Goal: Task Accomplishment & Management: Manage account settings

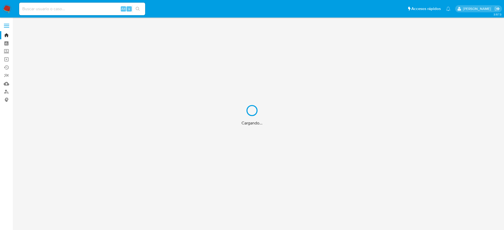
click at [6, 92] on div "Cargando..." at bounding box center [252, 115] width 504 height 230
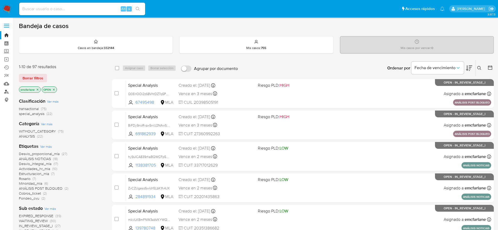
click at [6, 92] on link "Buscador de personas" at bounding box center [31, 92] width 62 height 8
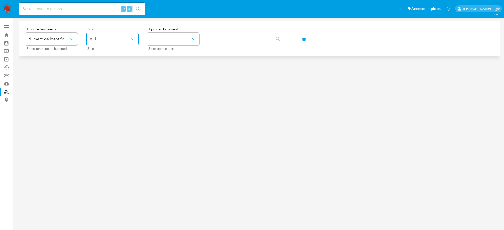
drag, startPoint x: 113, startPoint y: 39, endPoint x: 111, endPoint y: 42, distance: 3.3
click at [113, 39] on span "MLU" at bounding box center [109, 38] width 41 height 5
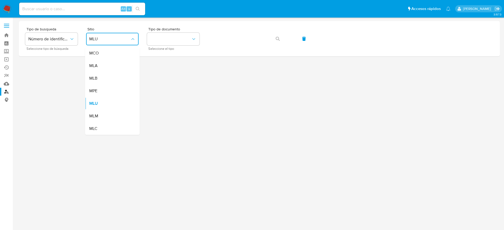
click at [96, 65] on span "MLA" at bounding box center [93, 65] width 8 height 5
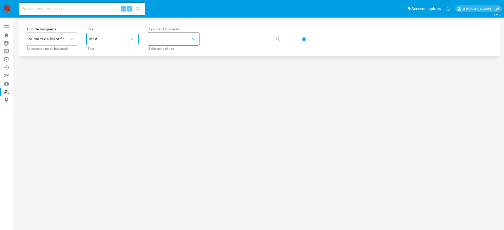
click at [177, 40] on button "identificationType" at bounding box center [173, 39] width 52 height 13
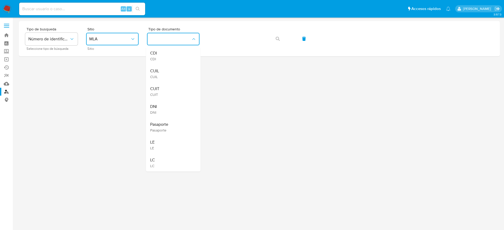
click at [153, 95] on span "CUIT" at bounding box center [154, 94] width 9 height 5
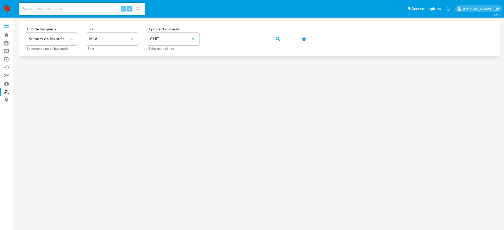
click at [282, 38] on button "button" at bounding box center [278, 39] width 18 height 13
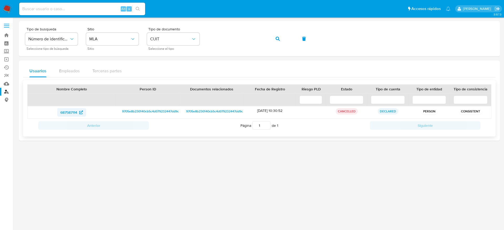
click at [72, 111] on span "687587114" at bounding box center [68, 112] width 17 height 8
click at [4, 7] on img at bounding box center [7, 8] width 9 height 9
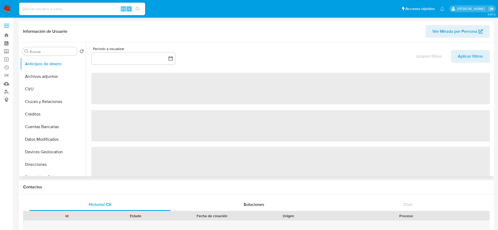
select select "10"
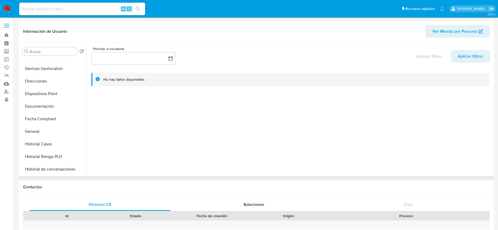
scroll to position [79, 0]
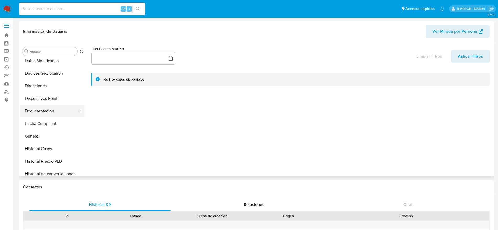
click at [46, 111] on button "Documentación" at bounding box center [50, 111] width 61 height 13
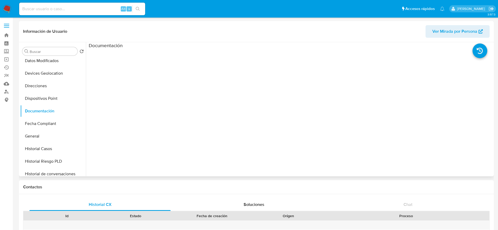
click at [121, 64] on ul at bounding box center [139, 124] width 101 height 151
click at [32, 130] on button "Fecha Compliant" at bounding box center [50, 124] width 61 height 13
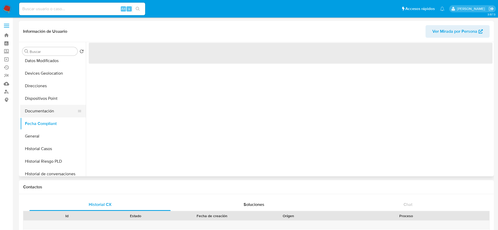
click at [39, 112] on button "Documentación" at bounding box center [50, 111] width 61 height 13
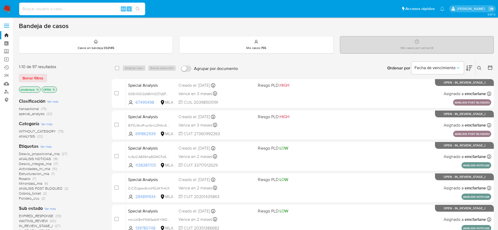
click at [103, 7] on input at bounding box center [82, 9] width 126 height 7
paste input "WLy26RmceNyzSVPedLeyyfpe"
type input "WLy26RmceNyzSVPedLeyyfpe"
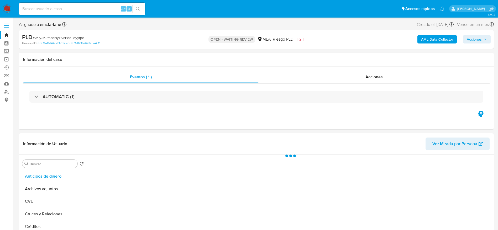
select select "10"
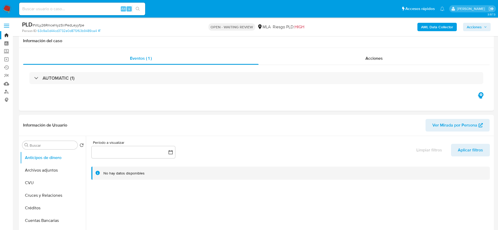
scroll to position [118, 0]
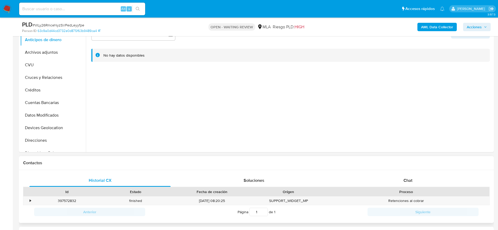
drag, startPoint x: 405, startPoint y: 177, endPoint x: 241, endPoint y: 160, distance: 164.3
click at [404, 177] on div "Chat" at bounding box center [407, 180] width 141 height 13
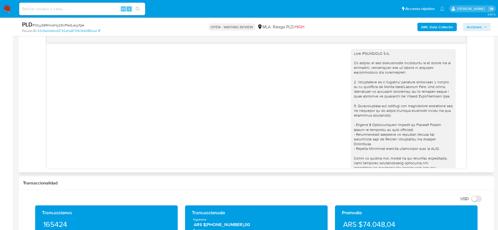
scroll to position [261, 0]
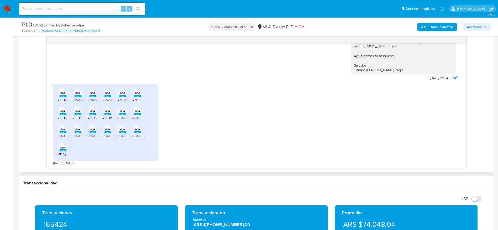
click at [79, 95] on span "PDF" at bounding box center [77, 93] width 5 height 3
click at [93, 95] on span "PDF" at bounding box center [92, 93] width 5 height 3
click at [108, 96] on rect at bounding box center [107, 96] width 7 height 2
click at [123, 115] on rect at bounding box center [122, 114] width 7 height 2
click at [134, 116] on icon "PDF" at bounding box center [137, 111] width 7 height 9
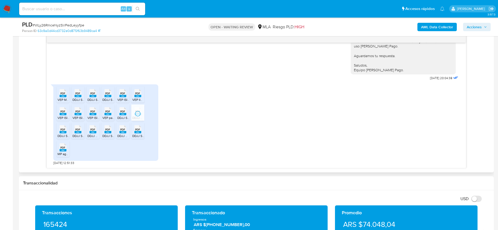
drag, startPoint x: 68, startPoint y: 132, endPoint x: 74, endPoint y: 132, distance: 6.1
click at [68, 132] on div "PDF PDF" at bounding box center [62, 129] width 11 height 10
click at [79, 134] on span "DDJJ SIFERE 03-2025 IBAR.pdf" at bounding box center [94, 136] width 44 height 4
click at [95, 137] on span "DDJJ Mensual IIBB 02-2025 IBAR.pdf" at bounding box center [113, 136] width 52 height 4
click at [113, 133] on li "PDF PDF DDJJ SIFERE 04-2025 IBAR.pdf" at bounding box center [107, 131] width 13 height 16
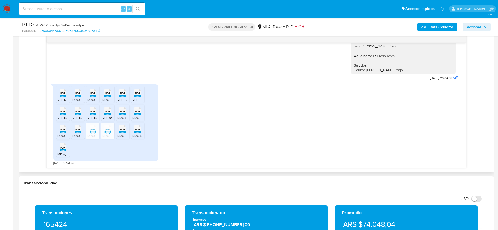
click at [124, 133] on rect at bounding box center [122, 132] width 7 height 2
click at [63, 97] on rect at bounding box center [63, 96] width 7 height 2
click at [121, 95] on span "PDF" at bounding box center [122, 93] width 5 height 3
click at [63, 113] on span "PDF" at bounding box center [62, 111] width 5 height 3
click at [78, 117] on span "VEP ISIB 05-2025 IBAR PAGADO.pdf" at bounding box center [97, 118] width 51 height 4
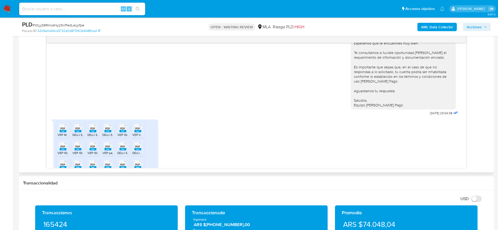
scroll to position [143, 0]
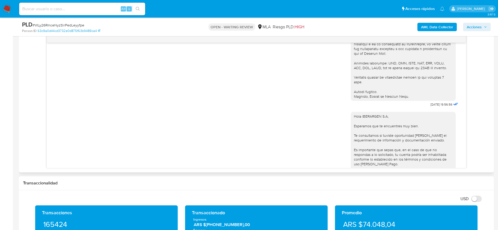
click at [283, 139] on div "Hola IBERARGEN S.A, Esperamos que te encuentres muy bien. Te consultamos si tuv…" at bounding box center [256, 154] width 406 height 92
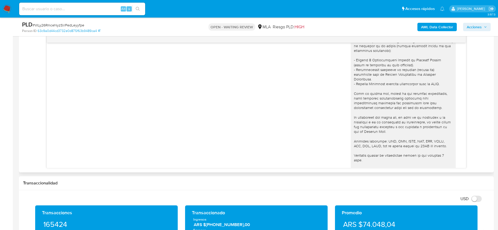
scroll to position [64, 0]
drag, startPoint x: 433, startPoint y: 67, endPoint x: 435, endPoint y: 71, distance: 4.5
click at [435, 71] on div at bounding box center [403, 82] width 99 height 191
click at [419, 98] on div at bounding box center [403, 82] width 99 height 191
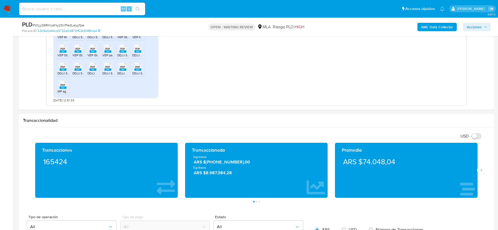
scroll to position [275, 0]
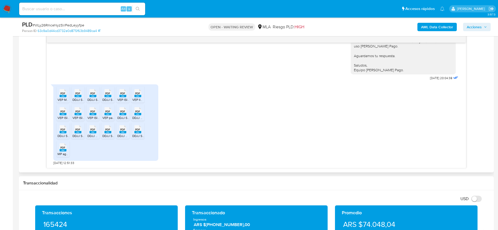
click at [60, 152] on icon "PDF" at bounding box center [63, 147] width 7 height 9
click at [52, 26] on span "# WLy26RmceNyzSVPedLeyyfpe" at bounding box center [59, 25] width 52 height 5
copy span "WLy26RmceNyzSVPedLeyyfpe"
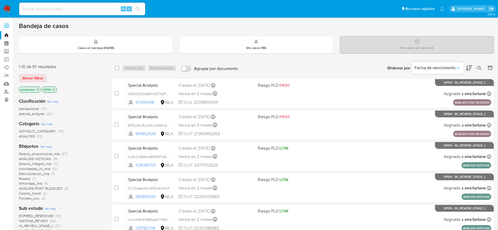
click at [39, 77] on span "Borrar filtros" at bounding box center [33, 78] width 21 height 7
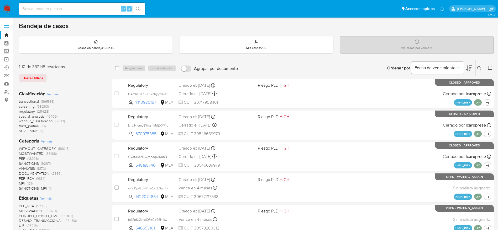
drag, startPoint x: 479, startPoint y: 67, endPoint x: 474, endPoint y: 71, distance: 6.9
click at [478, 67] on icon at bounding box center [479, 68] width 4 height 4
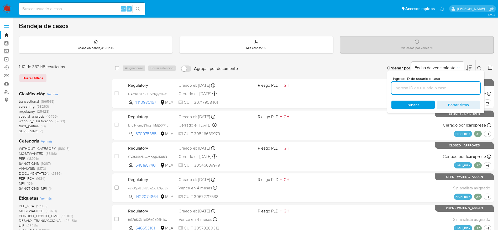
click at [424, 90] on input at bounding box center [435, 88] width 89 height 7
type input "WLy26RmceNyzSVPedLeyyfpe"
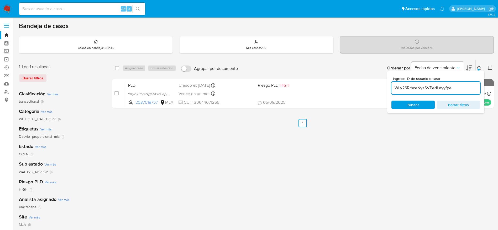
click at [118, 69] on input "checkbox" at bounding box center [117, 68] width 4 height 4
checkbox input "true"
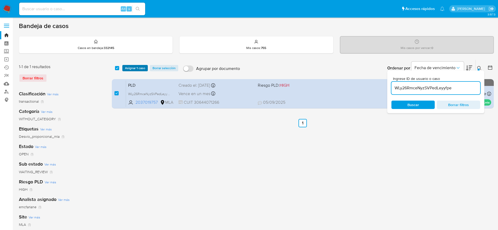
click at [129, 68] on span "Asignar 1 caso" at bounding box center [135, 68] width 20 height 5
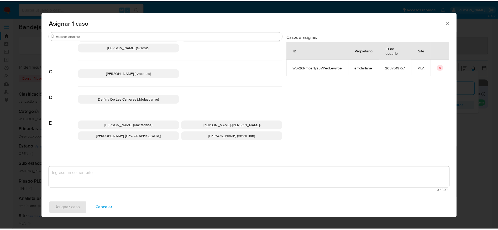
scroll to position [39, 0]
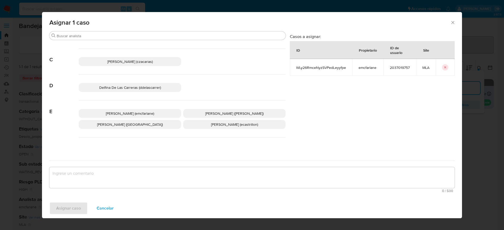
click at [147, 114] on span "Elaine Mc Farlane (emcfarlane)" at bounding box center [130, 113] width 48 height 5
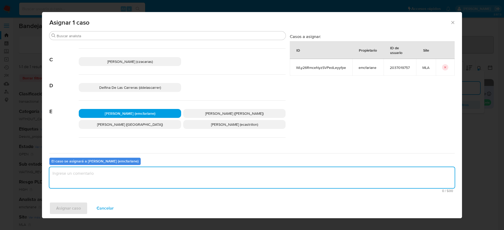
click at [123, 176] on textarea "assign-modal" at bounding box center [251, 177] width 405 height 21
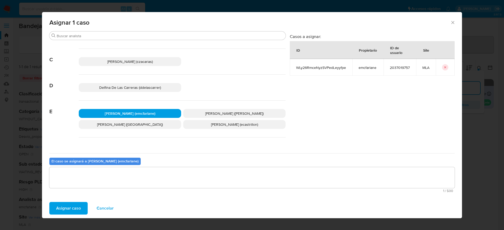
click at [71, 207] on span "Asignar caso" at bounding box center [68, 209] width 25 height 12
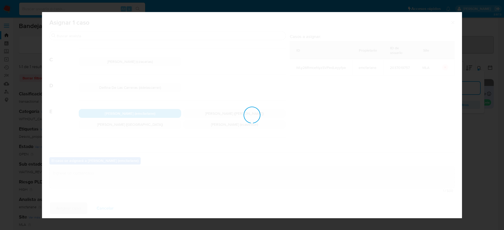
checkbox input "false"
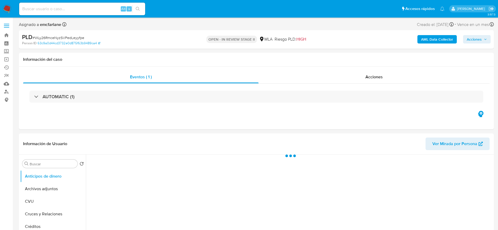
drag, startPoint x: 477, startPoint y: 40, endPoint x: 471, endPoint y: 44, distance: 7.0
click at [477, 40] on span "Acciones" at bounding box center [473, 39] width 15 height 8
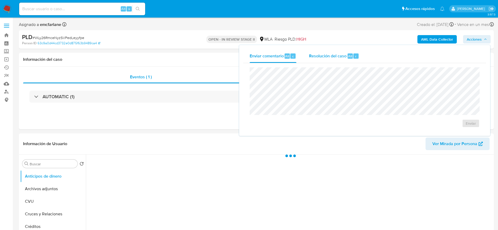
click at [339, 58] on span "Resolución del caso" at bounding box center [328, 56] width 38 height 6
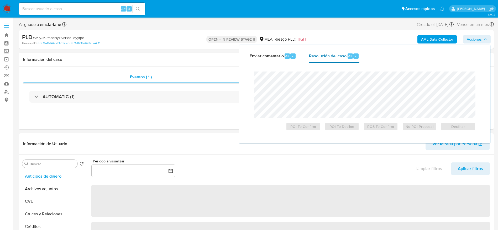
select select "10"
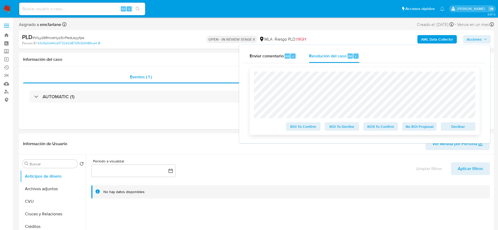
click at [454, 130] on span "Declinar" at bounding box center [457, 126] width 27 height 7
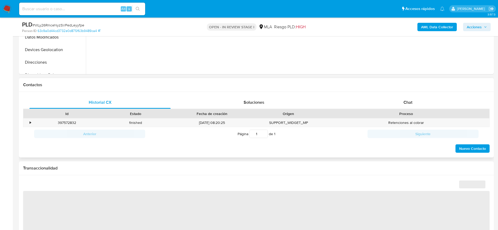
scroll to position [197, 0]
click at [416, 104] on div "Chat" at bounding box center [407, 102] width 141 height 13
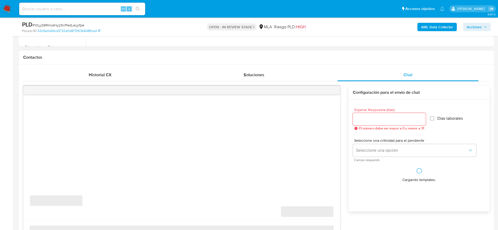
scroll to position [236, 0]
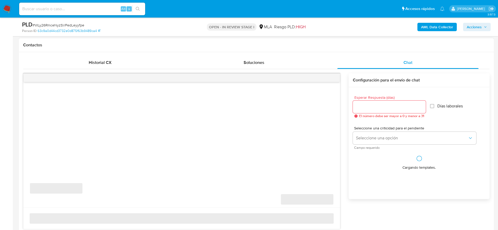
select select "10"
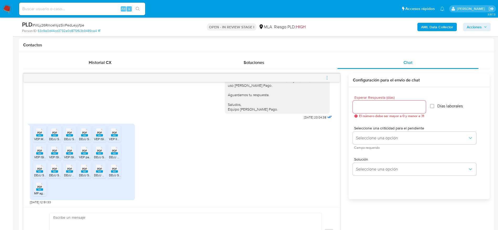
scroll to position [315, 0]
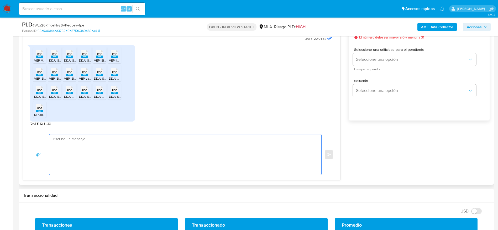
click at [128, 156] on textarea at bounding box center [183, 155] width 261 height 40
paste textarea "Lore IPSUMDOLO S.A, Consec adipisc eli se doeiusmod. Te incidid ut lab etdolore…"
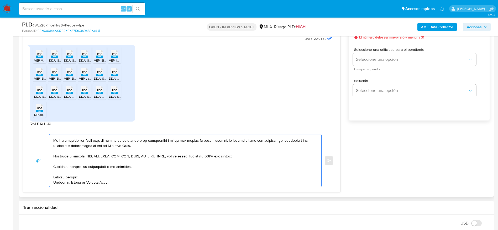
scroll to position [0, 0]
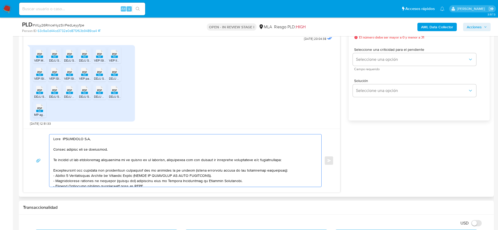
drag, startPoint x: 61, startPoint y: 138, endPoint x: 67, endPoint y: 141, distance: 6.8
click at [65, 139] on textarea at bounding box center [183, 161] width 261 height 52
click at [124, 152] on textarea at bounding box center [183, 161] width 261 height 52
click at [294, 170] on textarea at bounding box center [183, 161] width 261 height 52
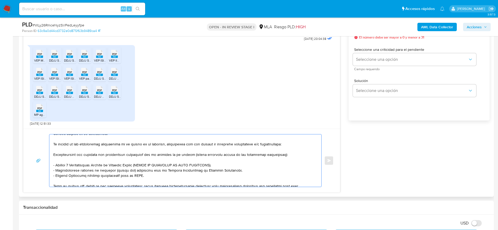
scroll to position [31, 0]
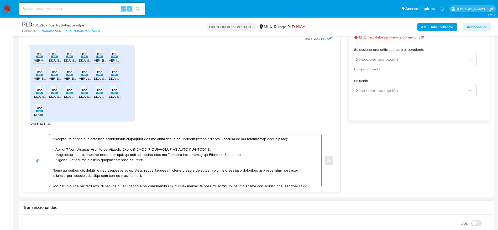
type textarea "Hola IBERARGEN S.A, Muchas gracias por tu respuesta. En función de las operacio…"
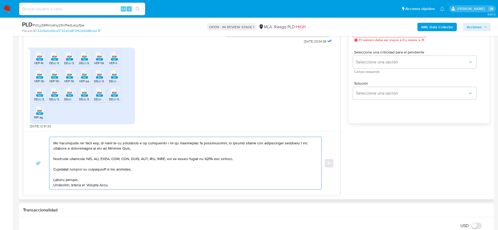
scroll to position [275, 0]
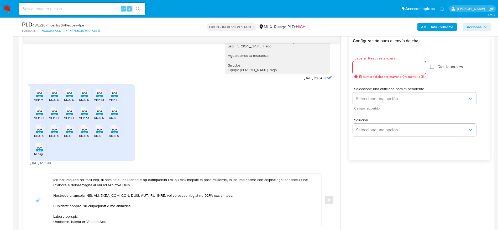
click at [364, 69] on input "Esperar Respuesta (días)" at bounding box center [389, 67] width 73 height 7
type input "1"
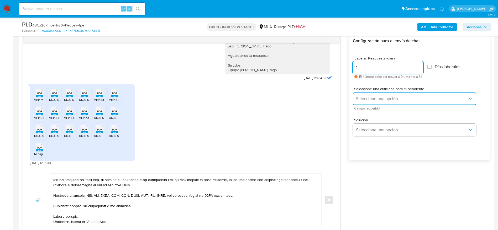
click at [360, 99] on span "Seleccione una opción" at bounding box center [412, 98] width 112 height 5
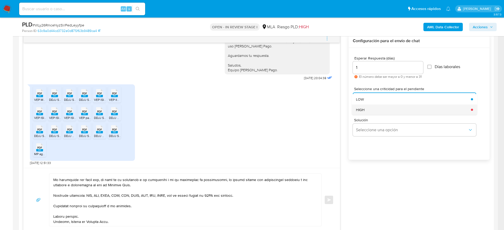
click at [360, 109] on span "HIGH" at bounding box center [360, 110] width 9 height 5
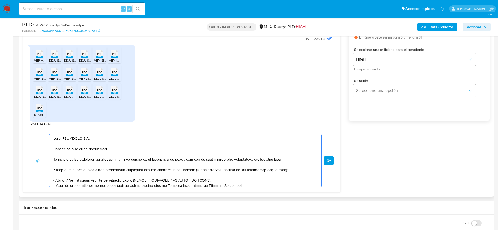
scroll to position [0, 0]
click at [330, 159] on span "Enviar" at bounding box center [329, 160] width 4 height 3
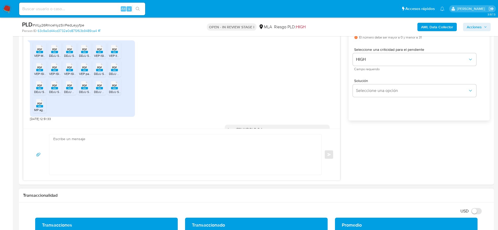
scroll to position [443, 0]
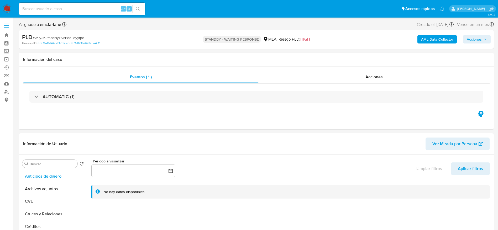
select select "10"
click at [90, 9] on input at bounding box center [82, 9] width 126 height 7
paste input "5dP34KYOOo8akCWcc6WIo8uQ"
type input "5dP34KYOOo8akCWcc6WIo8uQ"
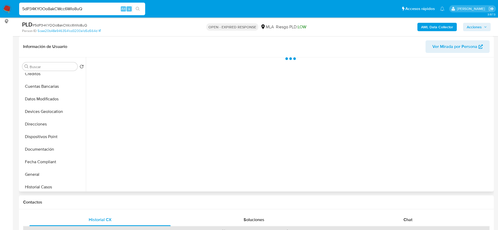
scroll to position [118, 0]
drag, startPoint x: 47, startPoint y: 117, endPoint x: 145, endPoint y: 125, distance: 98.4
click at [47, 116] on button "General" at bounding box center [53, 112] width 66 height 13
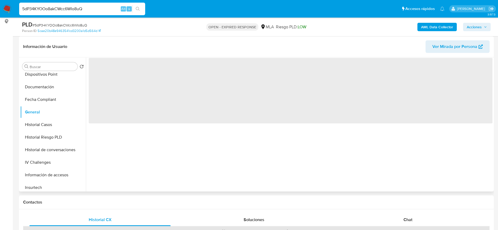
select select "10"
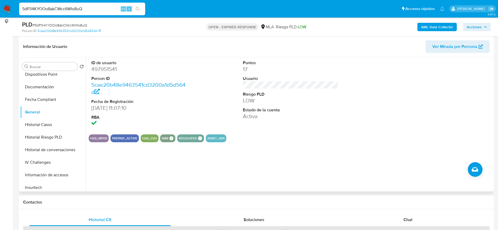
click at [328, 131] on section "ID de usuario 497951541 Person ID 5cae20b48e9463541cd3200a1d5d564d Fecha de Reg…" at bounding box center [290, 99] width 403 height 85
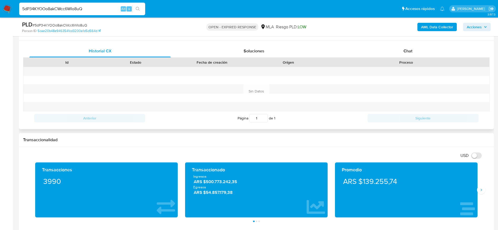
scroll to position [211, 0]
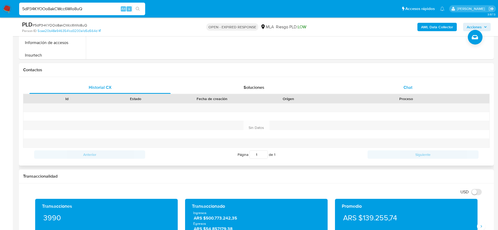
click at [407, 87] on span "Chat" at bounding box center [407, 87] width 9 height 6
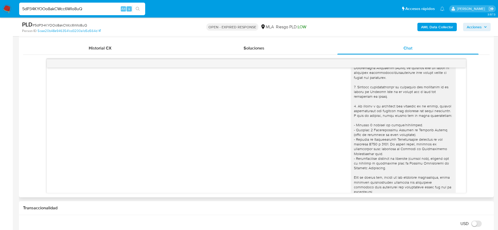
scroll to position [0, 0]
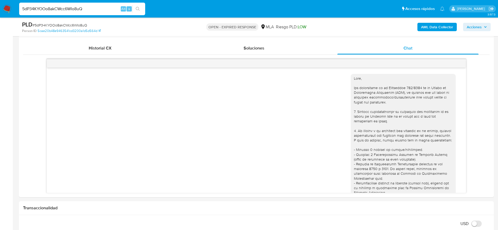
click at [103, 9] on input "5dP34KYOOo8akCWcc6WIo8uQ" at bounding box center [82, 9] width 126 height 7
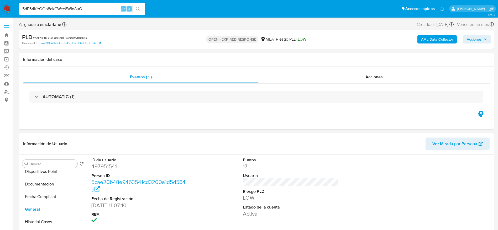
click at [100, 171] on dl "ID de usuario 497951541 Person ID 5cae20b48e9463541cd3200a1d5d564d Fecha de Reg…" at bounding box center [139, 191] width 96 height 68
click at [105, 164] on dd "497951541" at bounding box center [139, 166] width 96 height 7
copy dd "497951541"
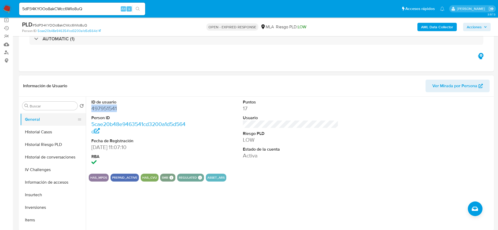
scroll to position [157, 0]
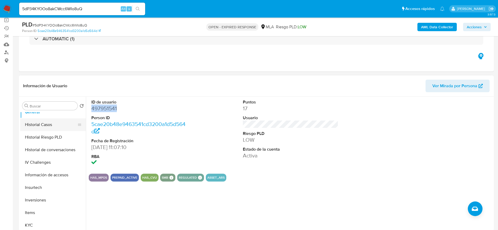
click at [43, 117] on button "General" at bounding box center [53, 112] width 66 height 13
click at [42, 124] on button "Historial Casos" at bounding box center [50, 125] width 61 height 13
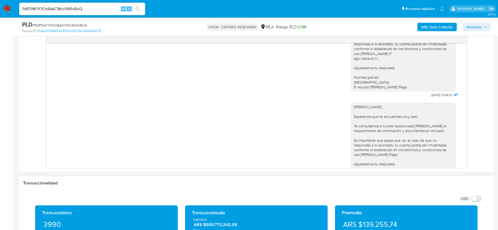
scroll to position [379, 0]
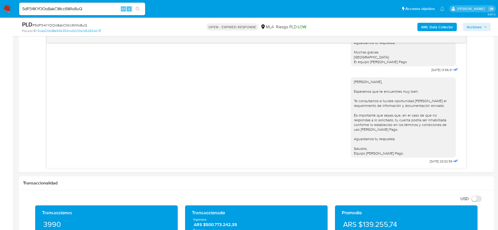
click at [61, 22] on div "PLD # 5dP34KYOOo8akCWcc6WIo8uQ" at bounding box center [99, 25] width 154 height 8
click at [60, 25] on span "# 5dP34KYOOo8akCWcc6WIo8uQ" at bounding box center [60, 25] width 55 height 5
copy span "5dP34KYOOo8akCWcc6WIo8uQ"
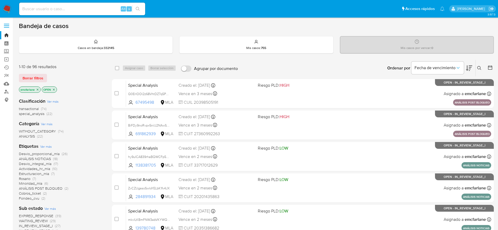
click at [27, 83] on div "1-10 de 96 resultados Borrar filtros emcfarlane OPEN" at bounding box center [61, 79] width 84 height 30
click at [27, 80] on span "Borrar filtros" at bounding box center [33, 78] width 21 height 7
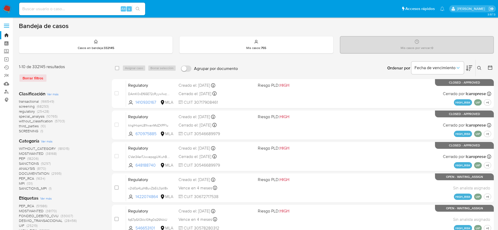
click at [477, 67] on icon at bounding box center [479, 68] width 4 height 4
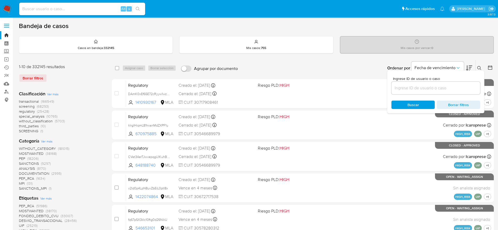
click at [441, 87] on input at bounding box center [435, 88] width 89 height 7
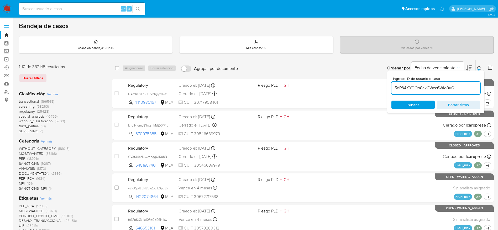
type input "5dP34KYOOo8akCWcc6WIo8uQ"
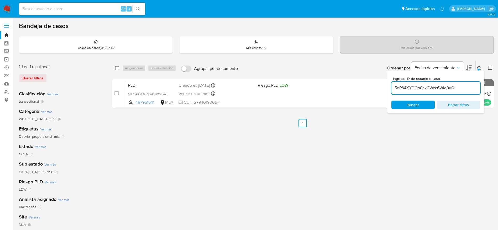
drag, startPoint x: 116, startPoint y: 68, endPoint x: 122, endPoint y: 68, distance: 6.1
click at [116, 68] on input "checkbox" at bounding box center [117, 68] width 4 height 4
checkbox input "true"
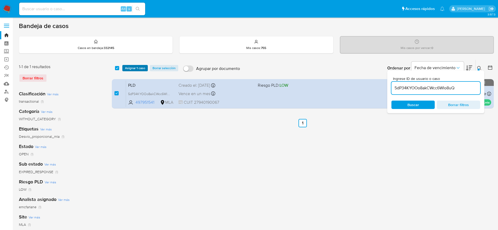
click at [123, 67] on button "Asignar 1 caso" at bounding box center [134, 68] width 25 height 6
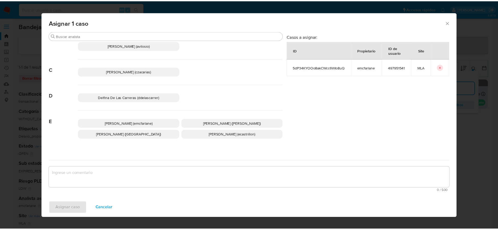
scroll to position [39, 0]
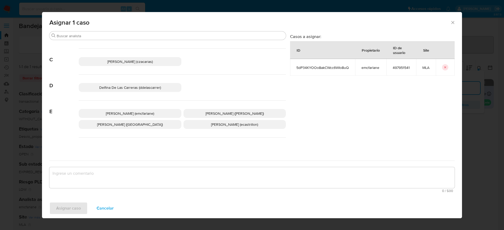
click at [127, 114] on span "Elaine Mc Farlane (emcfarlane)" at bounding box center [130, 113] width 48 height 5
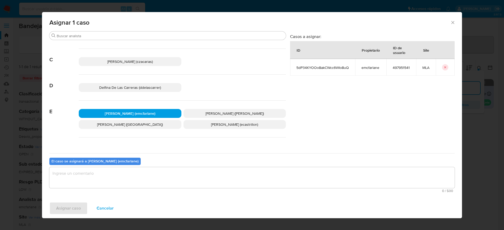
click at [98, 183] on textarea "assign-modal" at bounding box center [251, 177] width 405 height 21
click at [79, 207] on span "Asignar caso" at bounding box center [68, 209] width 25 height 12
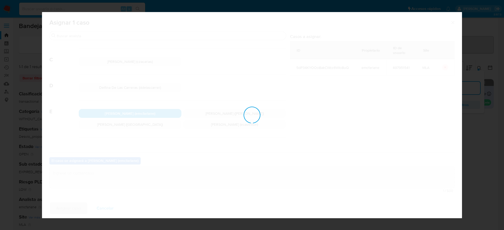
checkbox input "false"
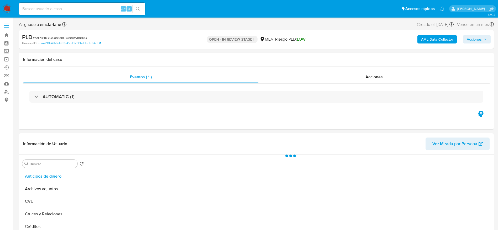
click at [475, 38] on span "Acciones" at bounding box center [473, 39] width 15 height 8
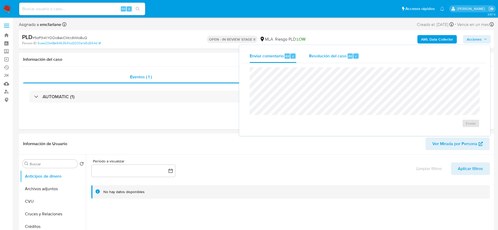
click at [320, 60] on div "Resolución del caso Alt r" at bounding box center [334, 56] width 50 height 14
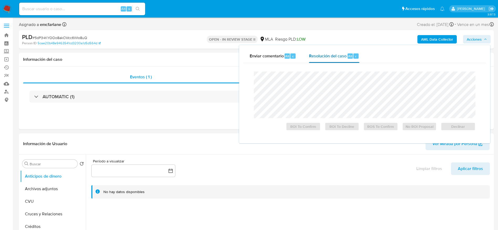
select select "10"
click at [452, 125] on span "Declinar" at bounding box center [457, 126] width 27 height 7
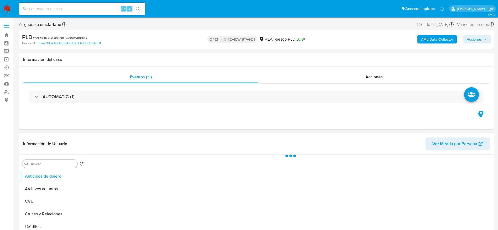
select select "10"
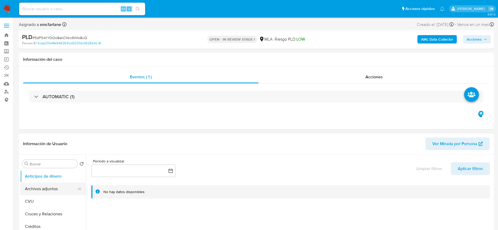
click at [49, 187] on button "Archivos adjuntos" at bounding box center [50, 189] width 61 height 13
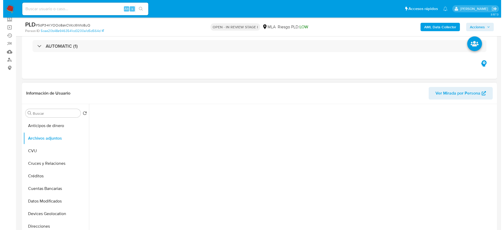
scroll to position [39, 0]
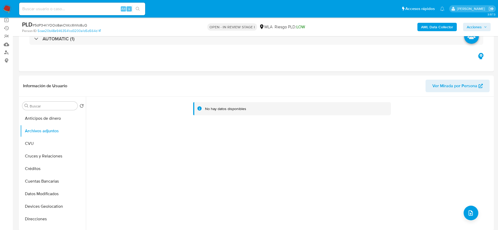
click at [428, 29] on b "AML Data Collector" at bounding box center [437, 27] width 32 height 8
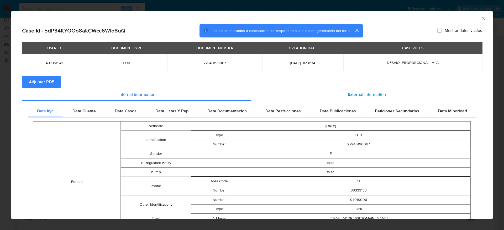
click at [348, 93] on span "External information" at bounding box center [367, 95] width 38 height 6
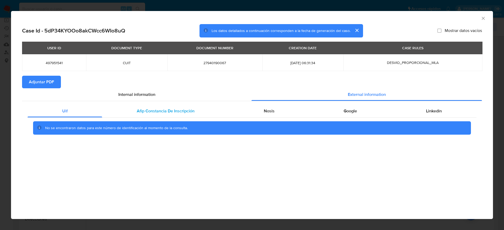
click at [159, 108] on span "Afip Constancia De Inscripción" at bounding box center [166, 111] width 58 height 6
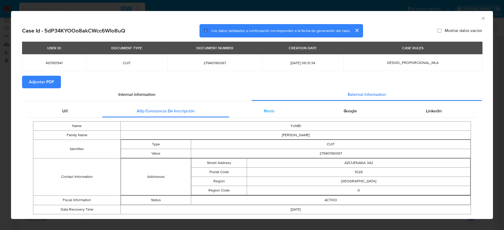
drag, startPoint x: 268, startPoint y: 113, endPoint x: 291, endPoint y: 117, distance: 23.2
click at [269, 113] on span "Nosis" at bounding box center [269, 111] width 11 height 6
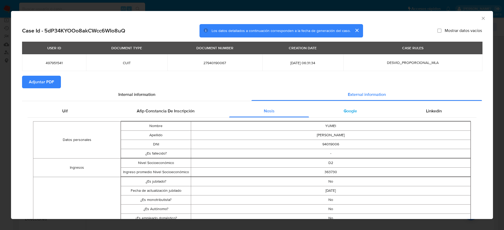
click at [347, 115] on div "Google" at bounding box center [350, 111] width 82 height 13
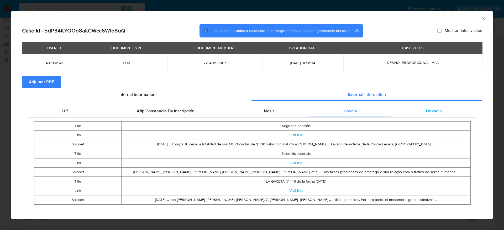
click at [434, 105] on div "Linkedin" at bounding box center [433, 111] width 85 height 13
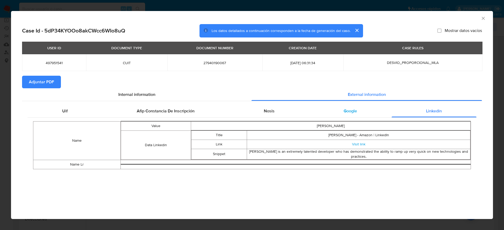
click at [345, 115] on div "Google" at bounding box center [350, 111] width 82 height 13
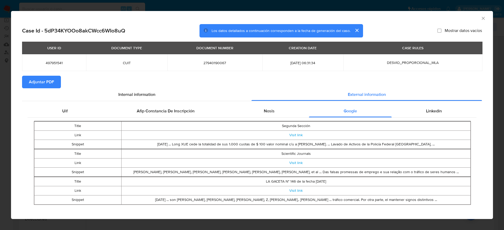
click at [52, 77] on span "Adjuntar PDF" at bounding box center [41, 82] width 25 height 12
click at [480, 18] on icon "Cerrar ventana" at bounding box center [482, 18] width 5 height 5
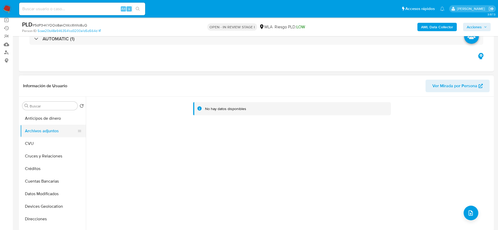
drag, startPoint x: 40, startPoint y: 138, endPoint x: 55, endPoint y: 128, distance: 18.1
click at [40, 138] on button "CVU" at bounding box center [53, 143] width 66 height 13
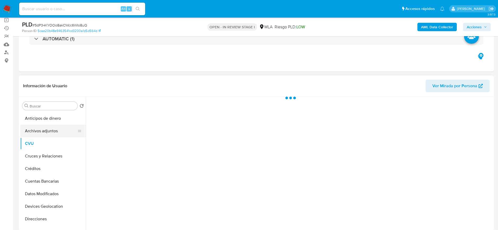
click at [55, 127] on button "Archivos adjuntos" at bounding box center [50, 131] width 61 height 13
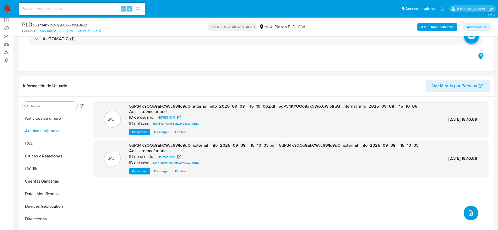
click at [467, 213] on icon "upload-file" at bounding box center [470, 213] width 6 height 6
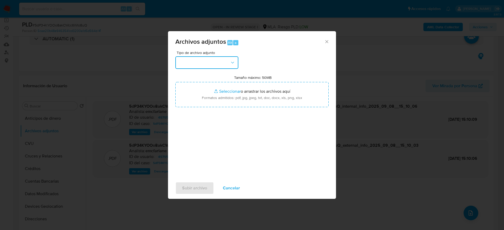
click at [208, 60] on button "button" at bounding box center [206, 62] width 63 height 13
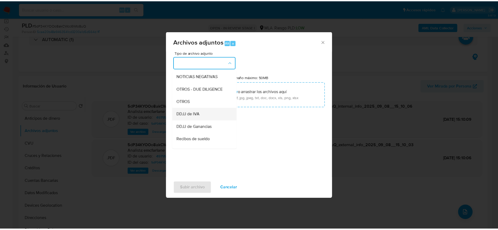
scroll to position [79, 0]
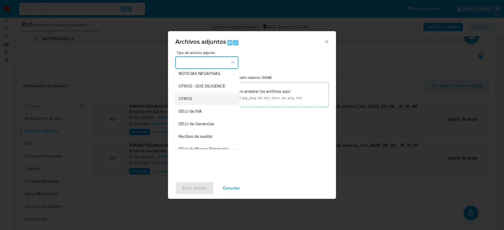
click at [189, 102] on span "OTROS" at bounding box center [185, 98] width 14 height 5
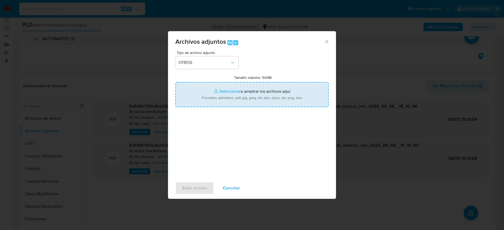
type input "C:\fakepath\Caselog 5dP34KYOOo8akCWcc6WIo8uQ.docx"
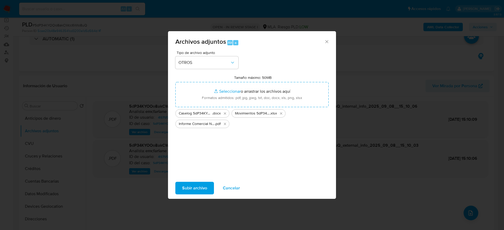
click at [191, 185] on span "Subir archivo" at bounding box center [194, 189] width 25 height 12
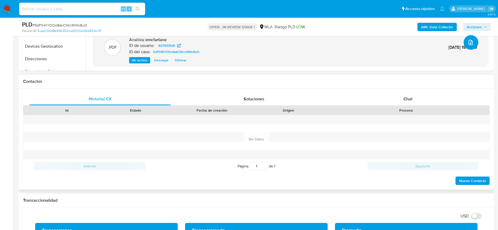
scroll to position [236, 0]
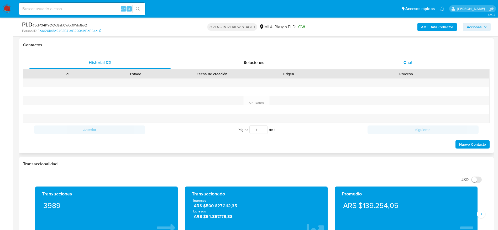
click at [414, 63] on div "Chat" at bounding box center [407, 62] width 141 height 13
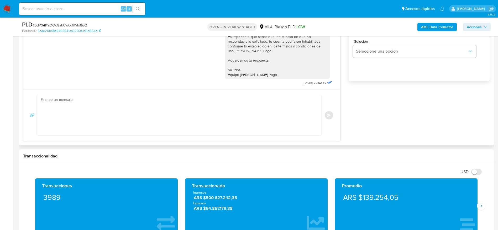
scroll to position [197, 0]
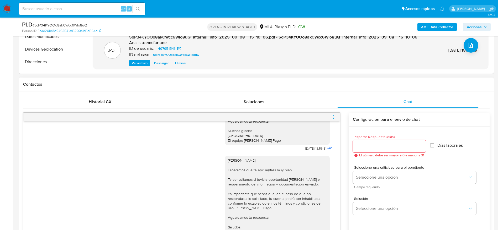
click at [331, 117] on div at bounding box center [181, 117] width 316 height 8
click at [332, 117] on icon "menu-action" at bounding box center [333, 117] width 5 height 5
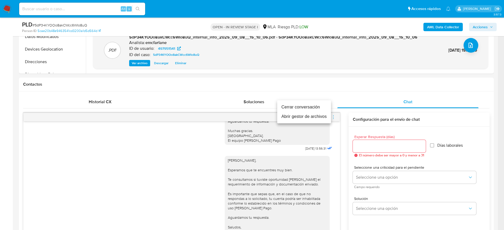
click at [300, 105] on li "Cerrar conversación" at bounding box center [304, 107] width 54 height 9
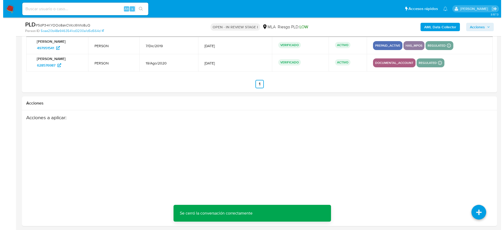
scroll to position [940, 0]
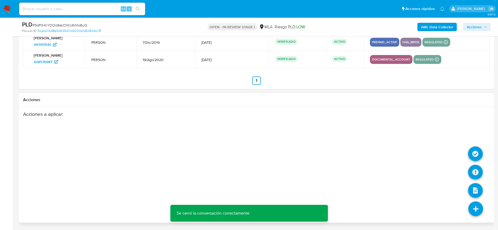
click at [470, 210] on icon at bounding box center [475, 209] width 15 height 15
click at [474, 167] on icon at bounding box center [475, 172] width 15 height 15
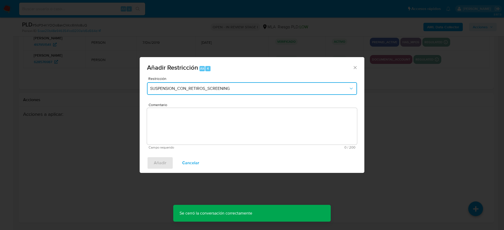
click at [220, 89] on span "SUSPENSION_CON_RETIROS_SCREENING" at bounding box center [249, 88] width 198 height 5
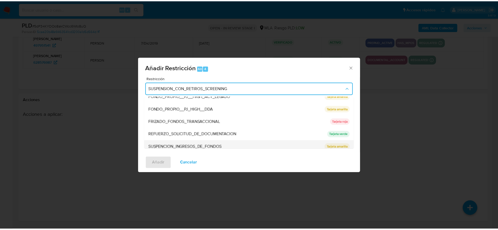
scroll to position [111, 0]
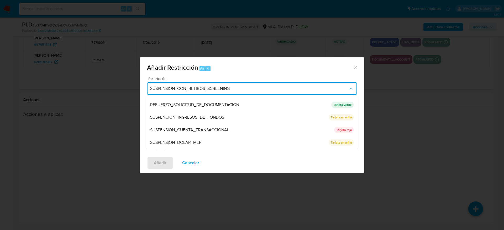
click at [243, 130] on div "SUSPENSION_CUENTA_TRANSACCIONAL" at bounding box center [240, 130] width 181 height 13
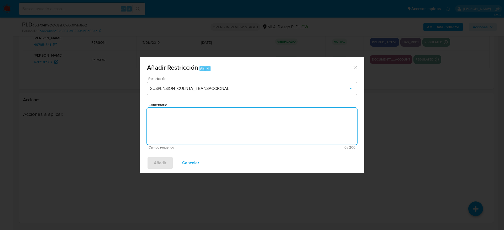
click at [243, 130] on textarea "Comentario" at bounding box center [252, 126] width 210 height 37
type textarea "AML"
click at [156, 164] on span "Añadir" at bounding box center [160, 163] width 13 height 12
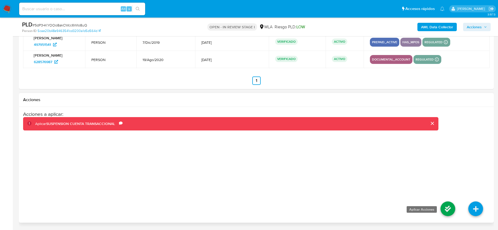
click at [444, 209] on icon at bounding box center [447, 209] width 15 height 15
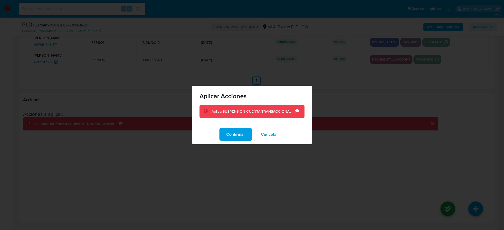
drag, startPoint x: 242, startPoint y: 140, endPoint x: 240, endPoint y: 136, distance: 4.9
click at [242, 140] on span "Confirmar" at bounding box center [235, 135] width 19 height 12
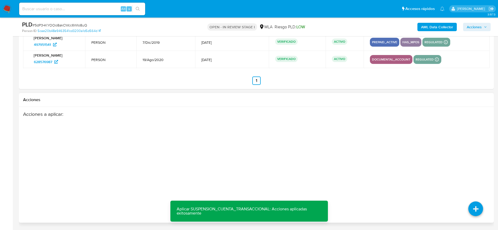
click at [233, 160] on div "Acciones a aplicar :" at bounding box center [230, 153] width 415 height 84
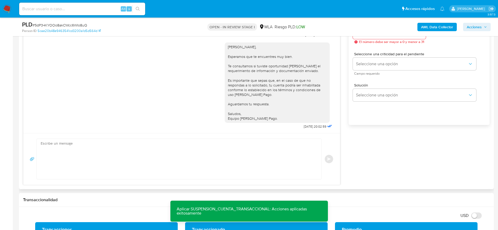
scroll to position [0, 0]
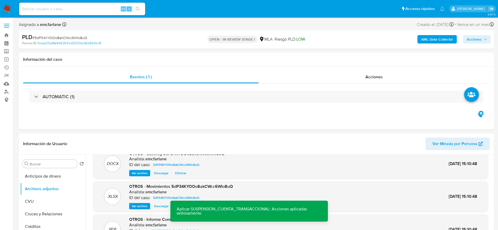
click at [478, 41] on span "Acciones" at bounding box center [473, 39] width 15 height 8
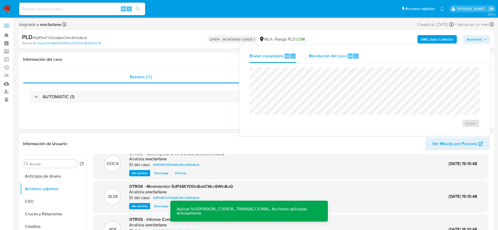
click at [339, 54] on span "Resolución del caso" at bounding box center [328, 56] width 38 height 6
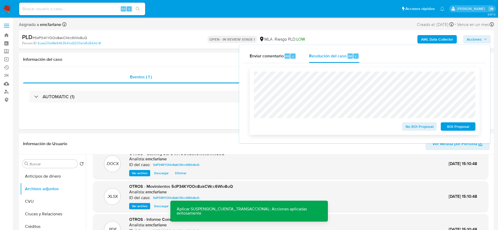
click at [454, 126] on span "ROI Proposal" at bounding box center [457, 126] width 27 height 7
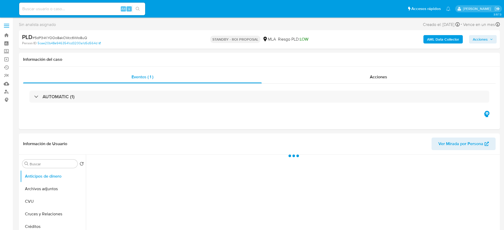
select select "10"
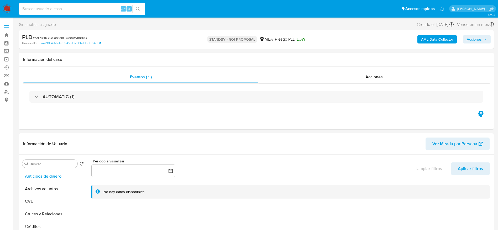
click at [102, 7] on input at bounding box center [82, 9] width 126 height 7
paste input "WLy26RmceNyzSVPedLeyyfpe"
type input "WLy26RmceNyzSVPedLeyyfpe"
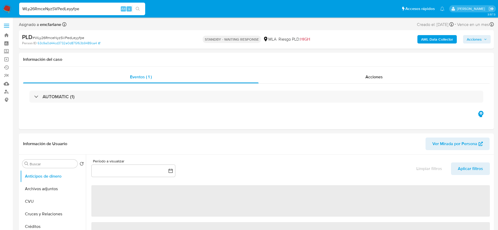
click at [4, 10] on img at bounding box center [7, 8] width 9 height 9
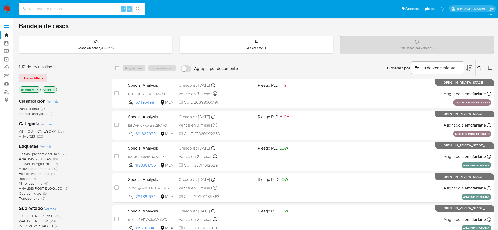
click at [76, 10] on input at bounding box center [82, 9] width 126 height 7
paste input "4QbLEGlzhKTLiTxVVELvDwJC"
type input "4QbLEGlzhKTLiTxVVELvDwJC"
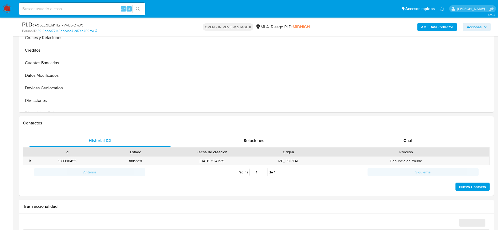
scroll to position [236, 0]
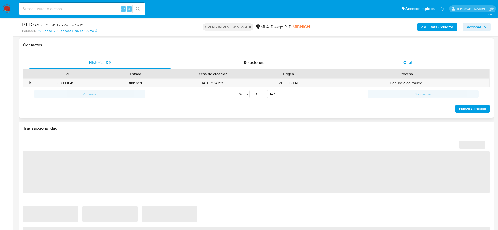
click at [392, 67] on div "Chat" at bounding box center [407, 62] width 141 height 13
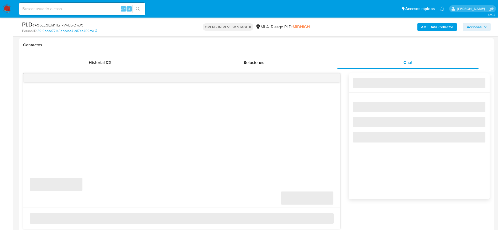
select select "10"
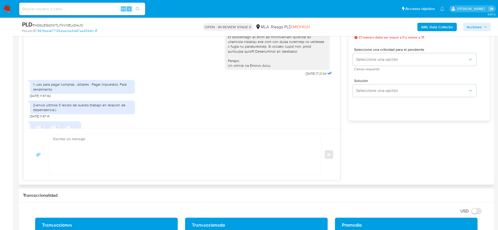
scroll to position [247, 0]
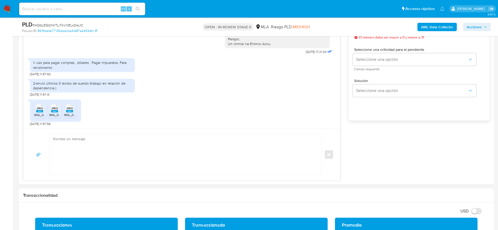
click at [105, 10] on input at bounding box center [82, 9] width 126 height 7
paste input "qeNNshC8wxtBk0Gy2aD3pMtx"
type input "qeNNshC8wxtBk0Gy2aD3pMtx"
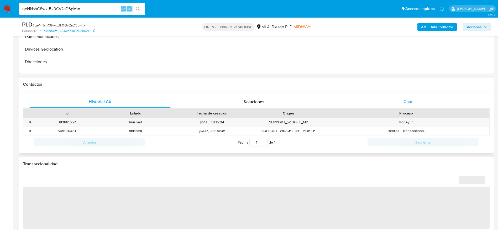
click at [414, 104] on div "Chat" at bounding box center [407, 102] width 141 height 13
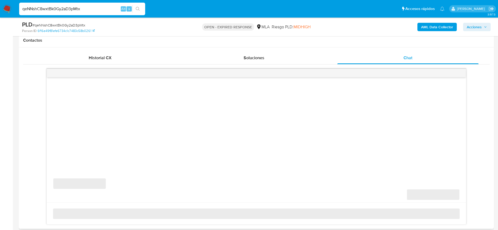
scroll to position [275, 0]
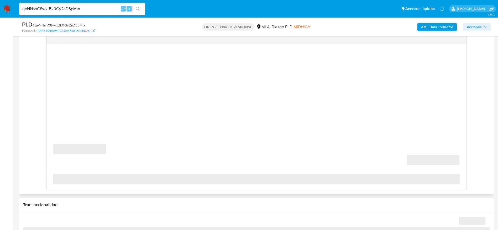
select select "10"
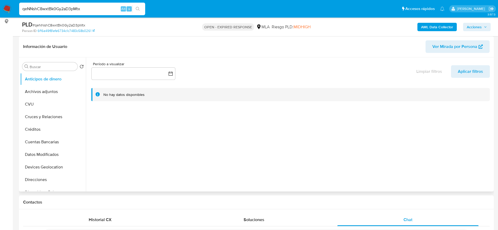
scroll to position [157, 0]
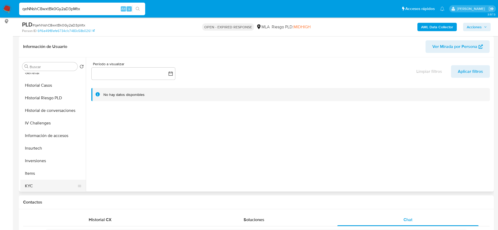
click at [39, 185] on button "KYC" at bounding box center [50, 186] width 61 height 13
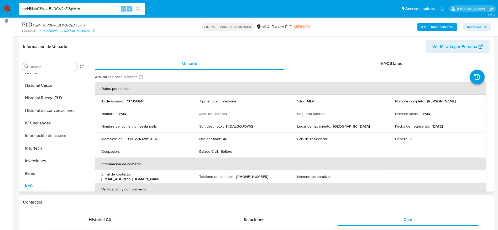
click at [147, 138] on p "CUIL 27432852097" at bounding box center [141, 139] width 32 height 5
copy p "27432852097"
drag, startPoint x: 10, startPoint y: 8, endPoint x: 23, endPoint y: 11, distance: 13.4
click at [23, 11] on input "qeNNshC8wxtBk0Gy2aD3pMtx" at bounding box center [82, 9] width 126 height 7
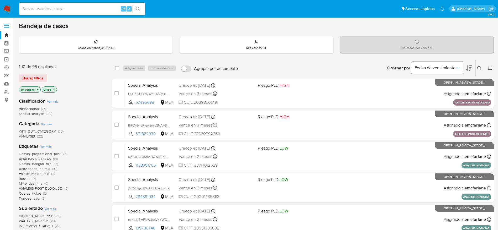
click at [42, 75] on span "Borrar filtros" at bounding box center [33, 78] width 21 height 7
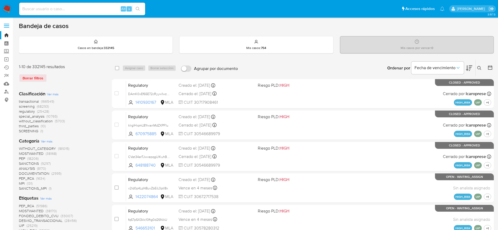
click at [477, 69] on icon at bounding box center [479, 68] width 4 height 4
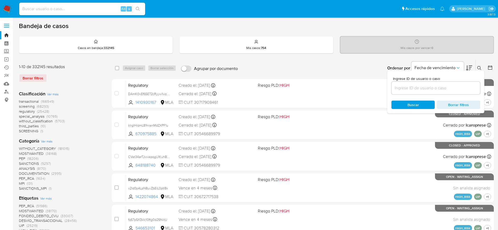
click at [436, 86] on input at bounding box center [435, 88] width 89 height 7
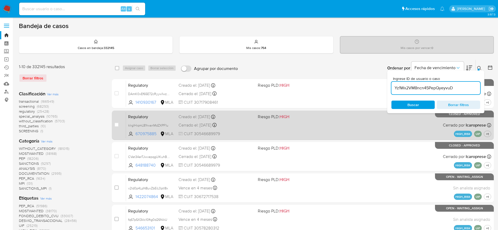
type input "Yz1Wx2VM8ncn45PepQyeyvuD"
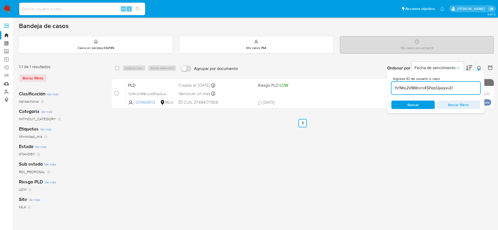
drag, startPoint x: 117, startPoint y: 68, endPoint x: 139, endPoint y: 74, distance: 23.1
click at [117, 68] on input "checkbox" at bounding box center [117, 68] width 4 height 4
checkbox input "true"
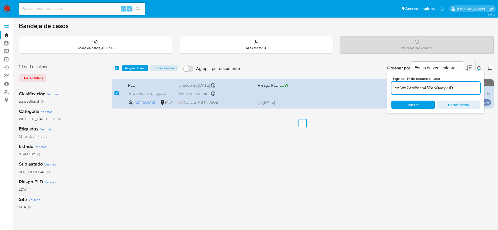
click at [139, 73] on div "select-all-cases-checkbox Asignar 1 caso Borrar selección Agrupar por documento…" at bounding box center [303, 68] width 382 height 16
click at [140, 66] on span "Asignar 1 caso" at bounding box center [135, 68] width 20 height 5
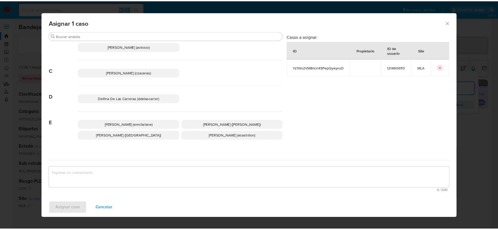
scroll to position [39, 0]
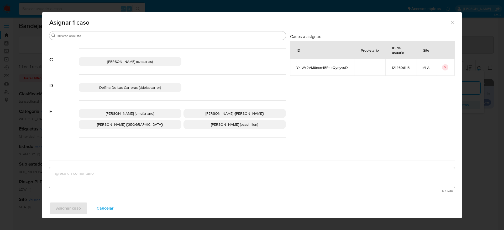
click at [137, 110] on p "[PERSON_NAME] (emcfarlane)" at bounding box center [130, 113] width 103 height 9
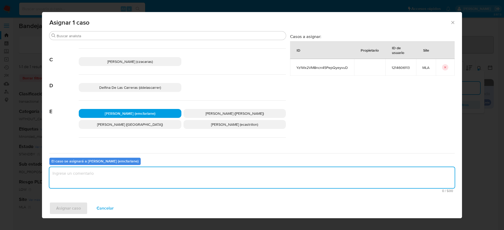
click at [92, 168] on textarea "assign-modal" at bounding box center [251, 177] width 405 height 21
click at [68, 209] on span "Asignar caso" at bounding box center [68, 209] width 25 height 12
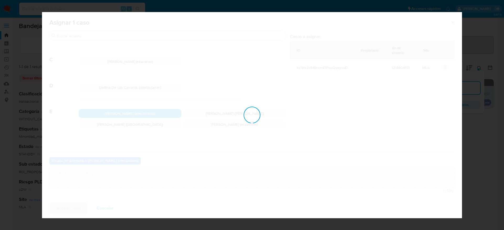
checkbox input "false"
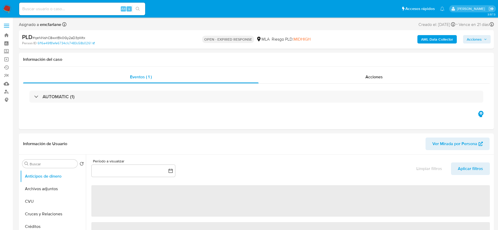
select select "10"
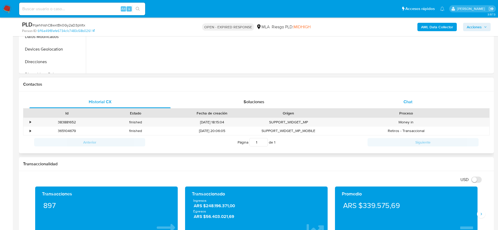
click at [417, 104] on div "Chat" at bounding box center [407, 102] width 141 height 13
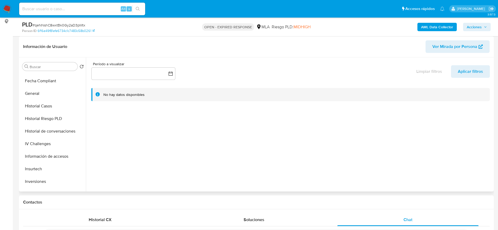
scroll to position [197, 0]
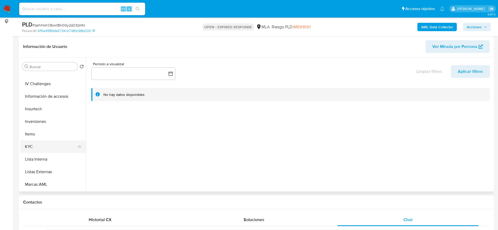
click at [51, 144] on button "KYC" at bounding box center [50, 147] width 61 height 13
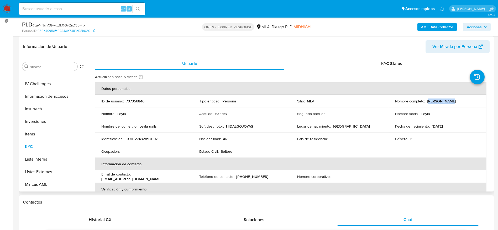
drag, startPoint x: 426, startPoint y: 102, endPoint x: 440, endPoint y: 106, distance: 14.2
click at [440, 106] on td "Nombre completo : [PERSON_NAME]" at bounding box center [438, 101] width 98 height 13
drag, startPoint x: 425, startPoint y: 99, endPoint x: 454, endPoint y: 107, distance: 30.0
click at [454, 107] on td "Nombre completo : [PERSON_NAME]" at bounding box center [438, 101] width 98 height 13
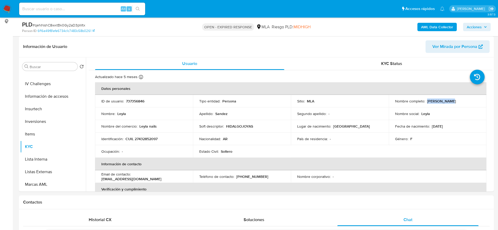
copy p "[PERSON_NAME]"
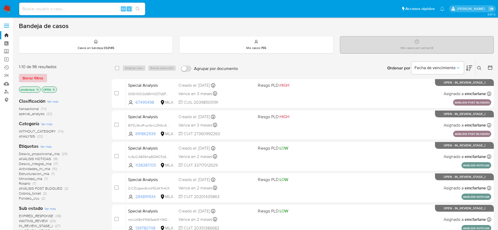
drag, startPoint x: 39, startPoint y: 79, endPoint x: 103, endPoint y: 73, distance: 64.3
click at [39, 80] on span "Borrar filtros" at bounding box center [33, 78] width 21 height 7
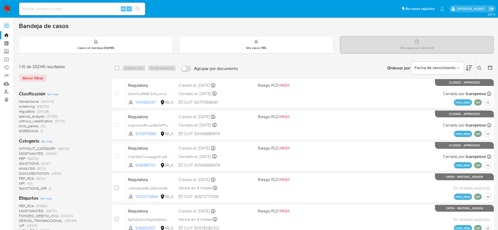
click at [477, 70] on button at bounding box center [479, 68] width 9 height 6
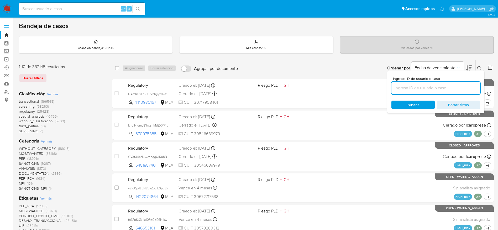
click at [434, 90] on input at bounding box center [435, 88] width 89 height 7
type input "Yz1Wx2VM8ncn45PepQyeyvuD"
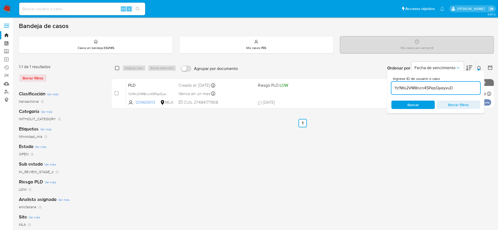
click at [117, 67] on input "checkbox" at bounding box center [117, 68] width 4 height 4
checkbox input "true"
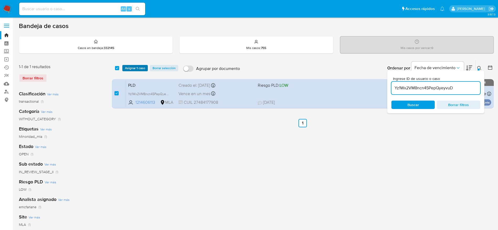
click at [129, 71] on span "Asignar 1 caso" at bounding box center [135, 68] width 20 height 5
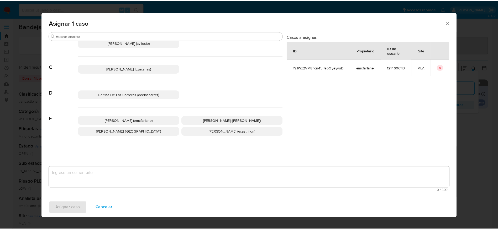
scroll to position [39, 0]
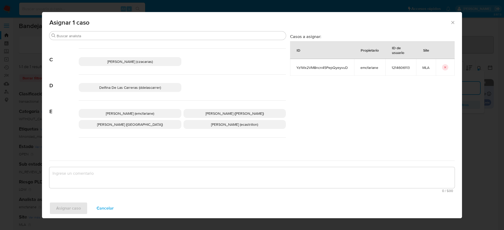
click at [154, 111] on p "[PERSON_NAME] (emcfarlane)" at bounding box center [130, 113] width 103 height 9
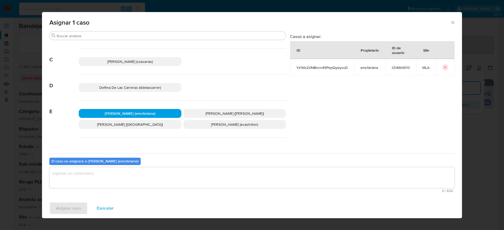
drag, startPoint x: 106, startPoint y: 212, endPoint x: 238, endPoint y: 128, distance: 157.1
click at [106, 212] on span "Cancelar" at bounding box center [105, 209] width 17 height 12
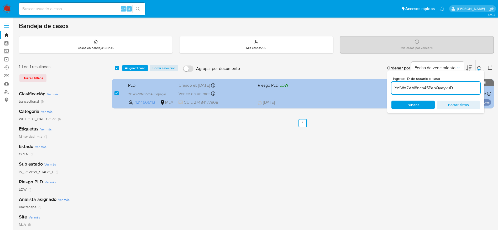
click at [257, 106] on div "PLD Yz1Wx2VM8ncn45PepQyeyvuD 1214606113 MLA Riesgo PLD: LOW Creado el: [DATE] C…" at bounding box center [308, 94] width 365 height 26
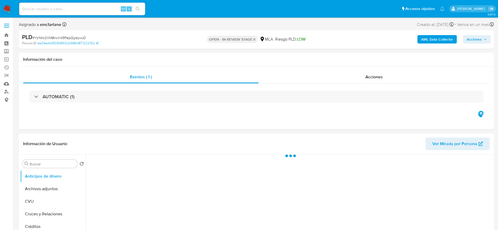
click at [475, 34] on div "AML Data Collector Acciones" at bounding box center [413, 39] width 155 height 12
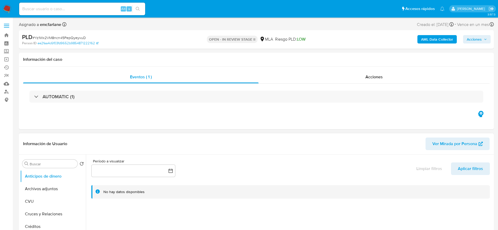
select select "10"
click at [490, 38] on button "Acciones" at bounding box center [477, 39] width 28 height 8
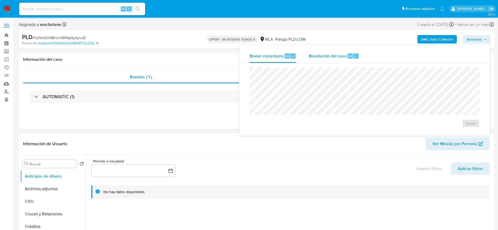
drag, startPoint x: 343, startPoint y: 61, endPoint x: 348, endPoint y: 65, distance: 5.9
click at [344, 61] on div "Resolución del caso Alt r" at bounding box center [334, 56] width 50 height 14
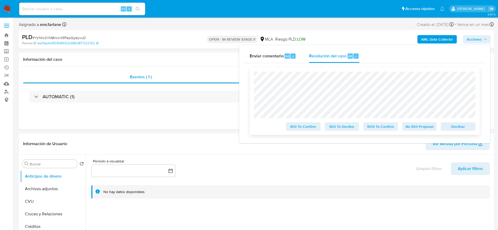
click at [451, 129] on span "Declinar" at bounding box center [457, 126] width 27 height 7
click at [455, 123] on span "Declinar" at bounding box center [457, 126] width 27 height 7
click at [463, 127] on span "Declinar" at bounding box center [457, 126] width 27 height 7
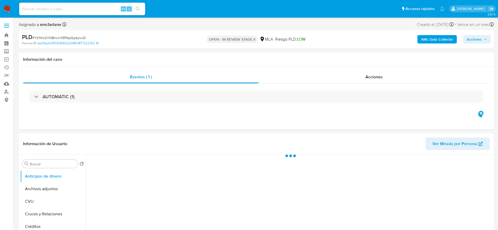
click at [470, 42] on span "Acciones" at bounding box center [473, 39] width 15 height 8
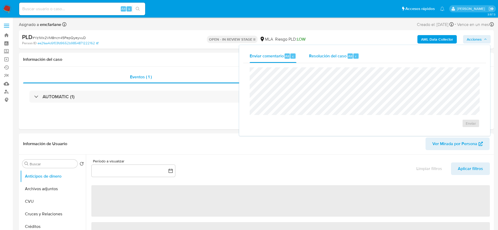
select select "10"
drag, startPoint x: 331, startPoint y: 51, endPoint x: 332, endPoint y: 55, distance: 4.5
click at [331, 51] on div "Resolución del caso Alt r" at bounding box center [334, 56] width 50 height 14
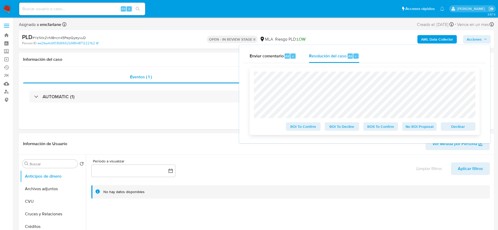
click at [450, 127] on span "Declinar" at bounding box center [457, 126] width 27 height 7
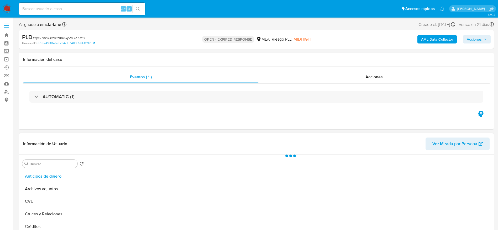
select select "10"
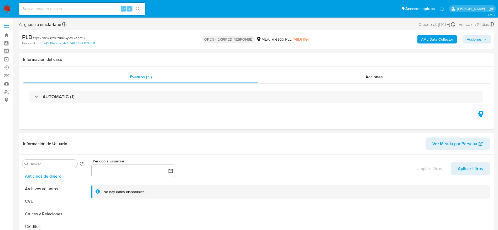
click at [42, 39] on span "# qeNNshC8wxtBk0Gy2aD3pMtx" at bounding box center [59, 37] width 53 height 5
copy span "qeNNshC8wxtBk0Gy2aD3pMtx"
drag, startPoint x: 5, startPoint y: 8, endPoint x: 29, endPoint y: 12, distance: 24.5
click at [29, 12] on div "Alt s" at bounding box center [82, 9] width 126 height 13
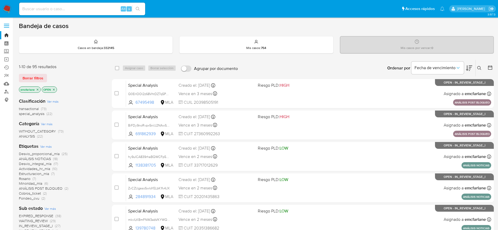
click at [40, 79] on span "Borrar filtros" at bounding box center [33, 78] width 21 height 7
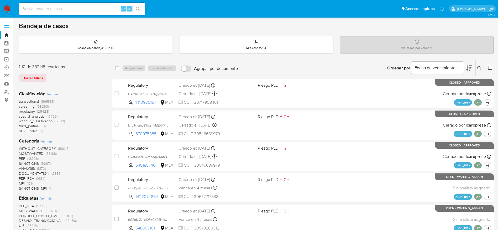
click at [481, 70] on icon at bounding box center [479, 68] width 4 height 4
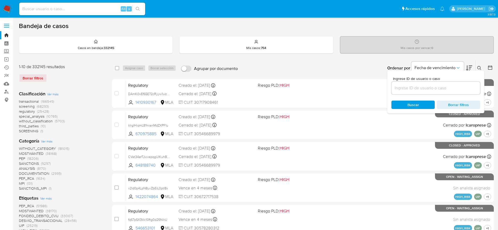
click at [431, 90] on input at bounding box center [435, 88] width 89 height 7
type input "qeNNshC8wxtBk0Gy2aD3pMtx"
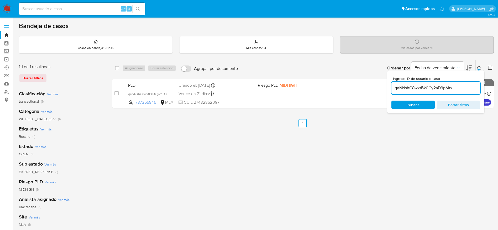
click at [119, 68] on div "select-all-cases-checkbox" at bounding box center [118, 68] width 6 height 6
click at [133, 67] on div "Asignar caso Borrar selección" at bounding box center [150, 68] width 56 height 6
click at [117, 69] on input "checkbox" at bounding box center [117, 68] width 4 height 4
checkbox input "true"
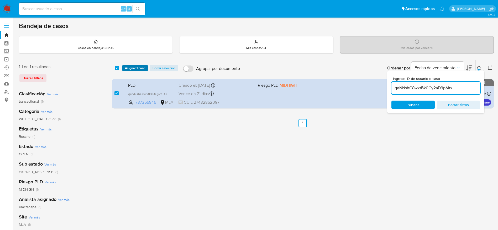
click at [127, 69] on span "Asignar 1 caso" at bounding box center [135, 68] width 20 height 5
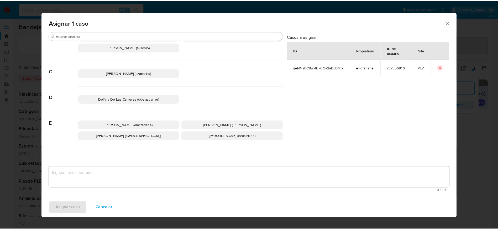
scroll to position [39, 0]
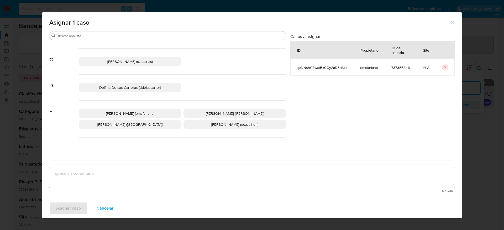
click at [141, 112] on span "Elaine Mc Farlane (emcfarlane)" at bounding box center [130, 113] width 48 height 5
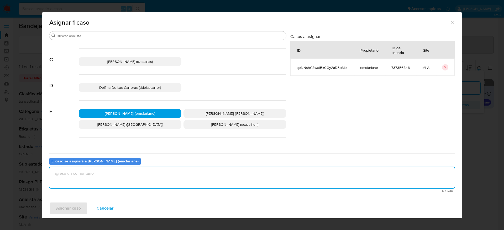
click at [130, 167] on textarea "assign-modal" at bounding box center [251, 177] width 405 height 21
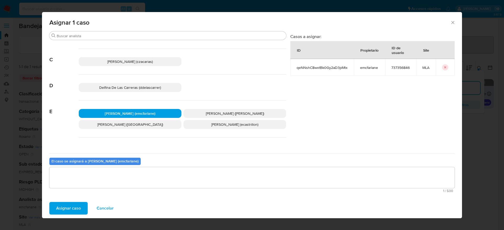
click at [62, 213] on span "Asignar caso" at bounding box center [68, 209] width 25 height 12
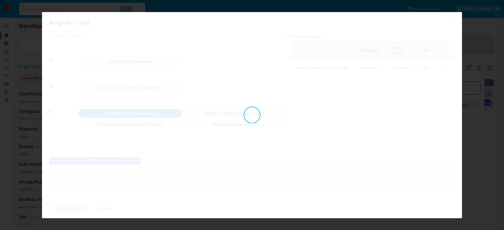
checkbox input "false"
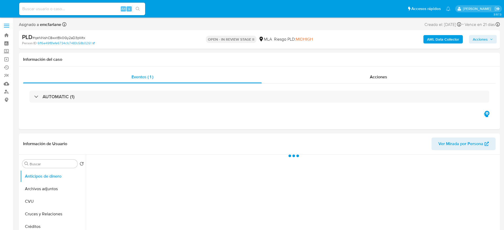
select select "10"
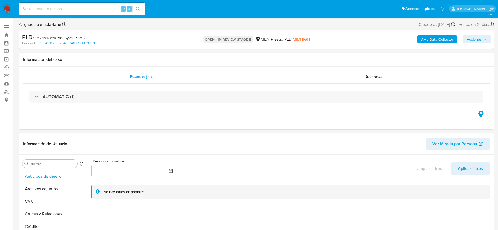
click at [482, 40] on span "Acciones" at bounding box center [476, 39] width 20 height 7
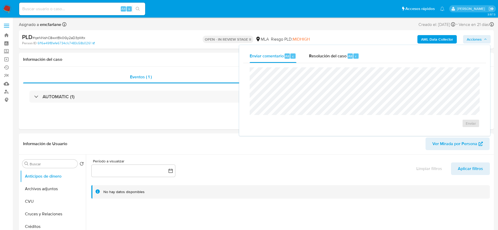
drag, startPoint x: 345, startPoint y: 55, endPoint x: 350, endPoint y: 65, distance: 10.6
click at [345, 55] on span "Resolución del caso" at bounding box center [328, 56] width 38 height 6
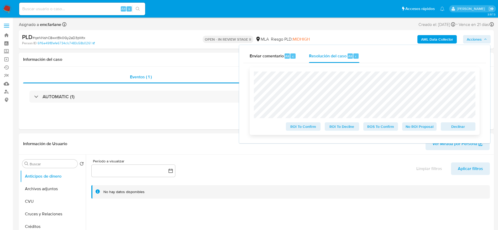
click at [464, 127] on span "Declinar" at bounding box center [457, 126] width 27 height 7
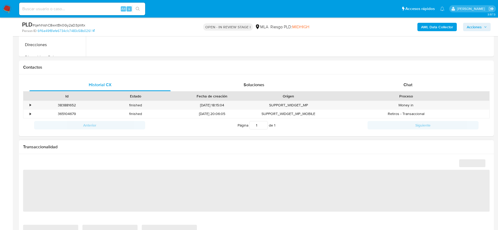
scroll to position [236, 0]
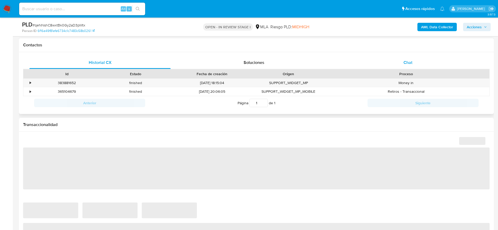
click at [418, 57] on div "Chat" at bounding box center [407, 62] width 141 height 13
select select "10"
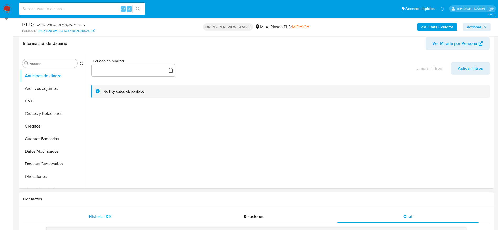
scroll to position [0, 0]
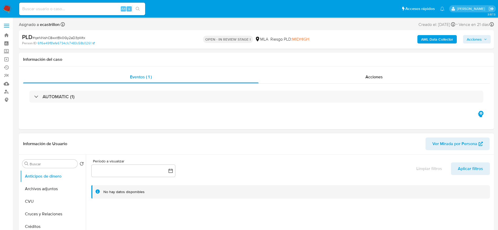
drag, startPoint x: 44, startPoint y: 183, endPoint x: 284, endPoint y: 142, distance: 243.6
click at [45, 183] on button "Archivos adjuntos" at bounding box center [53, 189] width 66 height 13
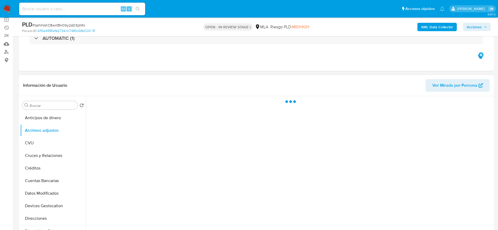
scroll to position [79, 0]
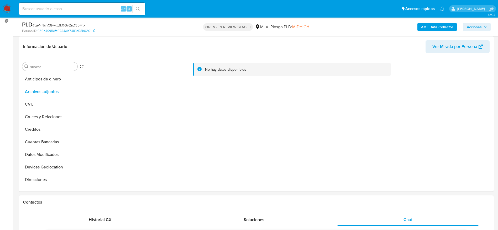
click at [437, 28] on b "AML Data Collector" at bounding box center [437, 27] width 32 height 8
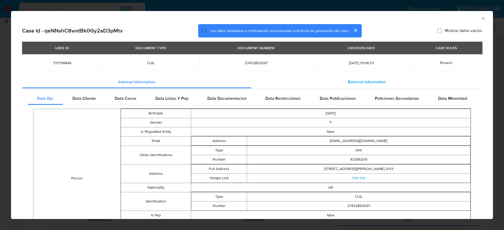
click at [370, 79] on span "External information" at bounding box center [367, 82] width 38 height 6
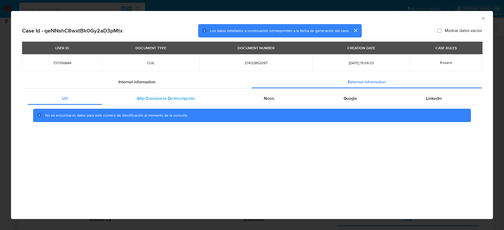
click at [189, 100] on span "Afip Constancia De Inscripción" at bounding box center [166, 98] width 58 height 6
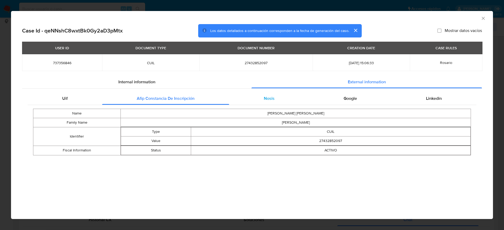
click at [272, 98] on span "Nosis" at bounding box center [269, 98] width 11 height 6
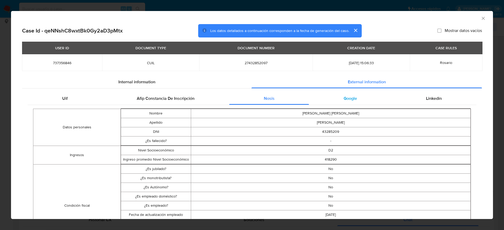
click at [353, 97] on div "Google" at bounding box center [350, 98] width 82 height 13
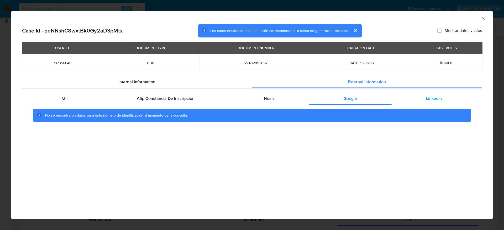
click at [438, 99] on span "Linkedin" at bounding box center [434, 98] width 16 height 6
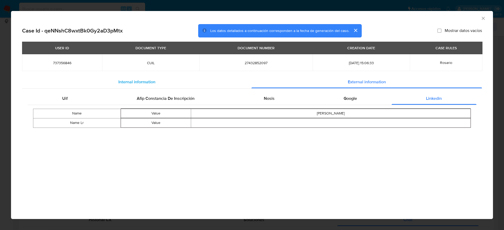
click at [152, 82] on span "Internal information" at bounding box center [136, 82] width 37 height 6
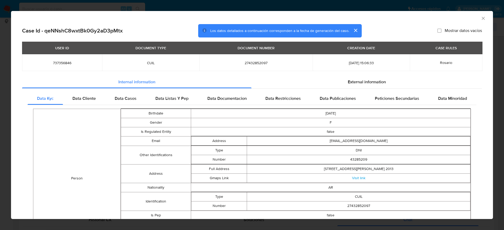
click at [480, 19] on div "AML Data Collector" at bounding box center [252, 17] width 482 height 13
click at [481, 18] on icon "Cerrar ventana" at bounding box center [482, 18] width 3 height 3
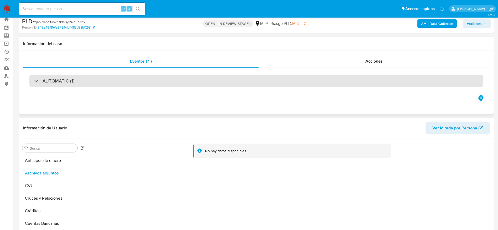
scroll to position [0, 0]
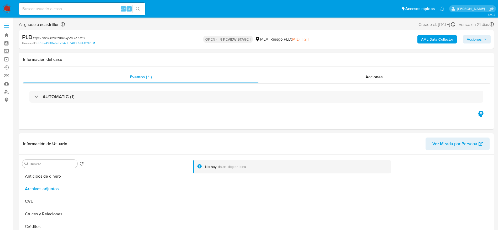
click at [61, 39] on span "# qeNNshC8wxtBk0Gy2aD3pMtx" at bounding box center [59, 37] width 53 height 5
copy span "qeNNshC8wxtBk0Gy2aD3pMtx"
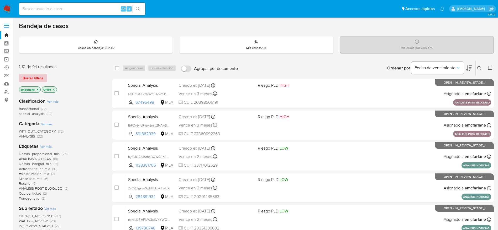
click at [40, 79] on span "Borrar filtros" at bounding box center [33, 78] width 21 height 7
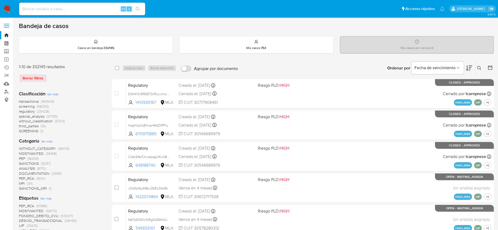
click at [476, 69] on button at bounding box center [479, 68] width 9 height 6
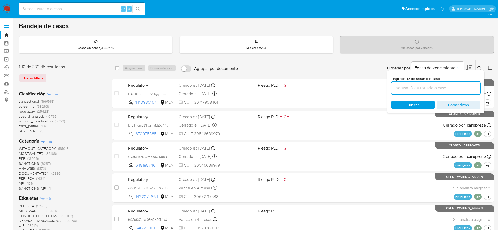
drag, startPoint x: 428, startPoint y: 89, endPoint x: 424, endPoint y: 90, distance: 3.5
click at [427, 89] on input at bounding box center [435, 88] width 89 height 7
type input "qeNNshC8wxtBk0Gy2aD3pMtx"
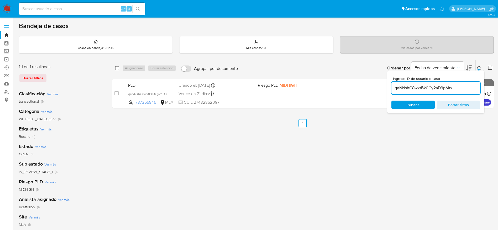
click at [118, 69] on input "checkbox" at bounding box center [117, 68] width 4 height 4
checkbox input "true"
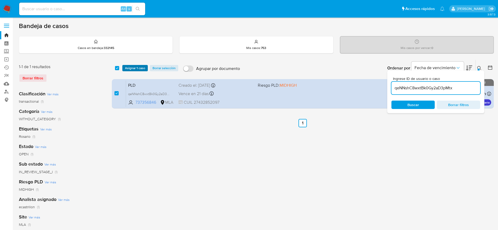
click at [133, 66] on span "Asignar 1 caso" at bounding box center [135, 68] width 20 height 5
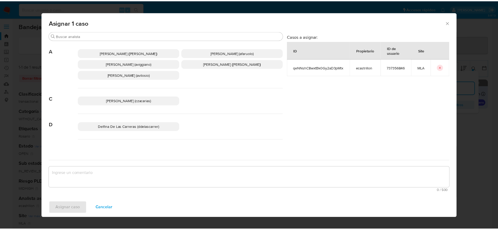
scroll to position [39, 0]
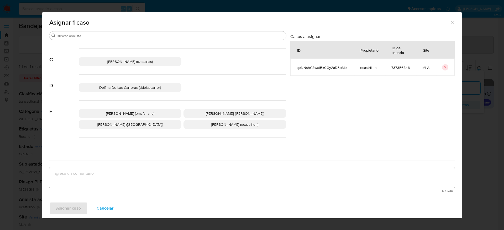
click at [140, 109] on p "[PERSON_NAME] (emcfarlane)" at bounding box center [130, 113] width 103 height 9
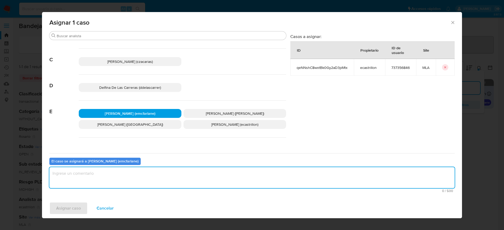
click at [114, 180] on textarea "assign-modal" at bounding box center [251, 177] width 405 height 21
click at [76, 211] on span "Asignar caso" at bounding box center [68, 209] width 25 height 12
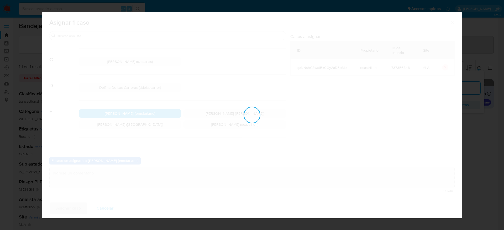
checkbox input "false"
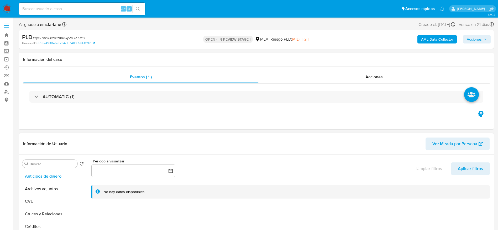
select select "10"
click at [36, 194] on button "Archivos adjuntos" at bounding box center [50, 189] width 61 height 13
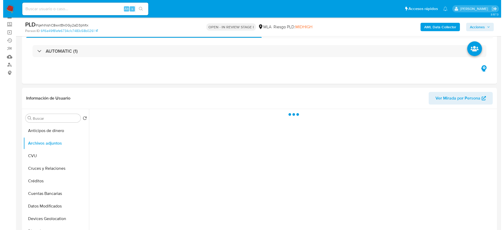
scroll to position [39, 0]
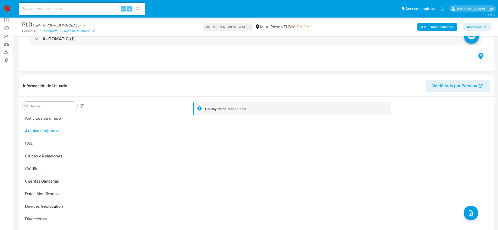
click at [428, 29] on b "AML Data Collector" at bounding box center [437, 27] width 32 height 8
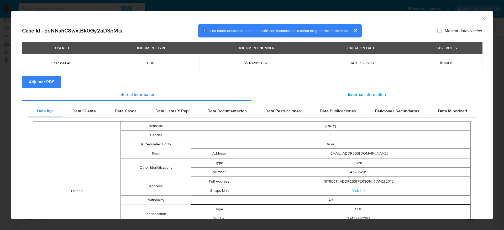
click at [348, 93] on span "External information" at bounding box center [367, 95] width 38 height 6
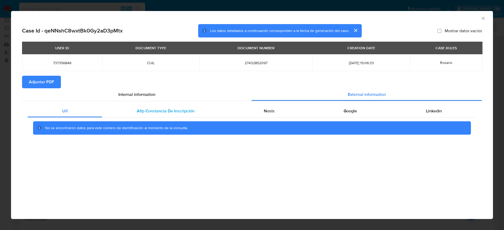
click at [161, 112] on span "Afip Constancia De Inscripción" at bounding box center [166, 111] width 58 height 6
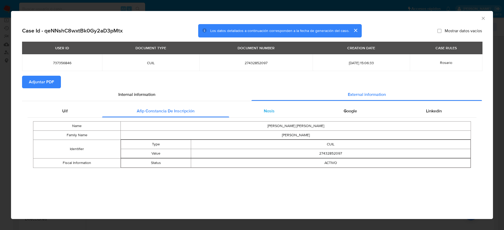
click at [270, 114] on span "Nosis" at bounding box center [269, 111] width 11 height 6
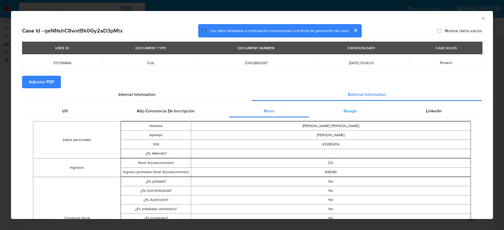
click at [350, 115] on div "Google" at bounding box center [350, 111] width 82 height 13
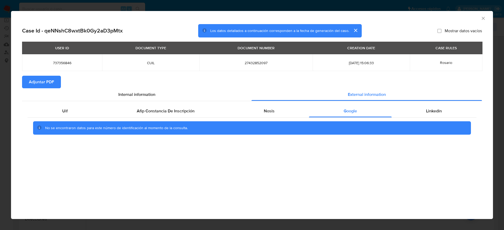
click at [433, 119] on div "No se encontraron datos para este número de identificación al momento de la con…" at bounding box center [252, 128] width 449 height 21
click at [432, 113] on span "Linkedin" at bounding box center [434, 111] width 16 height 6
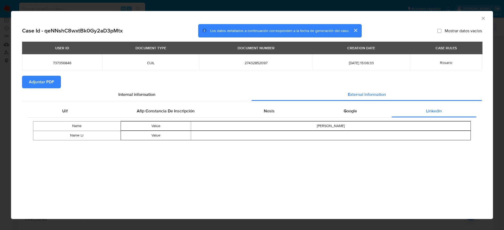
click at [35, 81] on span "Adjuntar PDF" at bounding box center [41, 82] width 25 height 12
click at [485, 18] on icon "Cerrar ventana" at bounding box center [482, 18] width 5 height 5
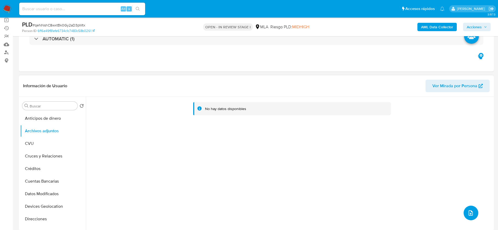
click at [467, 212] on icon "upload-file" at bounding box center [470, 213] width 6 height 6
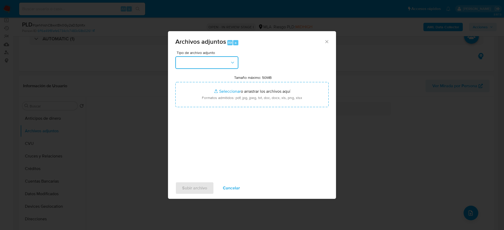
click at [199, 65] on button "button" at bounding box center [206, 62] width 63 height 13
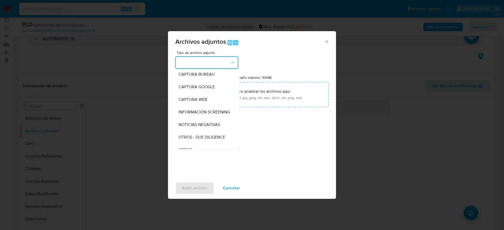
scroll to position [79, 0]
click at [187, 105] on div "OTROS" at bounding box center [205, 99] width 54 height 13
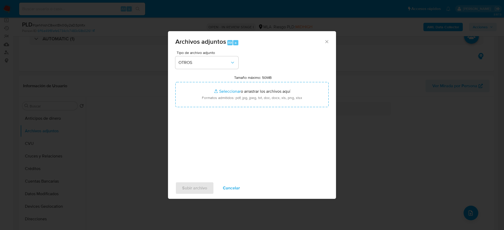
click at [235, 194] on span "Cancelar" at bounding box center [231, 189] width 17 height 12
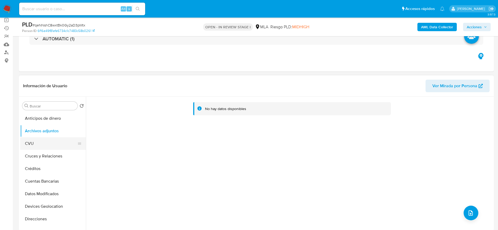
click at [43, 139] on button "CVU" at bounding box center [50, 143] width 61 height 13
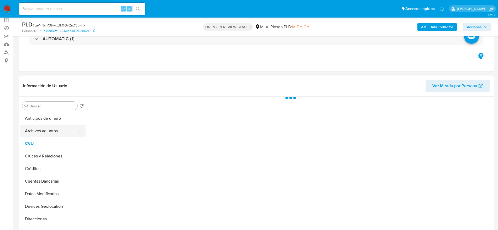
click at [46, 129] on button "Archivos adjuntos" at bounding box center [50, 131] width 61 height 13
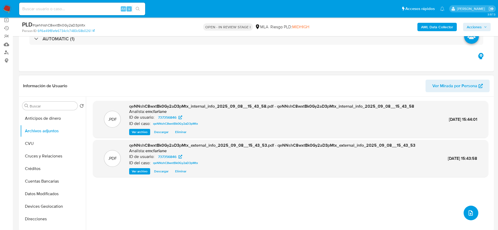
click at [472, 211] on button "upload-file" at bounding box center [470, 213] width 15 height 15
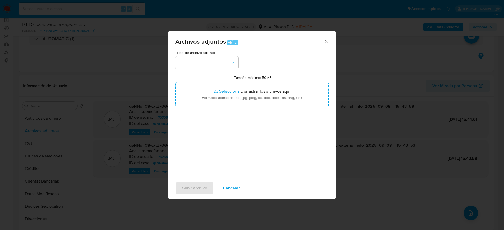
click at [214, 69] on div "Tipo de archivo adjunto Tamaño máximo: 50MB Seleccionar archivos Seleccionar o …" at bounding box center [251, 113] width 153 height 124
click at [212, 62] on button "button" at bounding box center [206, 62] width 63 height 13
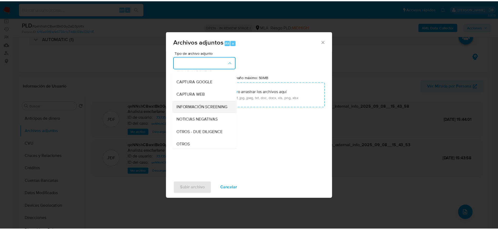
scroll to position [39, 0]
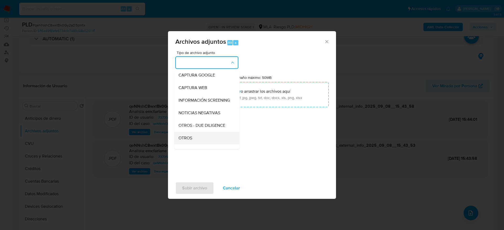
click at [187, 141] on span "OTROS" at bounding box center [185, 138] width 14 height 5
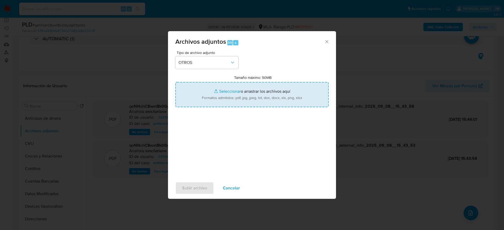
type input "C:\fakepath\Caselog qeNNshC8wxtBk0Gy2aD3pMtx.docx"
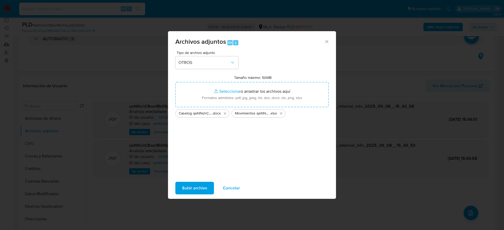
click at [193, 185] on span "Subir archivo" at bounding box center [194, 189] width 25 height 12
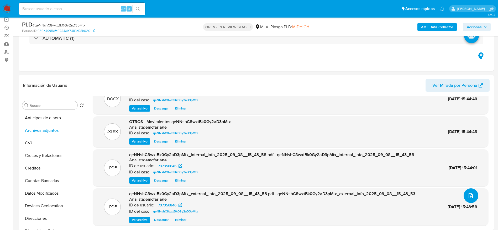
scroll to position [197, 0]
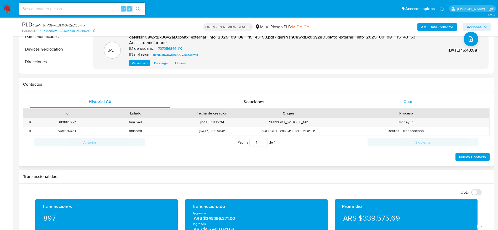
click at [412, 102] on div "Chat" at bounding box center [407, 102] width 141 height 13
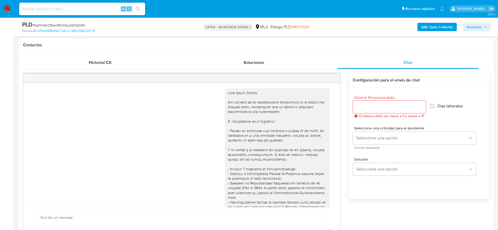
scroll to position [119, 0]
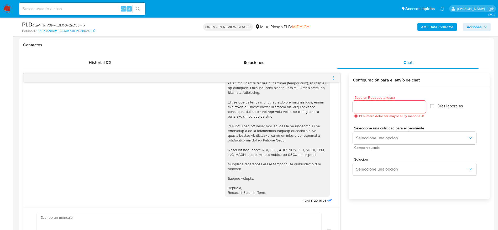
click at [333, 79] on icon "menu-action" at bounding box center [333, 78] width 5 height 5
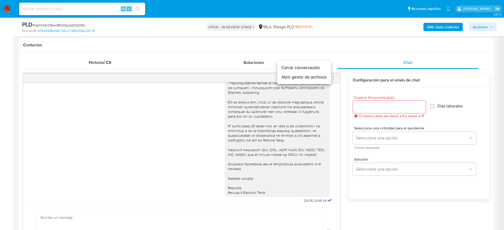
click at [308, 67] on li "Cerrar conversación" at bounding box center [304, 67] width 54 height 9
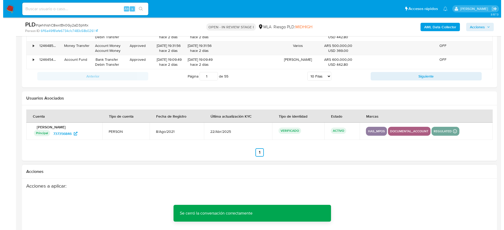
scroll to position [923, 0]
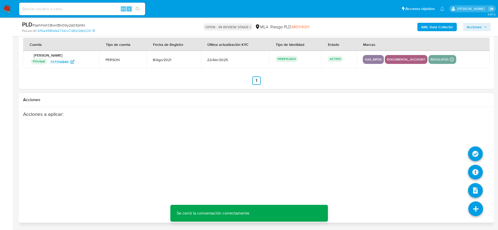
click at [475, 209] on icon at bounding box center [475, 209] width 15 height 15
click at [472, 172] on icon at bounding box center [475, 172] width 15 height 15
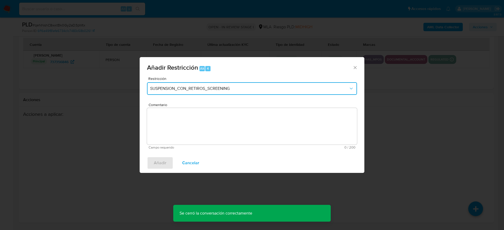
click at [196, 87] on span "SUSPENSION_CON_RETIROS_SCREENING" at bounding box center [249, 88] width 198 height 5
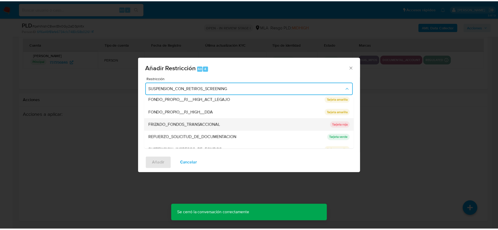
scroll to position [111, 0]
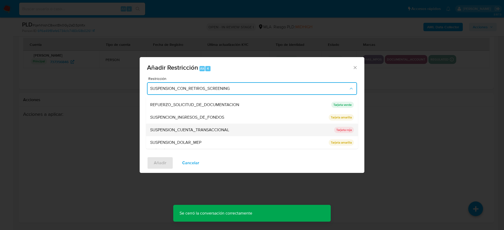
click at [183, 126] on div "SUSPENSION_CUENTA_TRANSACCIONAL" at bounding box center [240, 130] width 181 height 13
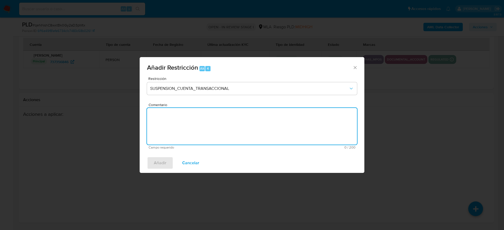
click at [188, 127] on textarea "Comentario" at bounding box center [252, 126] width 210 height 37
type textarea "AML"
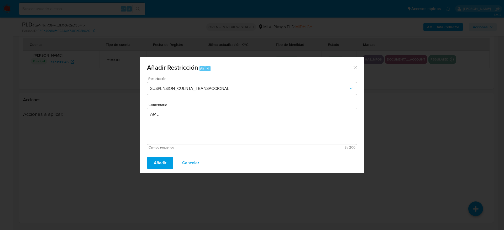
click at [155, 166] on span "Añadir" at bounding box center [160, 163] width 13 height 12
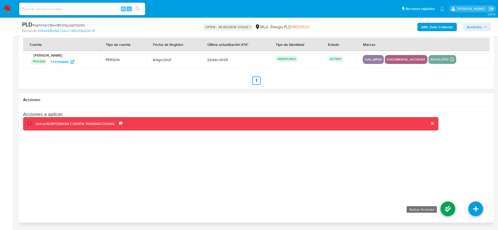
click at [452, 211] on icon at bounding box center [447, 209] width 15 height 15
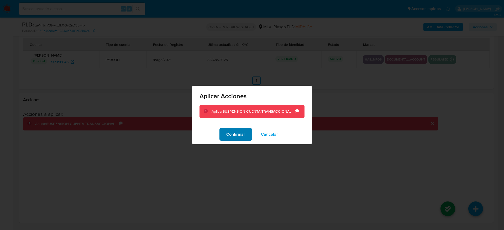
click at [249, 136] on button "Confirmar" at bounding box center [235, 134] width 33 height 13
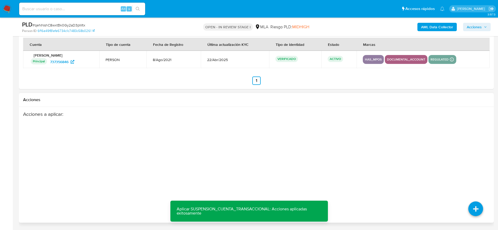
click at [270, 151] on div "Acciones a aplicar :" at bounding box center [230, 153] width 415 height 84
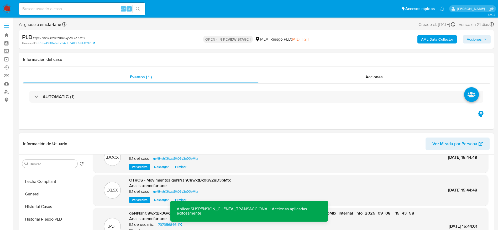
scroll to position [157, 0]
click at [41, 186] on button "Historial Casos" at bounding box center [53, 183] width 66 height 13
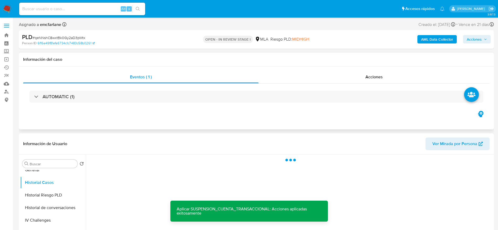
scroll to position [0, 0]
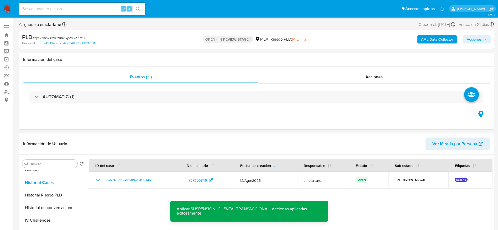
click at [481, 40] on span "Acciones" at bounding box center [473, 39] width 15 height 8
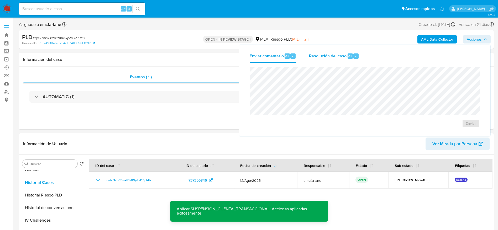
click at [347, 56] on div "Alt" at bounding box center [349, 56] width 5 height 5
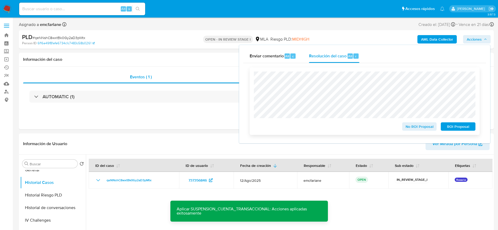
drag, startPoint x: 458, startPoint y: 128, endPoint x: 430, endPoint y: 132, distance: 27.8
click at [458, 127] on span "ROI Proposal" at bounding box center [457, 126] width 27 height 7
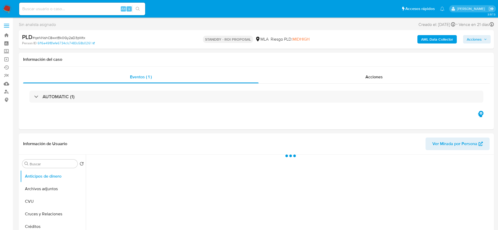
click at [93, 8] on input at bounding box center [82, 9] width 126 height 7
paste input "tEX8wj9h8dX5Masj9YuZfMxp"
type input "tEX8wj9h8dX5Masj9YuZfMxp"
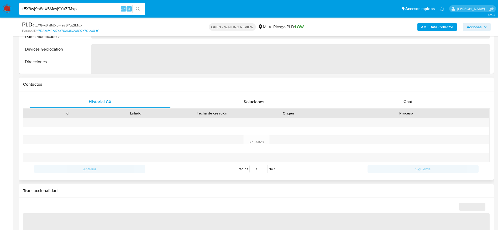
select select "10"
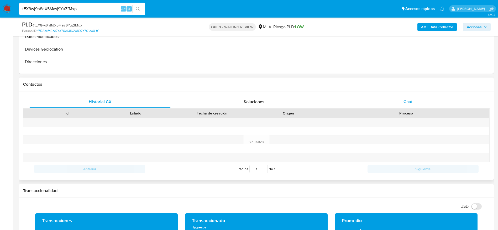
click at [407, 103] on span "Chat" at bounding box center [407, 102] width 9 height 6
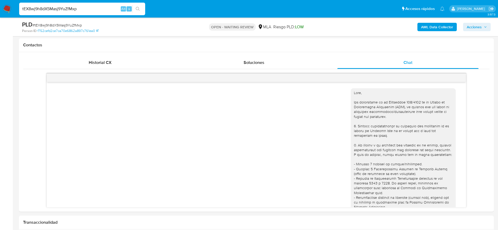
scroll to position [206, 0]
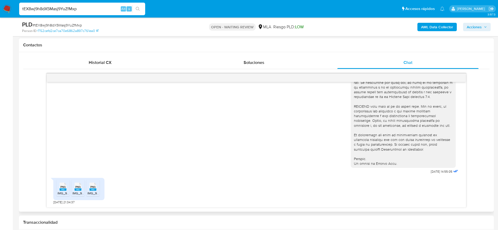
click at [65, 192] on span "IMG_9875.png" at bounding box center [67, 193] width 21 height 4
click at [77, 191] on icon "PNG" at bounding box center [78, 186] width 7 height 9
click at [91, 190] on rect at bounding box center [92, 190] width 7 height 2
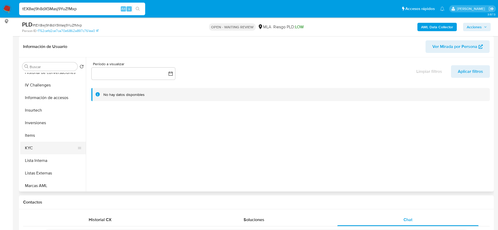
scroll to position [197, 0]
click at [40, 150] on button "KYC" at bounding box center [50, 147] width 61 height 13
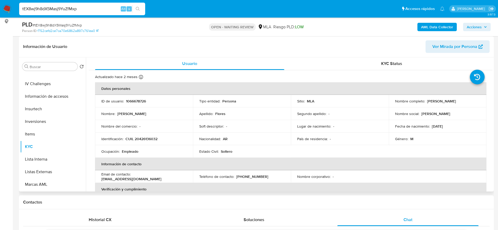
drag, startPoint x: 425, startPoint y: 101, endPoint x: 462, endPoint y: 106, distance: 37.4
click at [462, 106] on td "Nombre completo : Kevin Milton Flores" at bounding box center [438, 101] width 98 height 13
copy p "Kevin Milton Flores"
click at [65, 24] on span "# tEX8wj9h8dX5Masj9YuZfMxp" at bounding box center [57, 25] width 49 height 5
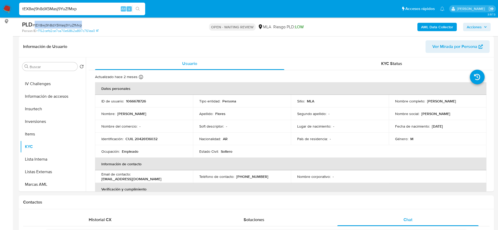
copy span "tEX8wj9h8dX5Masj9YuZfMxp"
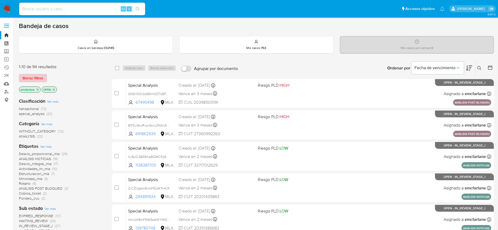
click at [34, 77] on span "Borrar filtros" at bounding box center [33, 78] width 21 height 7
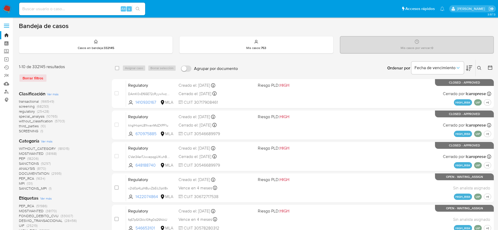
click at [480, 68] on icon at bounding box center [479, 68] width 4 height 4
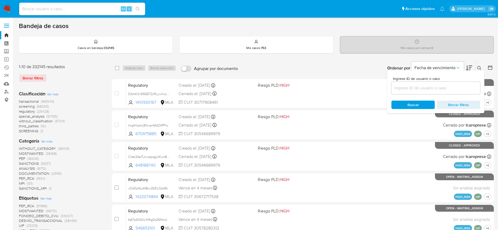
click at [444, 88] on input at bounding box center [435, 88] width 89 height 7
type input "tEX8wj9h8dX5Masj9YuZfMxp"
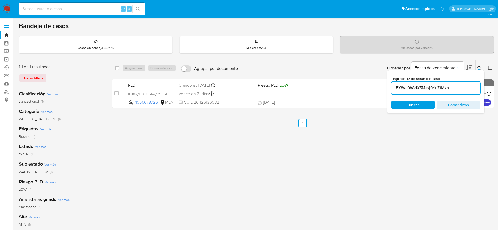
click at [116, 70] on input "checkbox" at bounding box center [117, 68] width 4 height 4
checkbox input "true"
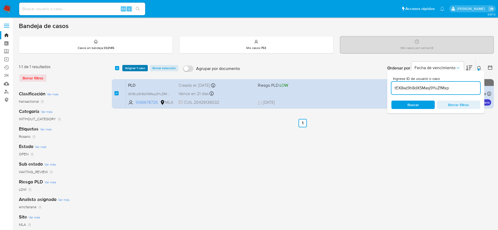
click at [131, 67] on span "Asignar 1 caso" at bounding box center [135, 68] width 20 height 5
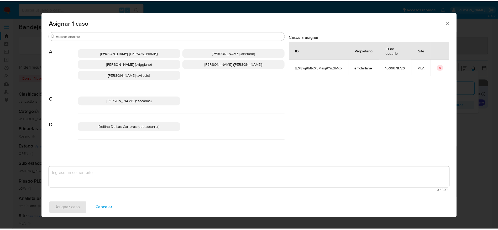
scroll to position [39, 0]
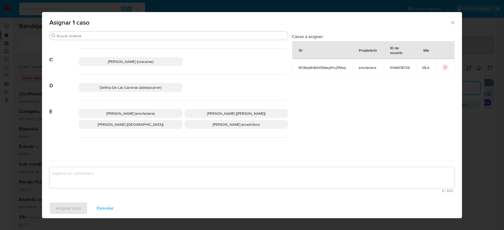
click at [138, 112] on span "[PERSON_NAME] (emcfarlane)" at bounding box center [130, 113] width 48 height 5
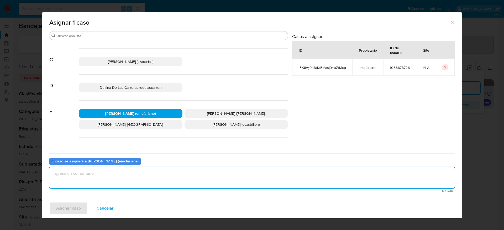
click at [92, 182] on textarea "assign-modal" at bounding box center [251, 177] width 405 height 21
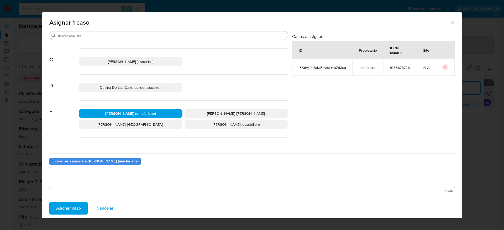
click at [61, 211] on span "Asignar caso" at bounding box center [68, 209] width 25 height 12
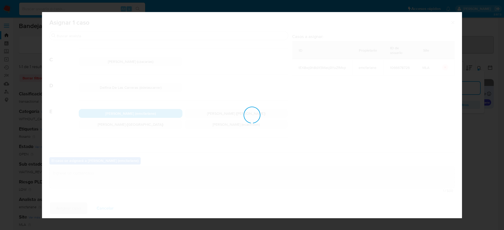
checkbox input "false"
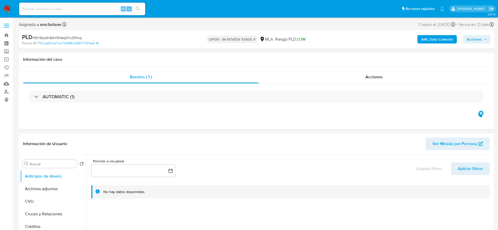
click at [476, 38] on span "Acciones" at bounding box center [473, 39] width 15 height 8
select select "10"
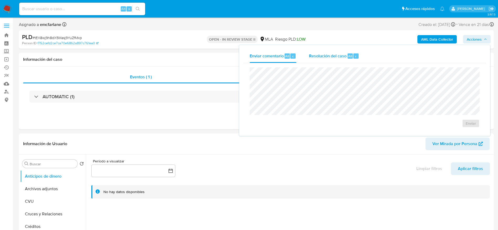
click at [345, 57] on span "Resolución del caso" at bounding box center [328, 56] width 38 height 6
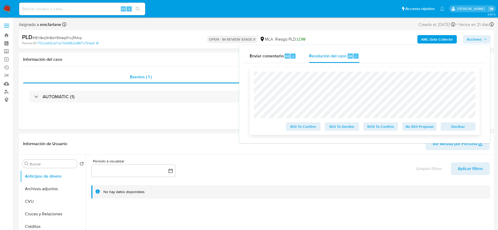
click at [454, 123] on span "Declinar" at bounding box center [457, 126] width 27 height 7
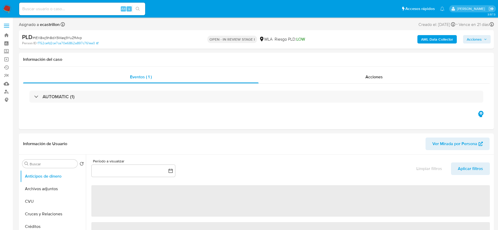
click at [60, 35] on span "# tEX8wj9h8dX5Masj9YuZfMxp" at bounding box center [57, 37] width 49 height 5
select select "10"
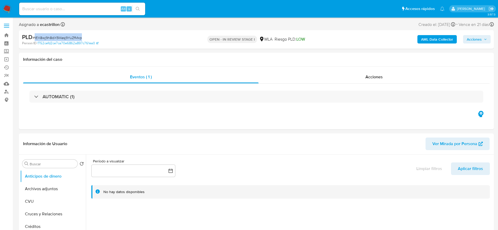
click at [60, 35] on span "# tEX8wj9h8dX5Masj9YuZfMxp" at bounding box center [57, 37] width 49 height 5
drag, startPoint x: 4, startPoint y: 8, endPoint x: 7, endPoint y: 8, distance: 2.7
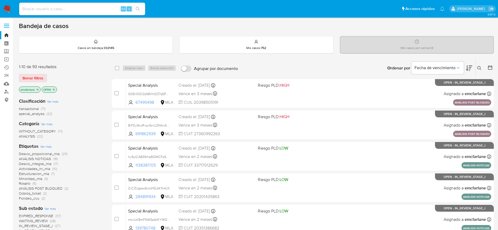
click at [33, 75] on span "Borrar filtros" at bounding box center [33, 78] width 21 height 7
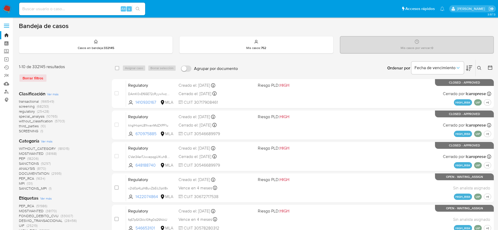
click at [476, 67] on button at bounding box center [479, 68] width 9 height 6
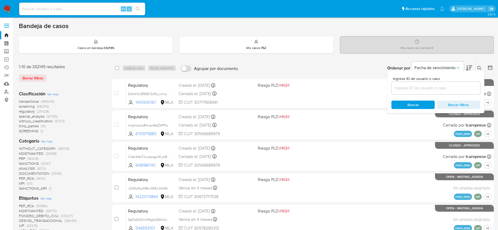
click at [445, 91] on input at bounding box center [435, 88] width 89 height 7
type input "tEX8wj9h8dX5Masj9YuZfMxp"
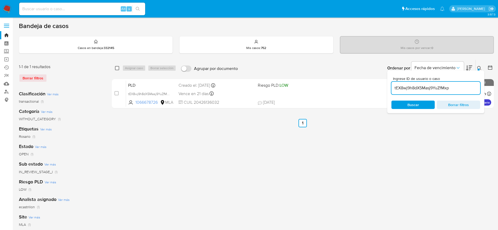
click at [118, 67] on input "checkbox" at bounding box center [117, 68] width 4 height 4
checkbox input "true"
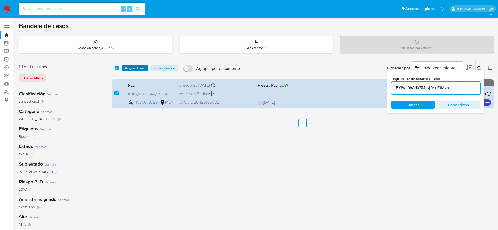
click at [128, 69] on span "Asignar 1 caso" at bounding box center [135, 68] width 20 height 5
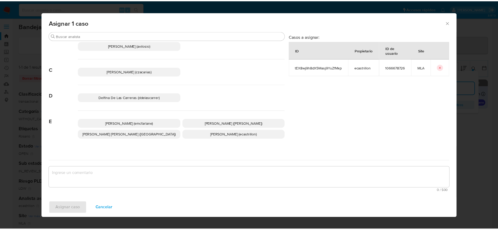
scroll to position [39, 0]
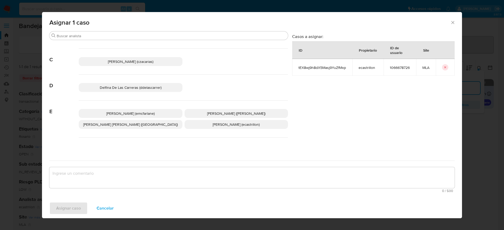
click at [140, 112] on span "[PERSON_NAME] (emcfarlane)" at bounding box center [130, 113] width 48 height 5
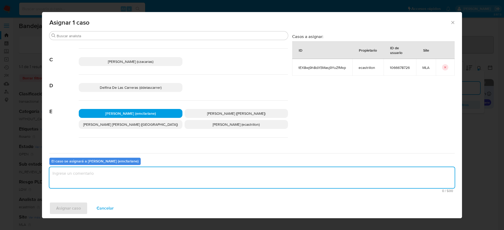
click at [117, 176] on textarea "assign-modal" at bounding box center [251, 177] width 405 height 21
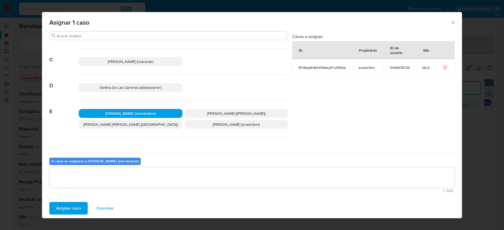
click at [69, 209] on span "Asignar caso" at bounding box center [68, 209] width 25 height 12
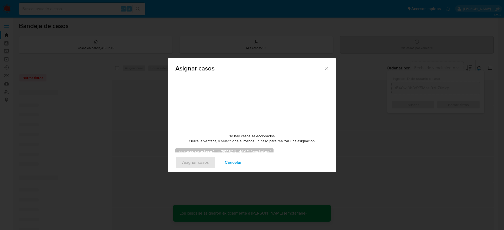
checkbox input "false"
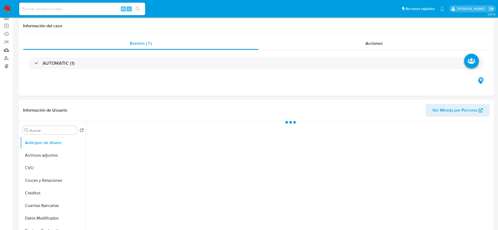
scroll to position [118, 0]
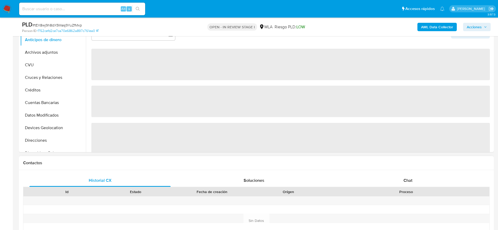
select select "10"
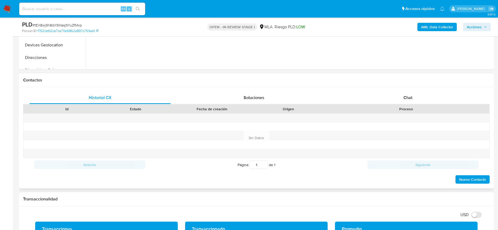
scroll to position [236, 0]
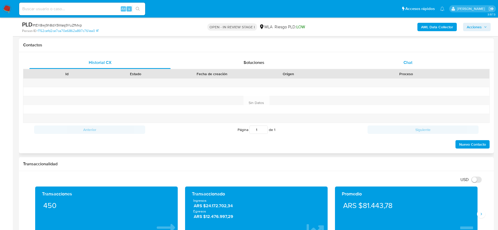
click at [412, 64] on span "Chat" at bounding box center [407, 63] width 9 height 6
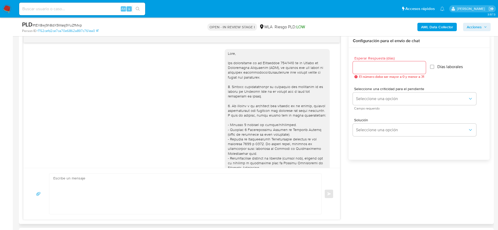
scroll to position [206, 0]
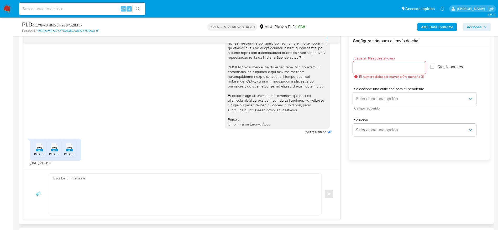
click at [140, 182] on textarea at bounding box center [183, 194] width 261 height 40
paste textarea "Lore Ipsum Dolors Ametco, Adipis elitsed doe te incididun. Ut laboree do mag al…"
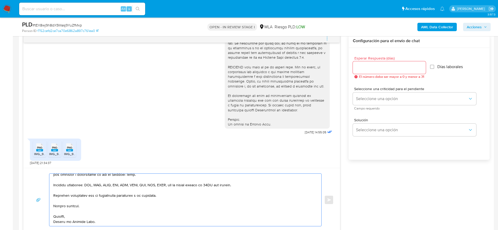
scroll to position [0, 0]
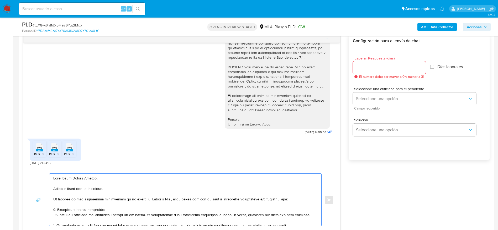
click at [140, 181] on textarea at bounding box center [183, 200] width 261 height 52
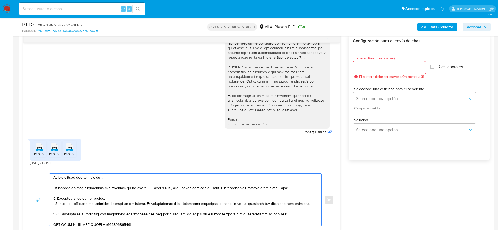
scroll to position [16, 0]
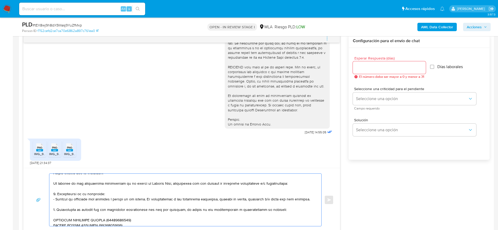
click at [109, 196] on textarea at bounding box center [183, 200] width 261 height 52
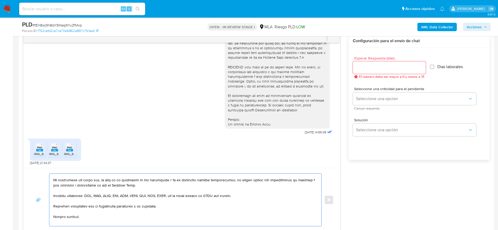
scroll to position [119, 0]
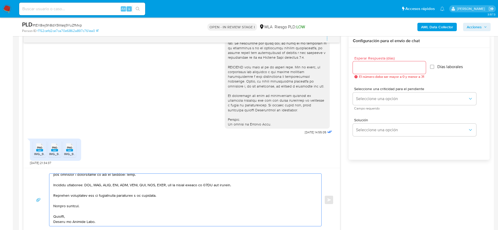
type textarea "Hola Kevin Milton Flores, Muchas gracias por tu respuesta. En función de las op…"
click at [373, 67] on input "Esperar Respuesta (días)" at bounding box center [389, 67] width 73 height 7
type input "1"
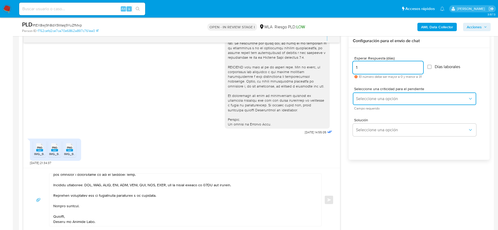
click at [369, 98] on span "Seleccione una opción" at bounding box center [412, 98] width 112 height 5
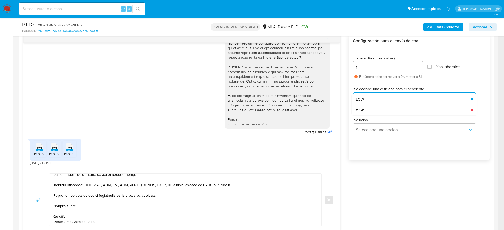
click at [368, 105] on div "HIGH" at bounding box center [412, 110] width 112 height 10
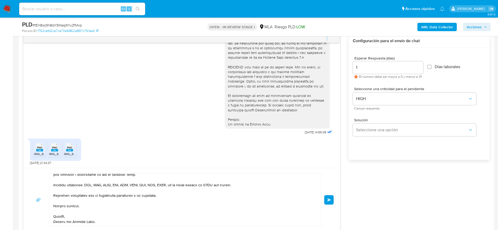
click at [326, 198] on button "Enviar" at bounding box center [328, 199] width 9 height 9
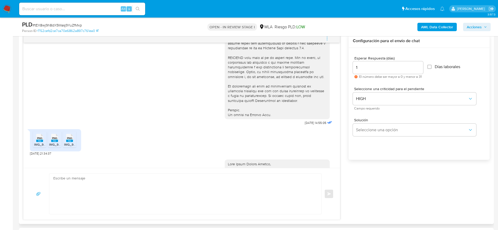
scroll to position [422, 0]
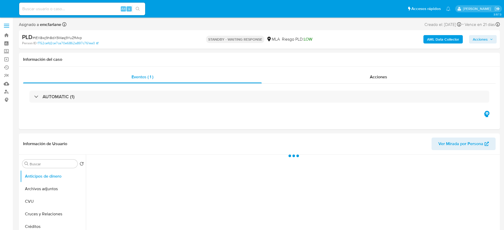
select select "10"
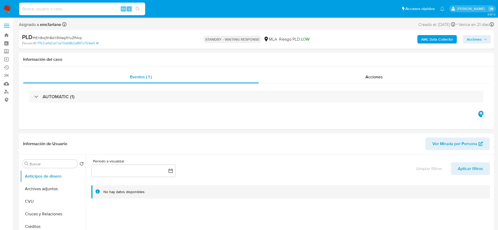
click at [108, 11] on input at bounding box center [82, 9] width 126 height 7
paste input "H5wqlCq0HRc60KJSh36wcvXN"
type input "H5wqlCq0HRc60KJSh36wcvXN"
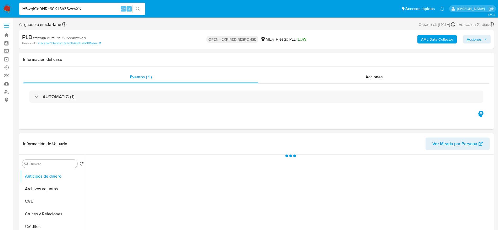
select select "10"
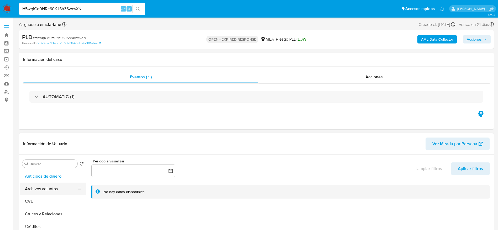
click at [52, 184] on button "Archivos adjuntos" at bounding box center [50, 189] width 61 height 13
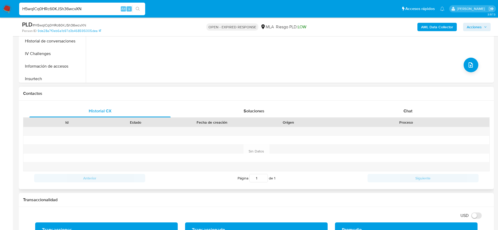
scroll to position [197, 0]
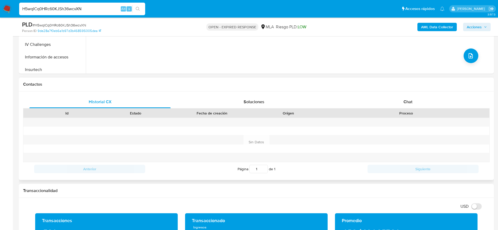
click at [407, 94] on div "Historial CX Soluciones Chat Id Estado Fecha de creación Origen Proceso Anterio…" at bounding box center [256, 136] width 475 height 89
click at [400, 106] on div "Chat" at bounding box center [407, 102] width 141 height 13
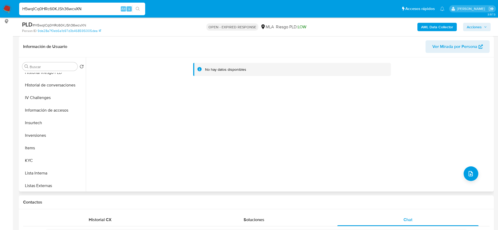
scroll to position [247, 0]
click at [28, 94] on button "KYC" at bounding box center [50, 97] width 61 height 13
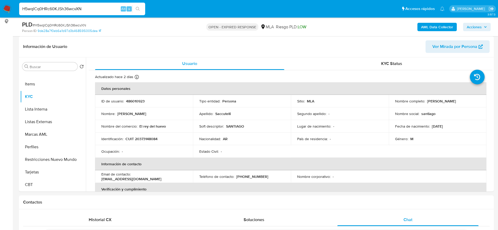
click at [45, 27] on span "# H5wqlCq0HRc60KJSh36wcvXN" at bounding box center [60, 25] width 54 height 5
copy span "H5wqlCq0HRc60KJSh36wcvXN"
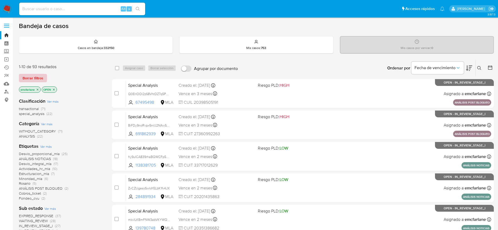
click at [35, 78] on span "Borrar filtros" at bounding box center [33, 78] width 21 height 7
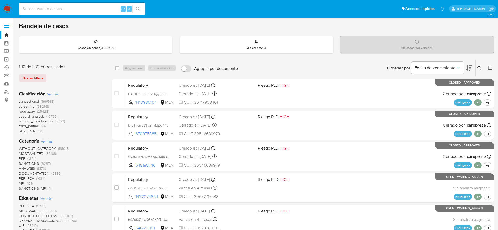
click at [480, 70] on icon at bounding box center [479, 68] width 4 height 4
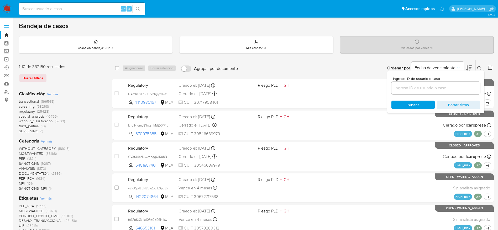
click at [427, 85] on input at bounding box center [435, 88] width 89 height 7
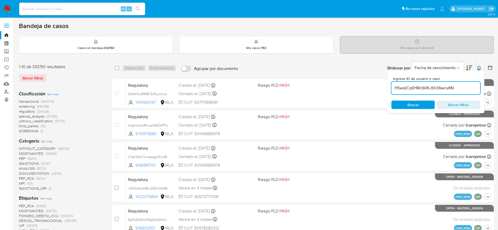
type input "H5wqlCq0HRc60KJSh36wcvXN"
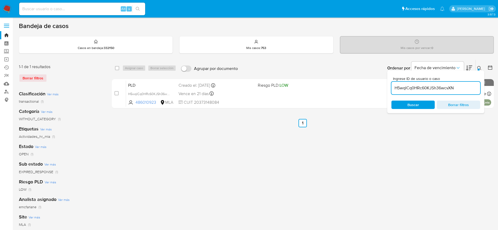
click at [294, 178] on div "select-all-cases-checkbox Asignar caso Borrar selección Agrupar por documento O…" at bounding box center [303, 175] width 382 height 230
click at [115, 68] on input "checkbox" at bounding box center [117, 68] width 4 height 4
checkbox input "true"
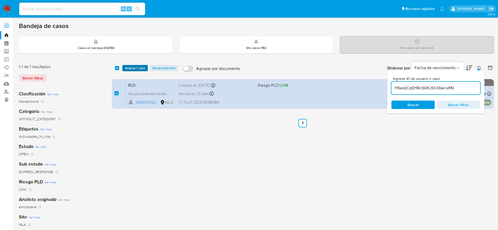
click at [125, 70] on span "Asignar 1 caso" at bounding box center [135, 68] width 20 height 5
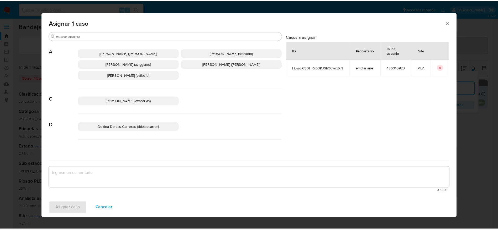
scroll to position [39, 0]
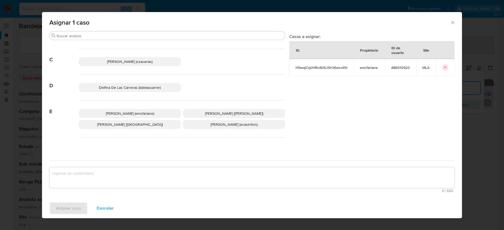
click at [132, 115] on span "[PERSON_NAME] (emcfarlane)" at bounding box center [130, 113] width 48 height 5
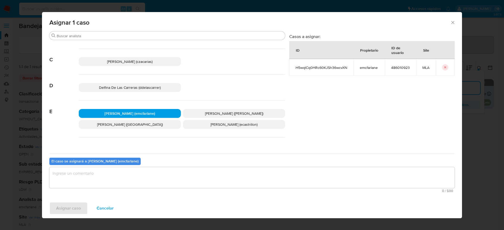
click at [95, 188] on div "0 / 500 500 caracteres restantes" at bounding box center [251, 179] width 405 height 25
click at [86, 181] on textarea "assign-modal" at bounding box center [251, 177] width 405 height 21
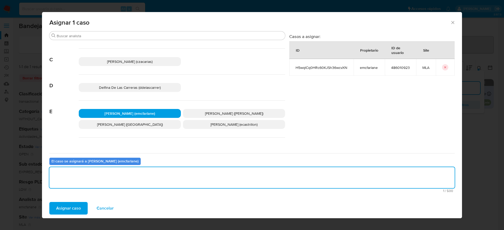
click at [72, 203] on span "Asignar caso" at bounding box center [68, 209] width 25 height 12
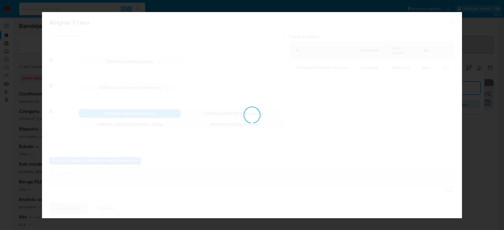
checkbox input "false"
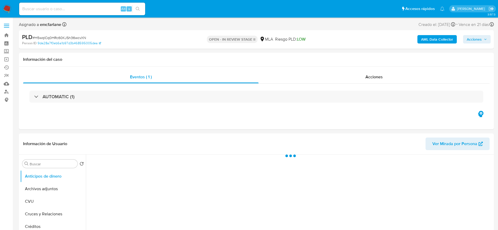
click at [477, 42] on span "Acciones" at bounding box center [473, 39] width 15 height 8
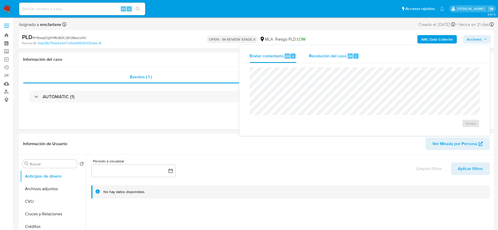
select select "10"
drag, startPoint x: 345, startPoint y: 62, endPoint x: 345, endPoint y: 66, distance: 3.7
click at [345, 63] on div "Enviar comentario Alt c Resolución del caso Alt r Enviar" at bounding box center [364, 90] width 242 height 83
drag, startPoint x: 314, startPoint y: 52, endPoint x: 315, endPoint y: 60, distance: 7.9
click at [314, 53] on div "Resolución del caso Alt r" at bounding box center [334, 56] width 50 height 14
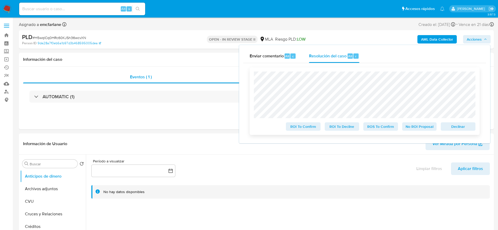
click at [457, 126] on span "Declinar" at bounding box center [457, 126] width 27 height 7
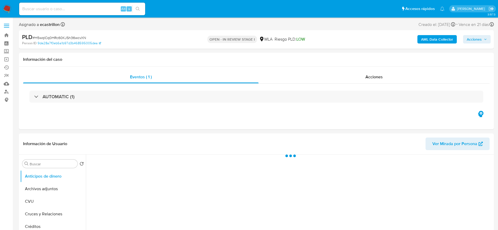
click at [53, 35] on div "PLD # H5wqlCq0HRc60KJSh36wcvXN" at bounding box center [99, 37] width 154 height 8
copy span "H5wqlCq0HRc60KJSh36wcvXN"
select select "10"
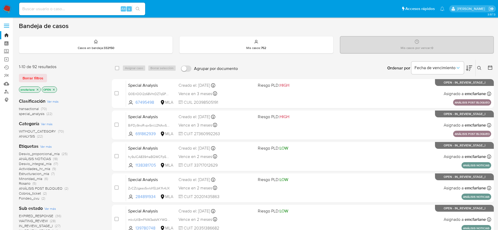
click at [34, 75] on span "Borrar filtros" at bounding box center [33, 78] width 21 height 7
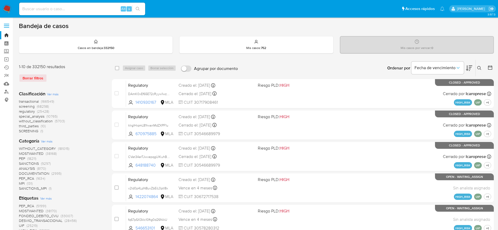
drag, startPoint x: 477, startPoint y: 66, endPoint x: 475, endPoint y: 68, distance: 3.2
click at [477, 66] on icon at bounding box center [479, 68] width 4 height 4
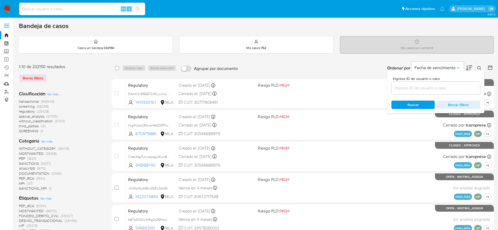
drag, startPoint x: 411, startPoint y: 88, endPoint x: 401, endPoint y: 89, distance: 9.6
click at [411, 88] on input at bounding box center [435, 88] width 89 height 7
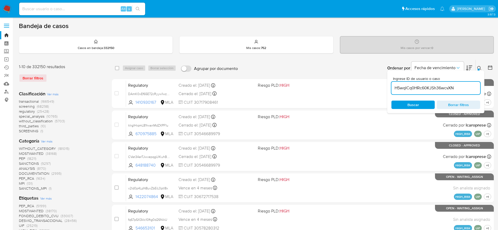
type input "H5wqlCq0HRc60KJSh36wcvXN"
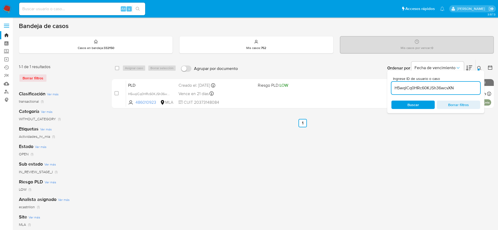
drag, startPoint x: 118, startPoint y: 67, endPoint x: 122, endPoint y: 69, distance: 4.0
click at [118, 67] on input "checkbox" at bounding box center [117, 68] width 4 height 4
checkbox input "true"
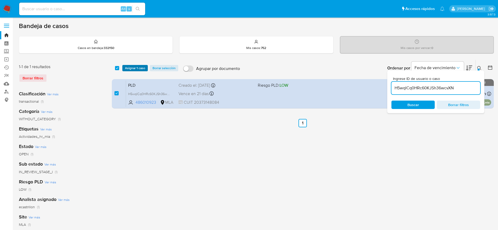
click at [125, 68] on span "Asignar 1 caso" at bounding box center [135, 68] width 20 height 5
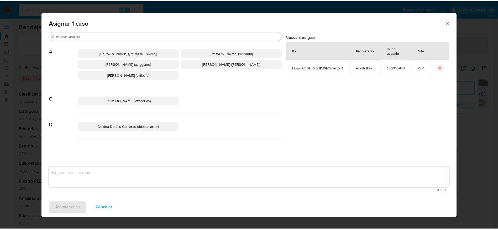
scroll to position [39, 0]
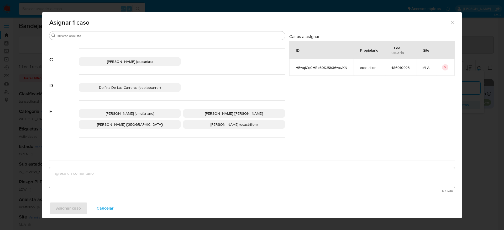
click at [142, 115] on span "Elaine Mc Farlane (emcfarlane)" at bounding box center [130, 113] width 48 height 5
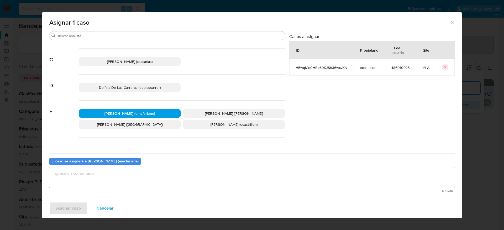
click at [109, 180] on textarea "assign-modal" at bounding box center [251, 177] width 405 height 21
click at [67, 213] on span "Asignar caso" at bounding box center [68, 209] width 25 height 12
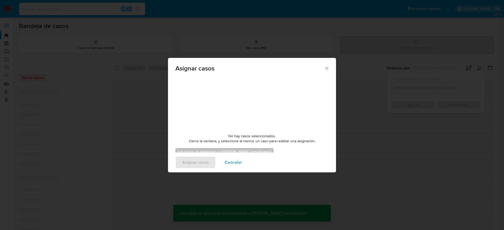
checkbox input "false"
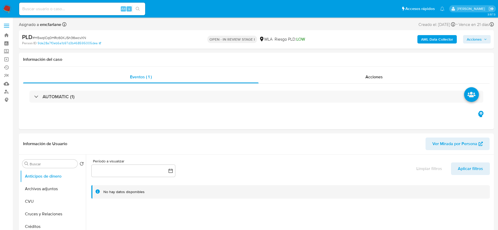
select select "10"
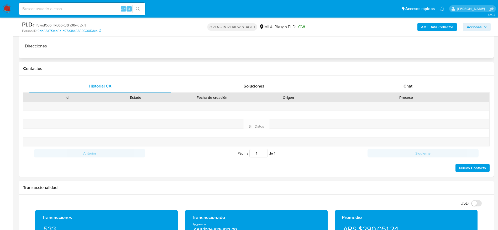
scroll to position [157, 0]
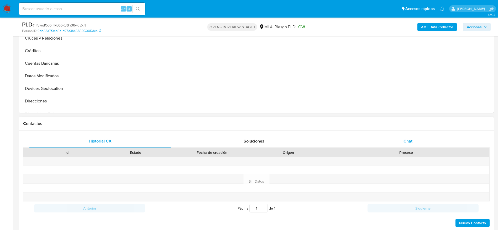
click at [411, 141] on span "Chat" at bounding box center [407, 141] width 9 height 6
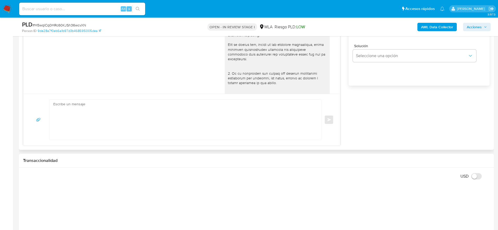
scroll to position [354, 0]
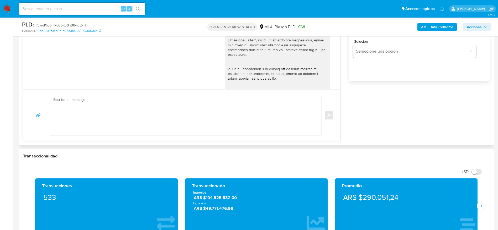
click at [194, 129] on textarea at bounding box center [183, 115] width 261 height 40
paste textarea "Hola, Esperamos que te encuentres muy bien. Te consultamos si tuviste oportunid…"
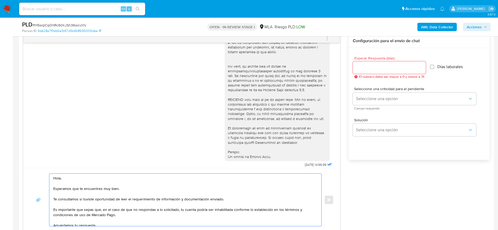
scroll to position [177, 0]
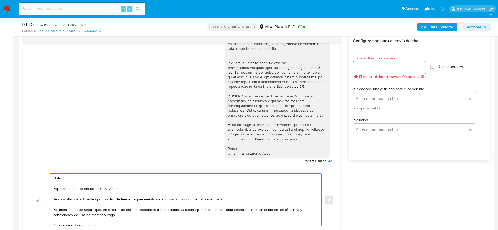
type textarea "Hola, Esperamos que te encuentres muy bien. Te consultamos si tuviste oportunid…"
click at [376, 68] on input "Esperar Respuesta (días)" at bounding box center [389, 67] width 73 height 7
type input "1"
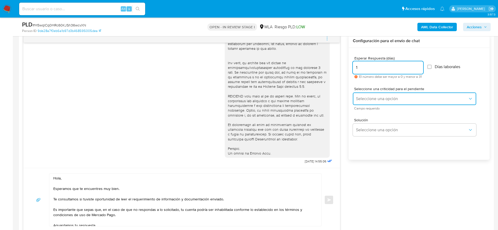
click at [371, 97] on span "Seleccione una opción" at bounding box center [412, 98] width 112 height 5
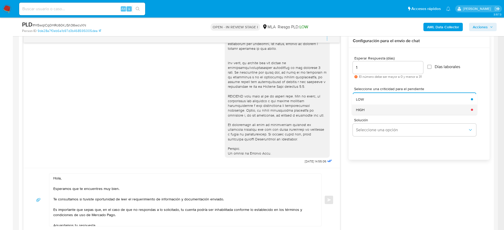
click at [370, 108] on div "HIGH" at bounding box center [412, 110] width 112 height 10
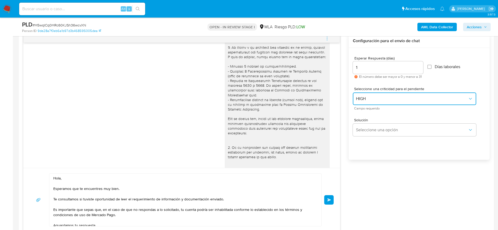
scroll to position [0, 0]
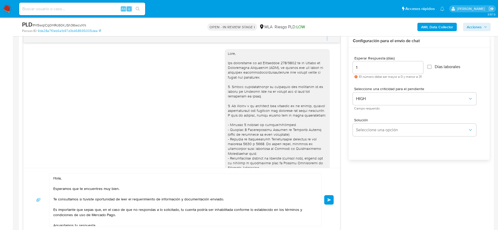
click at [331, 196] on button "Enviar" at bounding box center [328, 199] width 9 height 9
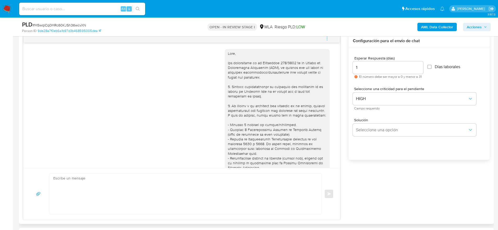
scroll to position [268, 0]
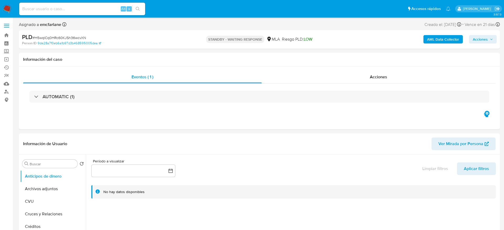
select select "10"
click at [76, 10] on input at bounding box center [82, 9] width 126 height 7
paste input "IPZlgTApArqdeb76FCqn6XbC"
type input "IPZlgTApArqdeb76FCqn6XbC"
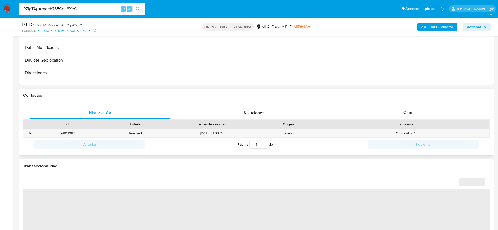
scroll to position [197, 0]
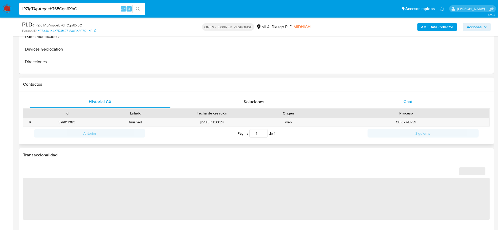
click at [415, 106] on div "Chat" at bounding box center [407, 102] width 141 height 13
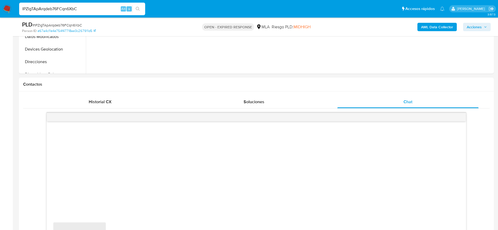
select select "10"
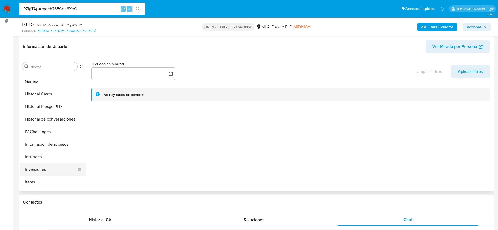
scroll to position [157, 0]
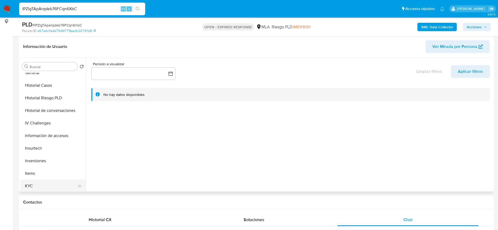
click at [35, 187] on button "KYC" at bounding box center [50, 186] width 61 height 13
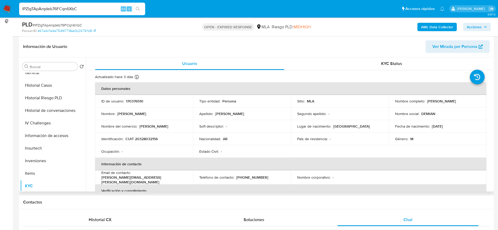
click at [139, 139] on p "CUIT 20328032156" at bounding box center [141, 139] width 32 height 5
copy p "20328032156"
click at [99, 7] on input "IPZlgTApArqdeb76FCqn6XbC" at bounding box center [82, 9] width 126 height 7
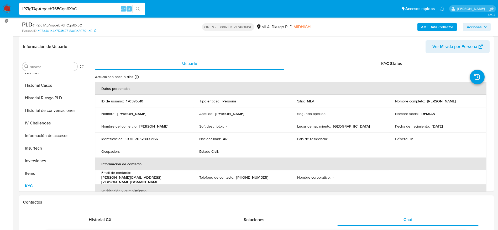
paste input "Ztu22M12m0VTdL0Vjew9YEl3"
type input "Ztu22M12m0VTdL0Vjew9YEl3"
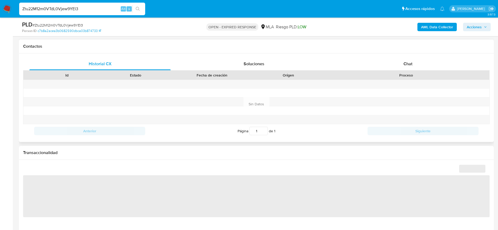
scroll to position [236, 0]
click at [415, 67] on div "Chat" at bounding box center [407, 62] width 141 height 13
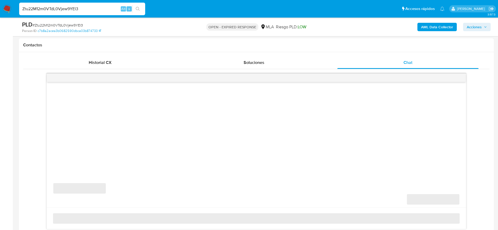
select select "10"
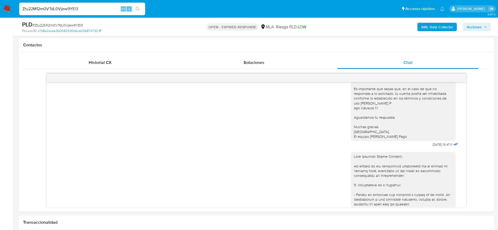
scroll to position [329, 0]
click at [98, 6] on input "Ztu22M12m0VTdL0Vjew9YEl3" at bounding box center [82, 9] width 126 height 7
paste input "vyn8eWFznkWo5s3MfqIpURz5"
type input "vyn8eWFznkWo5s3MfqIpURz5"
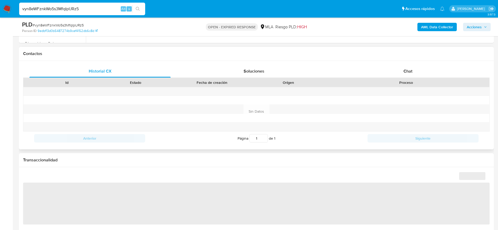
scroll to position [236, 0]
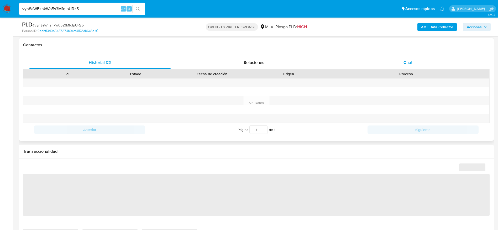
click at [413, 66] on div "Chat" at bounding box center [407, 62] width 141 height 13
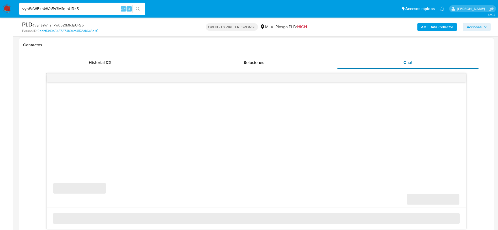
select select "10"
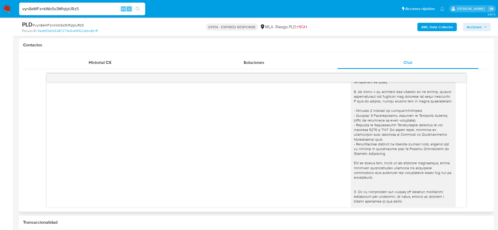
scroll to position [0, 0]
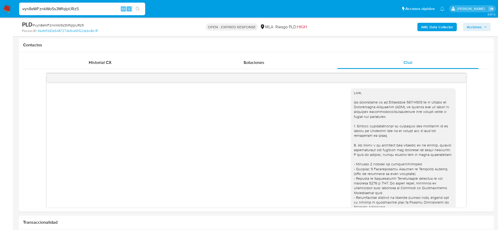
click at [98, 10] on input "vyn8eWFznkWo5s3MfqIpURz5" at bounding box center [82, 9] width 126 height 7
paste input "CXnvUetV9ftx915bMWSEct4X"
type input "CXnvUetV9ftx915bMWSEct4X"
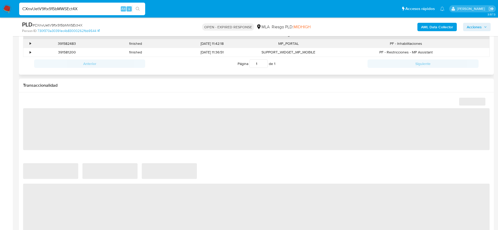
scroll to position [236, 0]
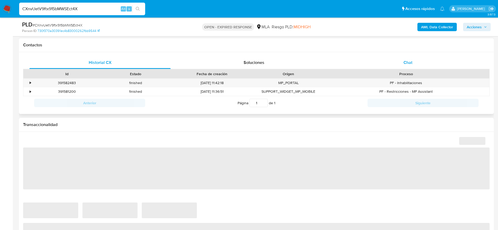
drag, startPoint x: 407, startPoint y: 66, endPoint x: 388, endPoint y: 72, distance: 19.8
click at [406, 66] on div "Chat" at bounding box center [407, 62] width 141 height 13
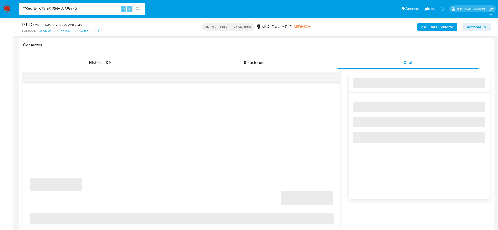
select select "10"
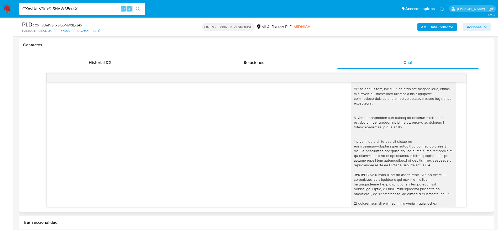
scroll to position [0, 0]
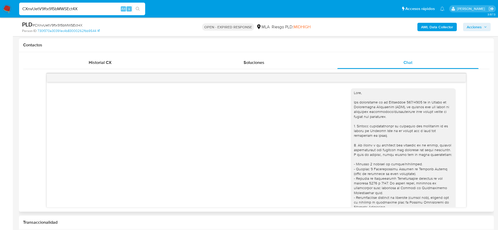
click at [102, 8] on input "CXnvUetV9ftx915bMWSEct4X" at bounding box center [82, 9] width 126 height 7
paste input "9p6OPs7DcOhC7kbungWUcE4W"
type input "9p6OPs7DcOhC7kbungWUcE4W"
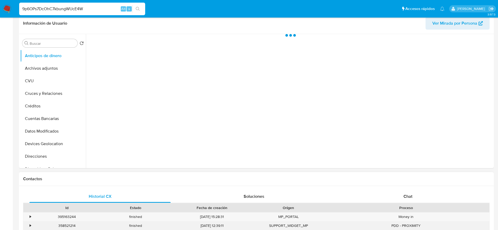
scroll to position [197, 0]
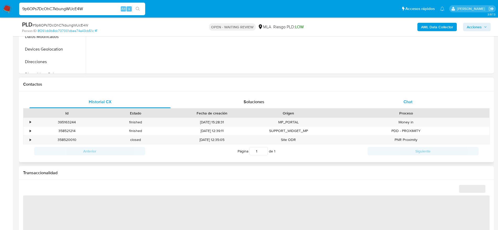
click at [410, 100] on span "Chat" at bounding box center [407, 102] width 9 height 6
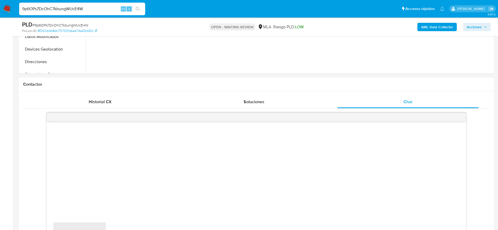
select select "10"
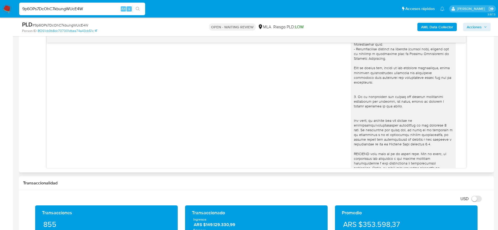
scroll to position [0, 0]
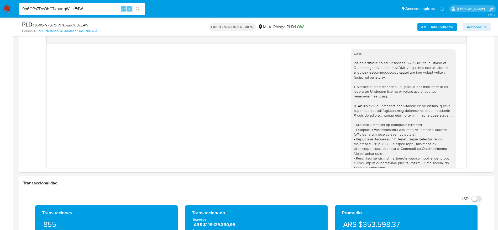
click at [102, 8] on input "9p6OPs7DcOhC7kbungWUcE4W" at bounding box center [82, 9] width 126 height 7
paste input "IPZlgTApArqdeb76FCqn6XbC"
type input "IPZlgTApArqdeb76FCqn6XbC"
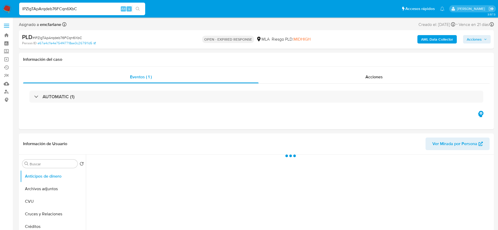
select select "10"
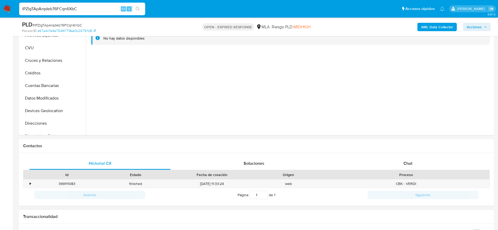
scroll to position [236, 0]
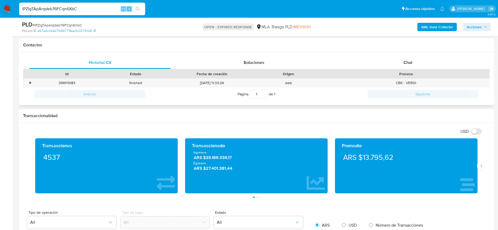
click at [421, 71] on div "Proceso" at bounding box center [406, 74] width 166 height 9
click at [412, 64] on div "Chat" at bounding box center [407, 62] width 141 height 13
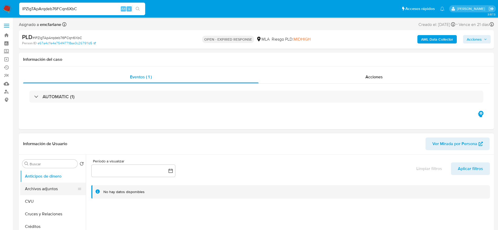
scroll to position [79, 0]
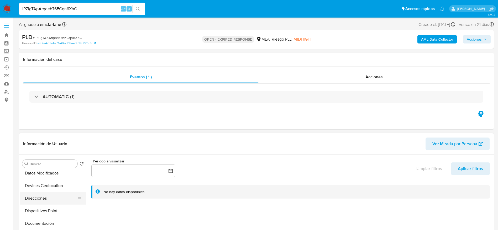
click at [43, 195] on button "Direcciones" at bounding box center [50, 198] width 61 height 13
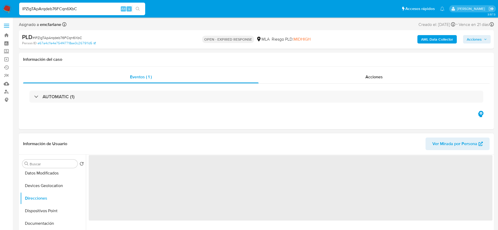
scroll to position [39, 0]
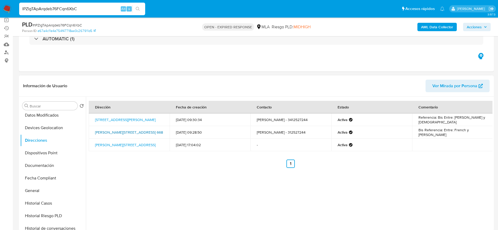
click at [109, 133] on link "Lassaga 668, Fisherton, Santa Fe, 2000, Argentina 668" at bounding box center [129, 132] width 68 height 5
click at [85, 8] on input "IPZlgTApArqdeb76FCqn6XbC" at bounding box center [82, 9] width 126 height 7
paste input "KL9M1UHKjqTPAUjIFUGkjUbg"
type input "KL9M1UHKjqTPAUjIFUGkjUbg"
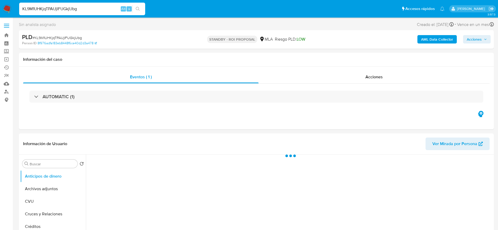
click at [58, 37] on span "# KL9M1UHKjqTPAUjIFUGkjUbg" at bounding box center [57, 37] width 49 height 5
copy span "KL9M1UHKjqTPAUjIFUGkjUbg"
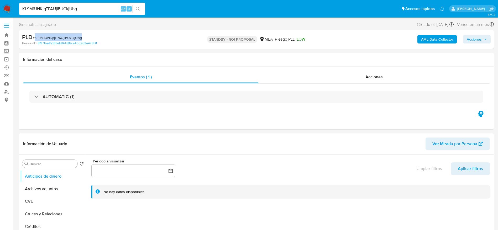
select select "10"
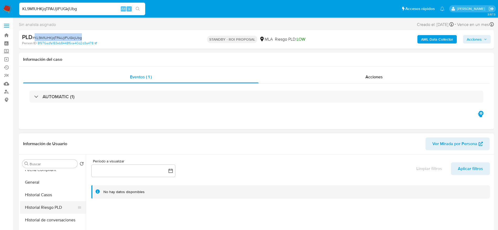
scroll to position [157, 0]
click at [40, 172] on button "General" at bounding box center [50, 170] width 61 height 13
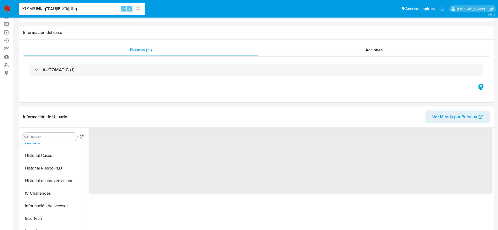
scroll to position [39, 0]
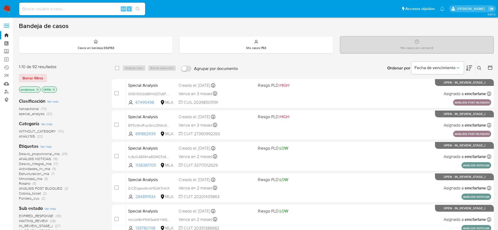
click at [29, 77] on span "Borrar filtros" at bounding box center [33, 78] width 21 height 7
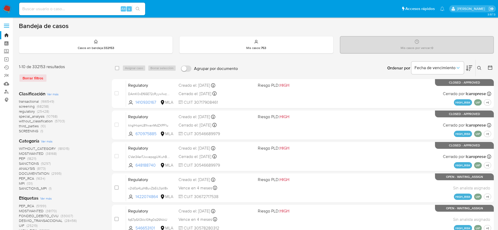
click at [479, 69] on icon at bounding box center [479, 68] width 4 height 4
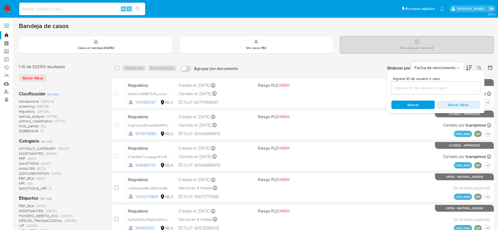
click at [404, 88] on input at bounding box center [435, 88] width 89 height 7
type input "KL9M1UHKjqTPAUjIFUGkjUbg"
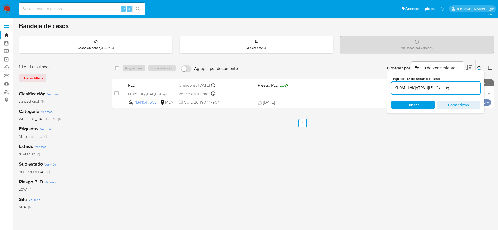
drag, startPoint x: 116, startPoint y: 65, endPoint x: 133, endPoint y: 72, distance: 18.5
click at [118, 67] on div "select-all-cases-checkbox" at bounding box center [117, 68] width 4 height 5
drag, startPoint x: 114, startPoint y: 67, endPoint x: 120, endPoint y: 69, distance: 6.6
click at [114, 67] on div "select-all-cases-checkbox Asignar caso Borrar selección Agrupar por documento O…" at bounding box center [303, 68] width 382 height 16
click at [117, 70] on input "checkbox" at bounding box center [117, 68] width 4 height 4
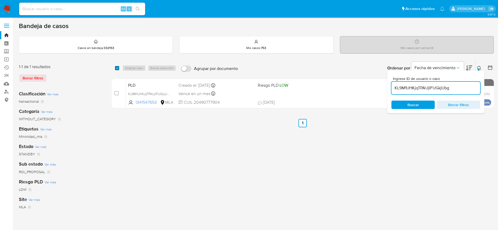
checkbox input "true"
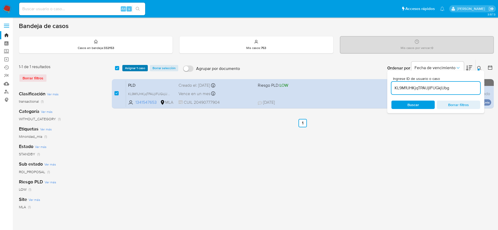
click at [128, 68] on span "Asignar 1 caso" at bounding box center [135, 68] width 20 height 5
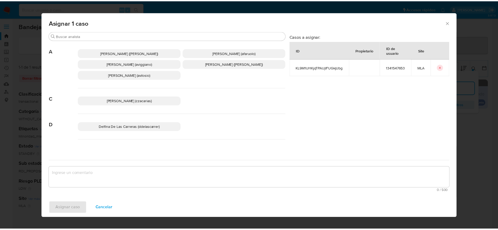
scroll to position [39, 0]
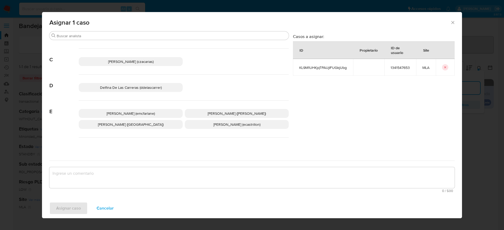
drag, startPoint x: 130, startPoint y: 109, endPoint x: 129, endPoint y: 111, distance: 2.7
click at [130, 109] on div "[PERSON_NAME] (emcfarlane) [PERSON_NAME] ([PERSON_NAME]) [PERSON_NAME] (evitiel…" at bounding box center [184, 119] width 210 height 37
drag, startPoint x: 138, startPoint y: 113, endPoint x: 130, endPoint y: 122, distance: 11.3
click at [137, 113] on span "[PERSON_NAME] (emcfarlane)" at bounding box center [131, 113] width 48 height 5
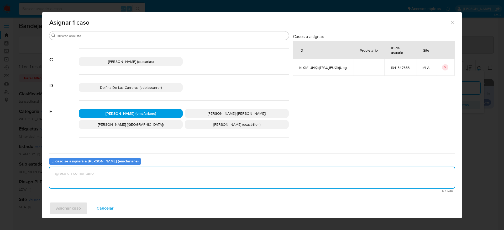
drag, startPoint x: 110, startPoint y: 185, endPoint x: 80, endPoint y: 201, distance: 34.1
click at [110, 184] on textarea "assign-modal" at bounding box center [251, 177] width 405 height 21
click at [67, 210] on span "Asignar caso" at bounding box center [68, 209] width 25 height 12
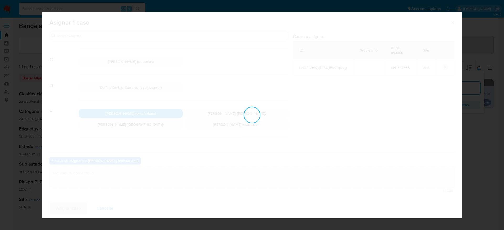
checkbox input "false"
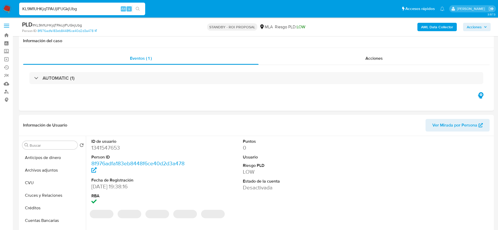
select select "10"
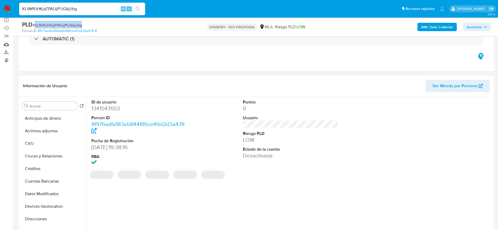
scroll to position [157, 0]
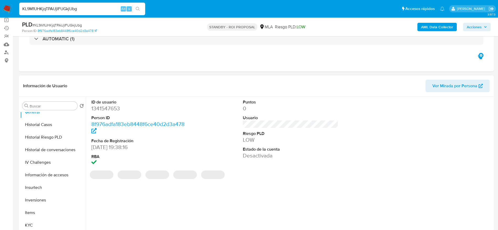
click at [107, 108] on dd "1341547653" at bounding box center [139, 108] width 96 height 7
copy dd "1341547653"
click at [57, 23] on span "# KL9M1UHKjqTPAUjIFUGkjUbg" at bounding box center [57, 25] width 49 height 5
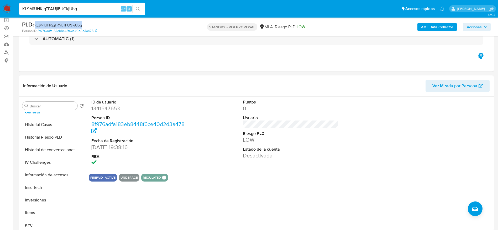
click at [57, 23] on span "# KL9M1UHKjqTPAUjIFUGkjUbg" at bounding box center [57, 25] width 49 height 5
copy span "KL9M1UHKjqTPAUjIFUGkjUbg"
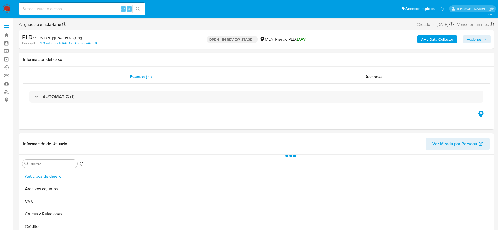
drag, startPoint x: 482, startPoint y: 35, endPoint x: 463, endPoint y: 43, distance: 20.5
click at [479, 37] on button "Acciones" at bounding box center [477, 39] width 28 height 8
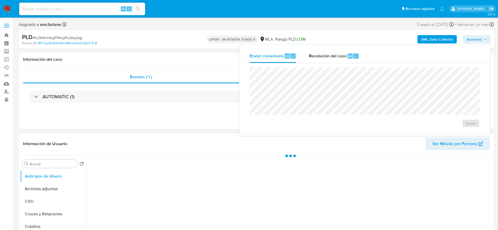
click at [357, 58] on div "r" at bounding box center [355, 56] width 5 height 5
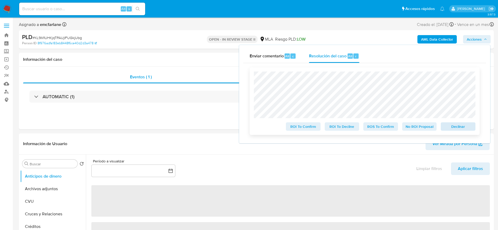
select select "10"
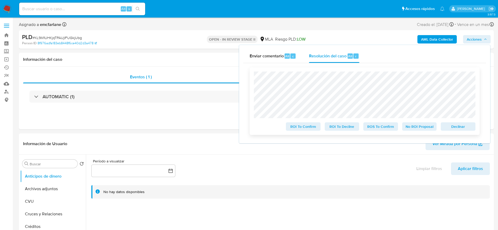
click at [453, 127] on span "Declinar" at bounding box center [457, 126] width 27 height 7
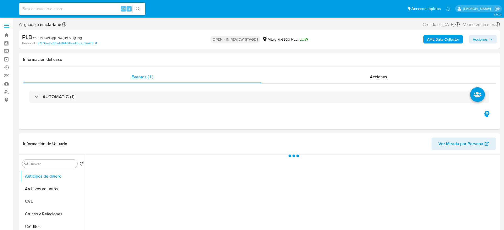
select select "10"
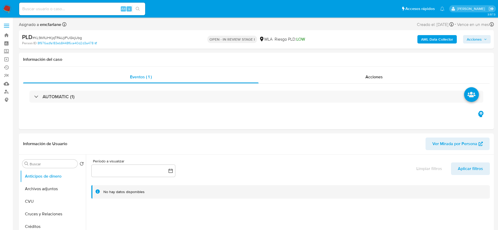
click at [7, 10] on img at bounding box center [7, 8] width 9 height 9
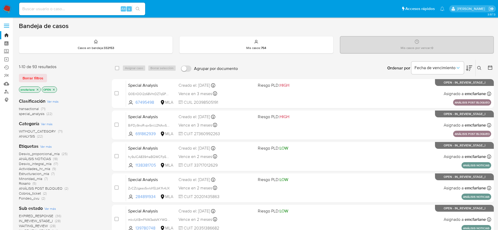
drag, startPoint x: 35, startPoint y: 75, endPoint x: 88, endPoint y: 75, distance: 52.7
click at [35, 75] on span "Borrar filtros" at bounding box center [33, 78] width 21 height 7
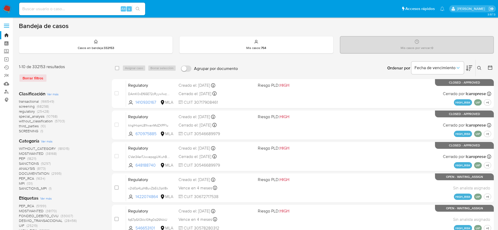
click at [479, 69] on icon at bounding box center [479, 68] width 4 height 4
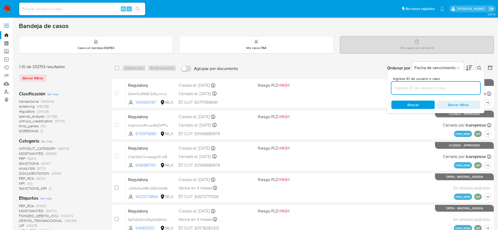
click at [440, 91] on input at bounding box center [435, 88] width 89 height 7
type input "rv3VbE0vBjFhFVwPoP0KmfVt"
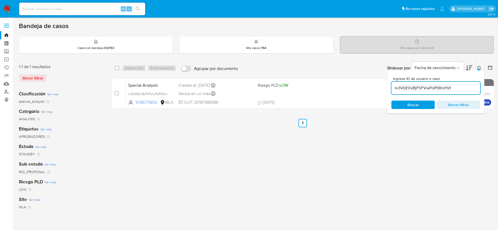
drag, startPoint x: 117, startPoint y: 68, endPoint x: 124, endPoint y: 69, distance: 7.2
click at [117, 68] on input "checkbox" at bounding box center [117, 68] width 4 height 4
checkbox input "true"
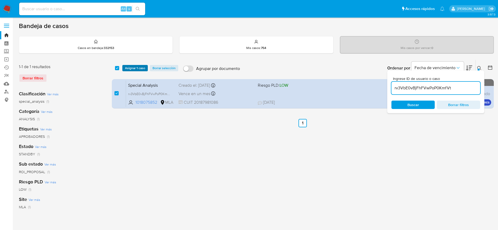
click at [124, 68] on button "Asignar 1 caso" at bounding box center [134, 68] width 25 height 6
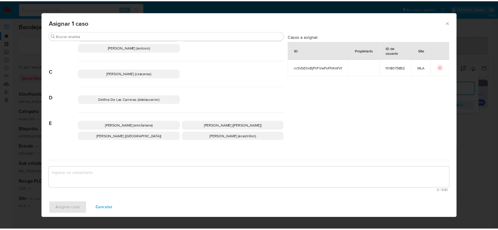
scroll to position [39, 0]
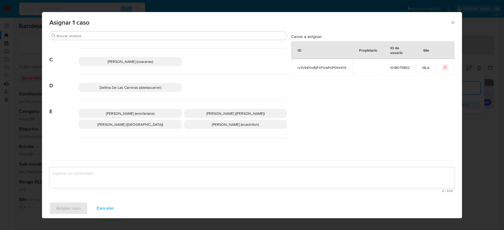
click at [134, 115] on span "[PERSON_NAME] (emcfarlane)" at bounding box center [130, 113] width 48 height 5
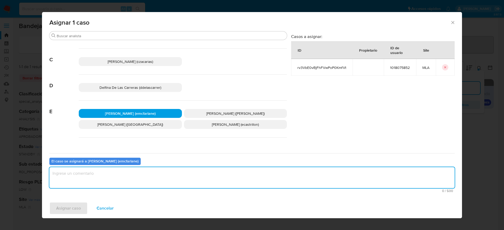
click at [111, 176] on textarea "assign-modal" at bounding box center [251, 177] width 405 height 21
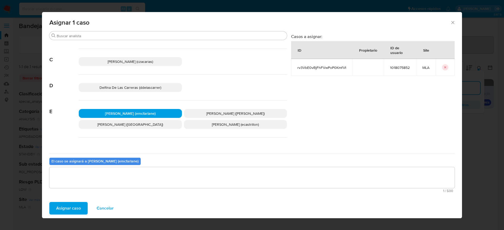
click at [72, 213] on span "Asignar caso" at bounding box center [68, 209] width 25 height 12
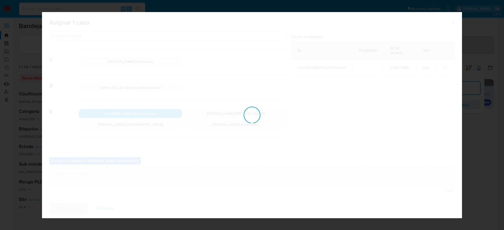
checkbox input "false"
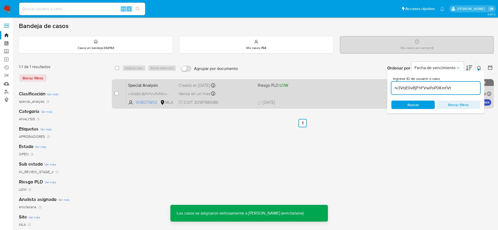
click at [255, 98] on div "Special Analysis rv3VbE0vBjFhFVwPoP0KmfVt 1018075852 MLA Riesgo PLD: LOW Creado…" at bounding box center [308, 94] width 365 height 26
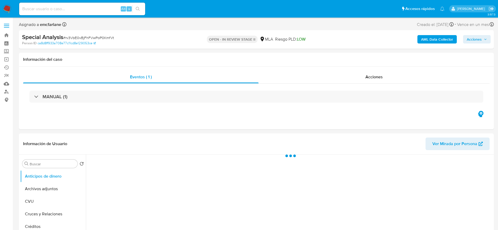
click at [466, 40] on span "Acciones" at bounding box center [473, 39] width 15 height 8
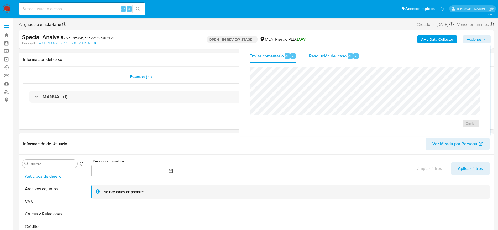
click at [312, 57] on span "Resolución del caso" at bounding box center [328, 56] width 38 height 6
select select "10"
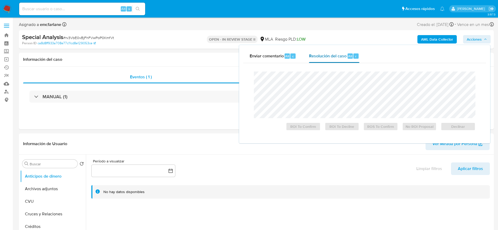
click at [350, 56] on span "Alt" at bounding box center [350, 56] width 4 height 5
drag, startPoint x: 458, startPoint y: 129, endPoint x: 398, endPoint y: 131, distance: 60.7
click at [458, 129] on span "Declinar" at bounding box center [457, 126] width 27 height 7
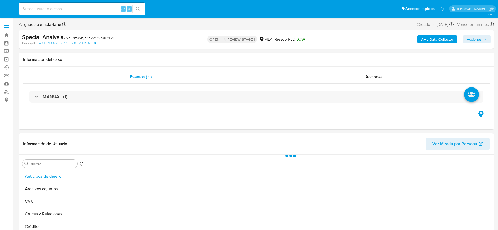
select select "10"
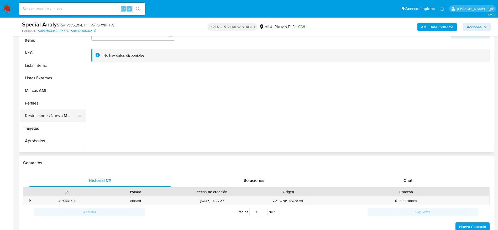
scroll to position [259, 0]
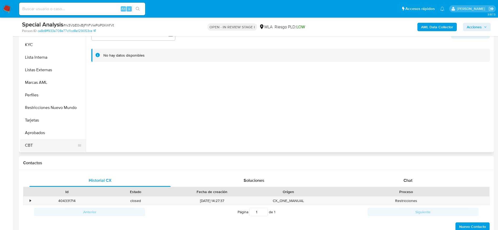
click at [42, 139] on button "CBT" at bounding box center [50, 145] width 61 height 13
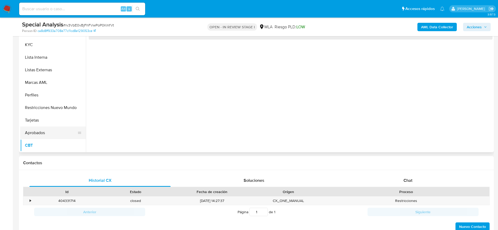
click at [45, 132] on button "Aprobados" at bounding box center [50, 133] width 61 height 13
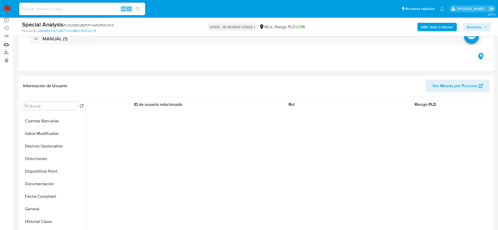
scroll to position [0, 0]
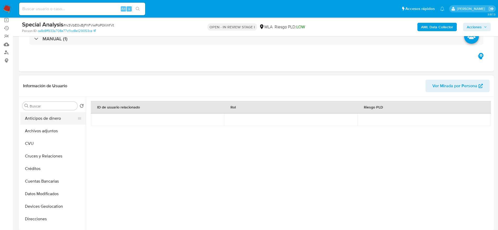
click at [43, 124] on button "Anticipos de dinero" at bounding box center [50, 118] width 61 height 13
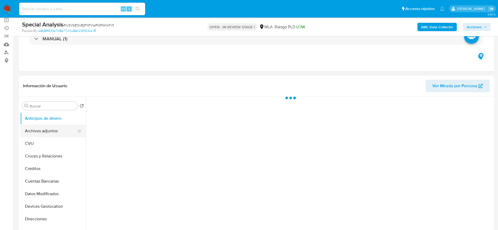
click at [49, 127] on button "Archivos adjuntos" at bounding box center [50, 131] width 61 height 13
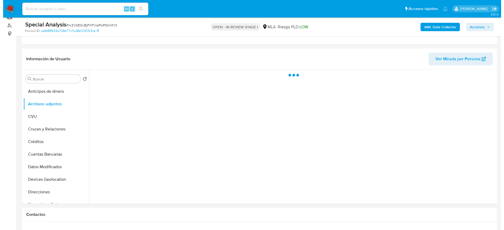
scroll to position [79, 0]
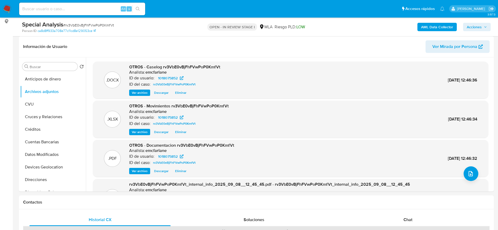
click at [184, 92] on span "Eliminar" at bounding box center [180, 92] width 11 height 5
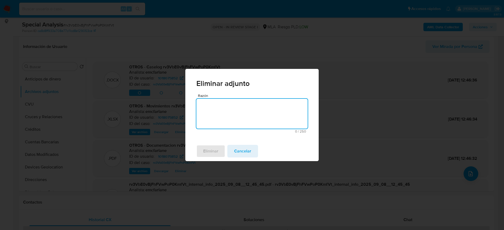
drag, startPoint x: 210, startPoint y: 109, endPoint x: 213, endPoint y: 149, distance: 40.0
click at [210, 110] on textarea "Razón" at bounding box center [251, 114] width 111 height 30
click at [212, 152] on span "Eliminar" at bounding box center [210, 152] width 15 height 12
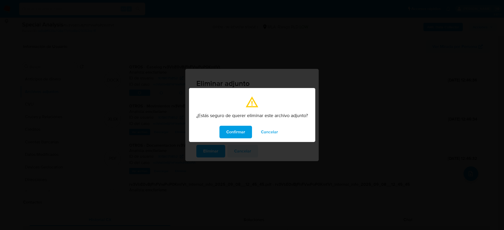
drag, startPoint x: 231, startPoint y: 131, endPoint x: 417, endPoint y: 164, distance: 188.7
click at [231, 131] on span "Confirmar" at bounding box center [235, 132] width 19 height 12
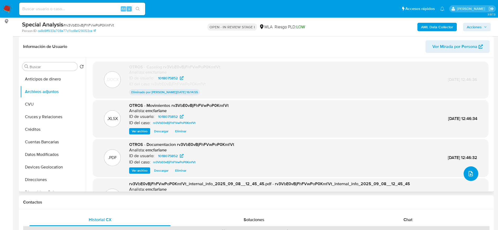
click at [467, 175] on icon "upload-file" at bounding box center [470, 174] width 6 height 6
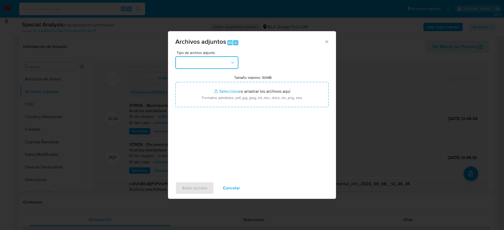
click at [204, 68] on button "button" at bounding box center [206, 62] width 63 height 13
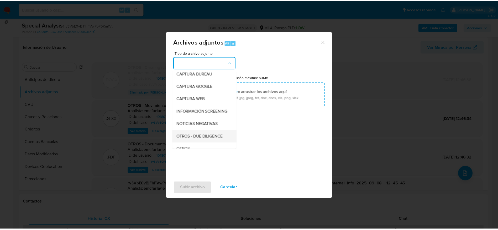
scroll to position [39, 0]
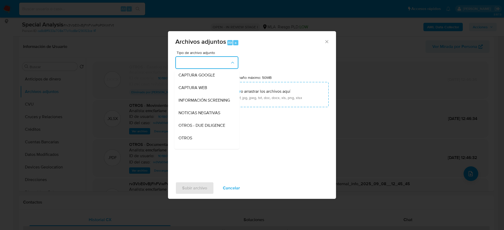
drag, startPoint x: 191, startPoint y: 142, endPoint x: 225, endPoint y: 149, distance: 34.5
click at [191, 141] on span "OTROS" at bounding box center [185, 138] width 14 height 5
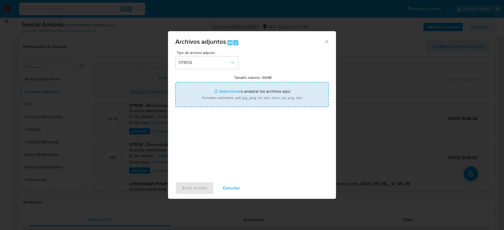
type input "C:\fakepath\Caselog rv3VbE0vBjFhFVwPoP0KmfVt v2.docx"
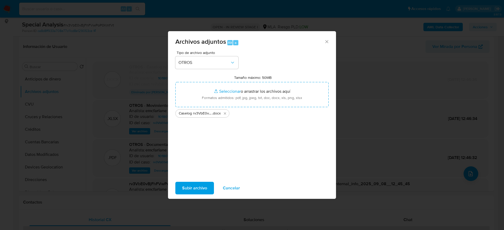
click at [200, 187] on span "Subir archivo" at bounding box center [194, 189] width 25 height 12
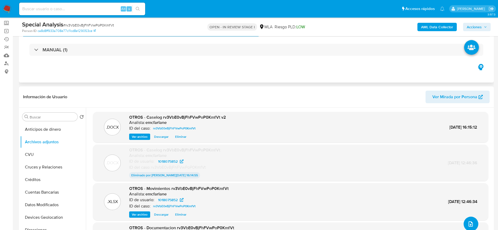
scroll to position [0, 0]
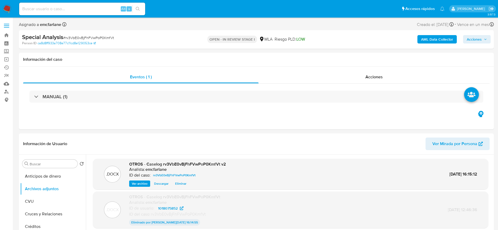
click at [475, 40] on span "Acciones" at bounding box center [473, 39] width 15 height 8
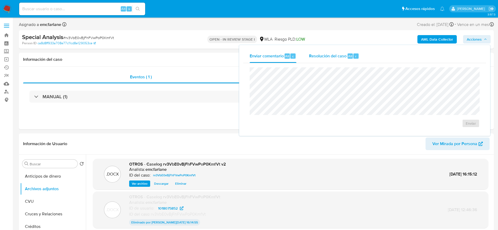
click at [359, 58] on button "Resolución del caso Alt r" at bounding box center [333, 56] width 63 height 14
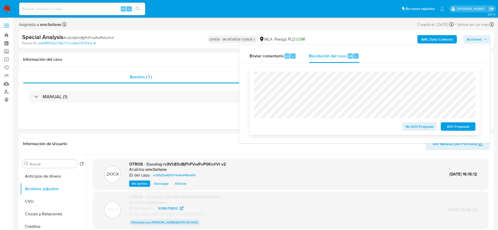
click at [460, 128] on span "ROI Proposal" at bounding box center [457, 126] width 27 height 7
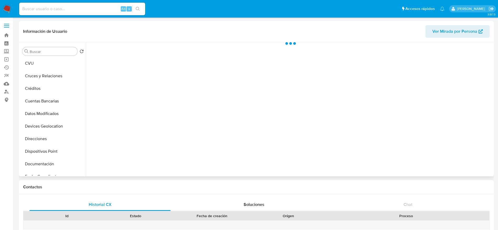
scroll to position [79, 0]
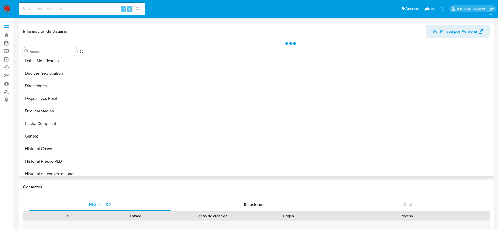
click at [44, 145] on button "Historial Casos" at bounding box center [53, 149] width 66 height 13
select select "10"
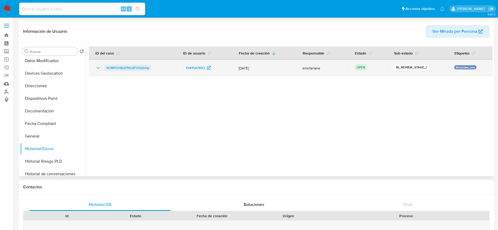
click at [113, 66] on span "KL9M1UHKjqTPAUjIFUGkjUbg" at bounding box center [128, 68] width 42 height 6
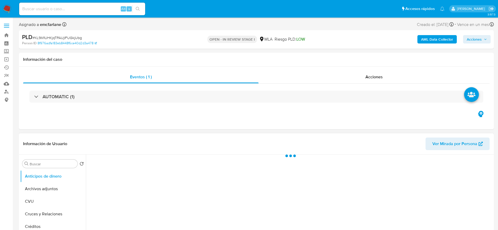
select select "10"
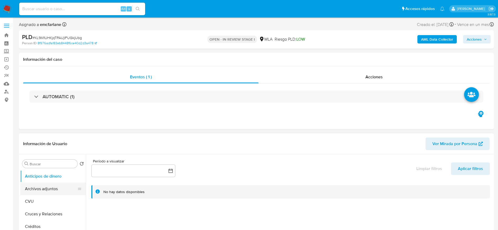
click at [48, 188] on button "Archivos adjuntos" at bounding box center [50, 189] width 61 height 13
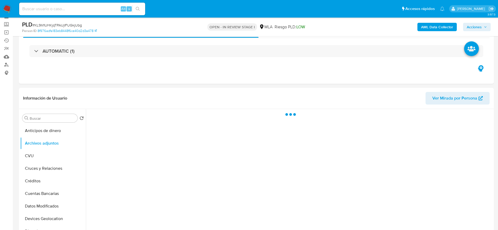
scroll to position [39, 0]
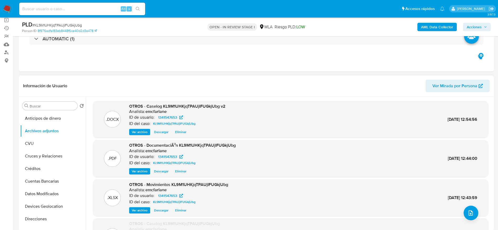
click at [185, 133] on span "Eliminar" at bounding box center [180, 132] width 11 height 5
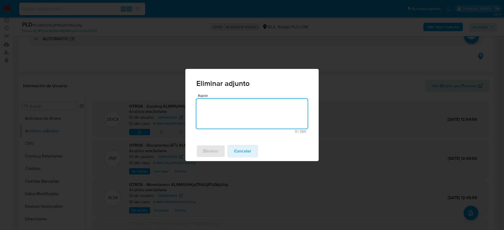
click at [209, 113] on textarea "Razón" at bounding box center [251, 114] width 111 height 30
click at [207, 152] on span "Eliminar" at bounding box center [210, 152] width 15 height 12
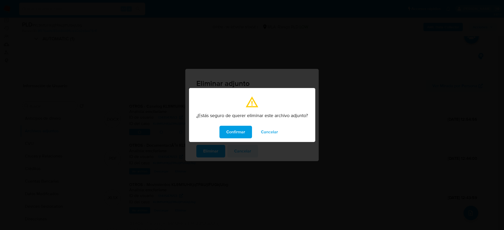
drag, startPoint x: 238, startPoint y: 134, endPoint x: 235, endPoint y: 140, distance: 6.2
click at [238, 134] on span "Confirmar" at bounding box center [235, 132] width 19 height 12
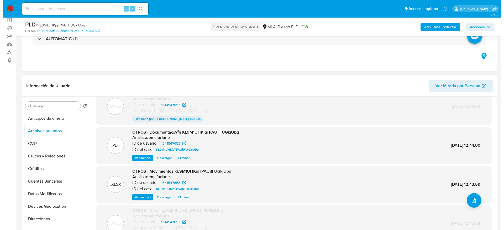
scroll to position [0, 0]
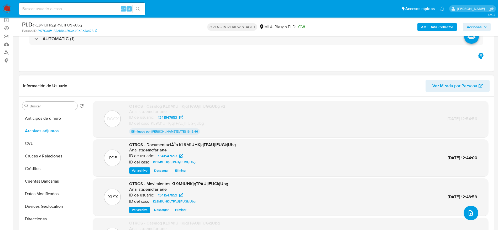
click at [474, 212] on button "upload-file" at bounding box center [470, 213] width 15 height 15
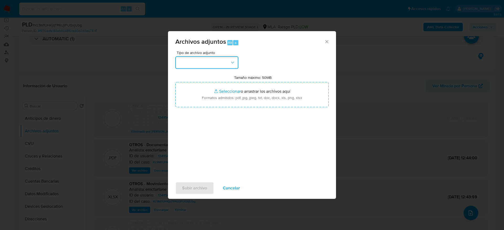
click at [204, 60] on button "button" at bounding box center [206, 62] width 63 height 13
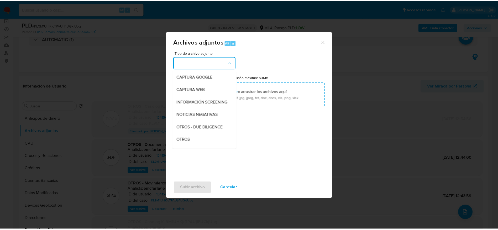
scroll to position [79, 0]
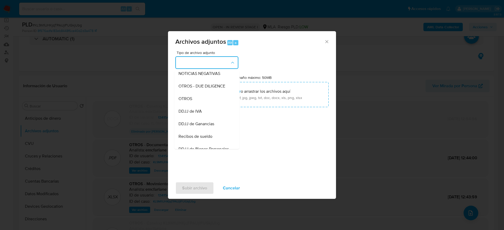
click at [189, 102] on span "OTROS" at bounding box center [185, 98] width 14 height 5
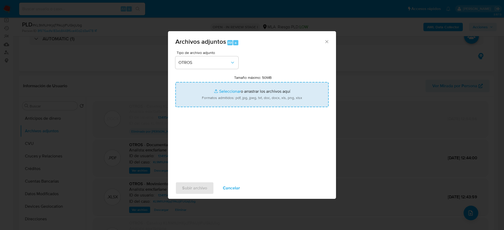
type input "C:\fakepath\Caselog KL9M1UHKjqTPAUjIFUGkjUbg v3.docx"
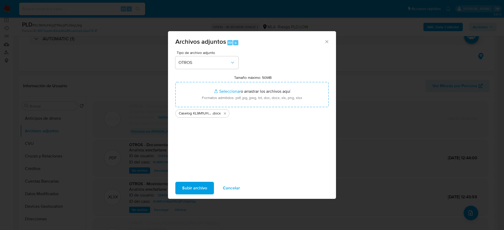
drag, startPoint x: 225, startPoint y: 114, endPoint x: 228, endPoint y: 123, distance: 9.3
click at [225, 115] on icon "Eliminar Caselog KL9M1UHKjqTPAUjIFUGkjUbg v3.docx" at bounding box center [225, 113] width 4 height 4
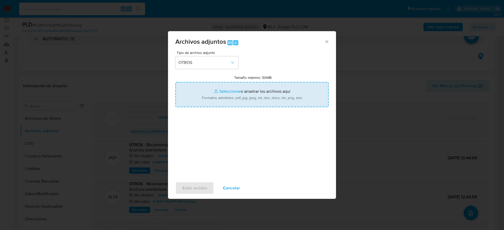
type input "C:\fakepath\Caselog KL9M1UHKjqTPAUjIFUGkjUbg v3.docx"
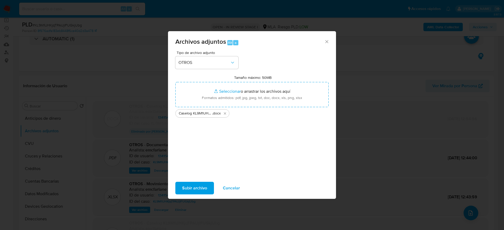
click at [184, 190] on span "Subir archivo" at bounding box center [194, 189] width 25 height 12
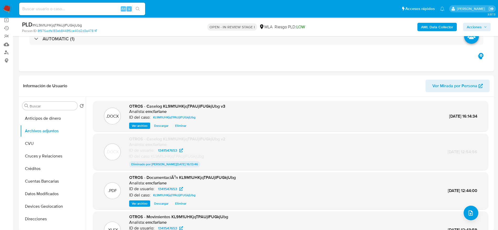
click at [479, 25] on span "Acciones" at bounding box center [473, 27] width 15 height 8
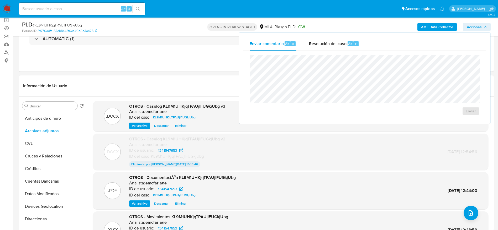
drag, startPoint x: 343, startPoint y: 45, endPoint x: 344, endPoint y: 52, distance: 8.0
click at [343, 45] on span "Resolución del caso" at bounding box center [328, 43] width 38 height 6
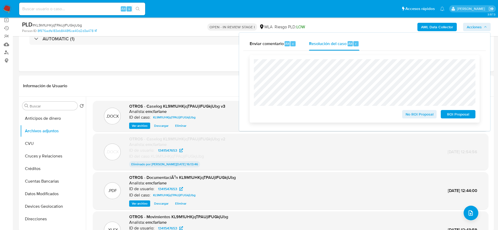
click at [454, 116] on span "ROI Proposal" at bounding box center [457, 114] width 27 height 7
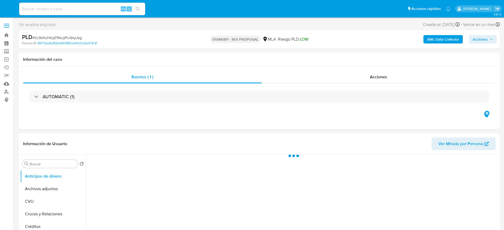
select select "10"
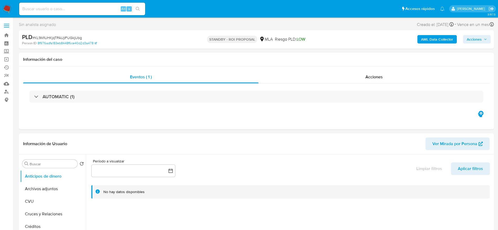
click at [96, 10] on input at bounding box center [82, 9] width 126 height 7
paste input "IPZlgTApArqdeb76FCqn6XbC"
type input "IPZlgTApArqdeb76FCqn6XbC"
select select "10"
click at [89, 8] on input "IPZlgTApArqdeb76FCqn6XbC" at bounding box center [82, 9] width 126 height 7
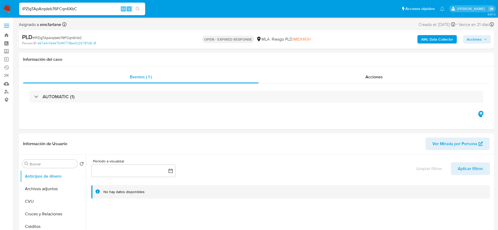
click at [89, 8] on input "IPZlgTApArqdeb76FCqn6XbC" at bounding box center [82, 9] width 126 height 7
paste input "7Z48vC4Y8oLXbWoguXN07nJs"
type input "7Z48vC4Y8oLXbWoguXN07nJs"
click at [54, 192] on button "Archivos adjuntos" at bounding box center [53, 189] width 66 height 13
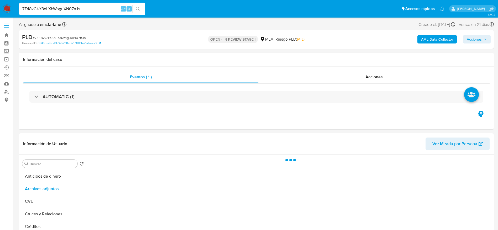
select select "10"
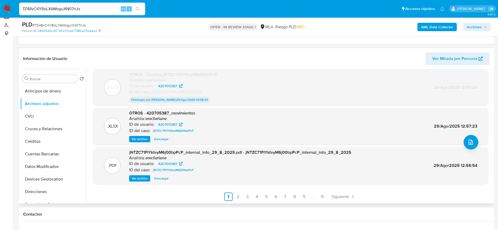
scroll to position [79, 0]
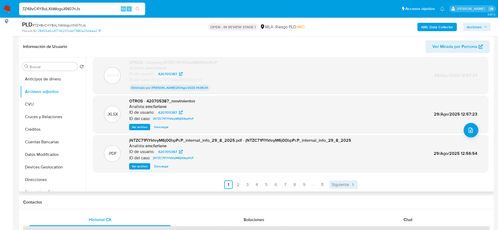
click at [342, 184] on span "Siguiente" at bounding box center [340, 185] width 18 height 4
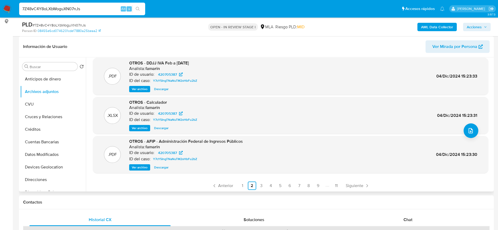
scroll to position [44, 0]
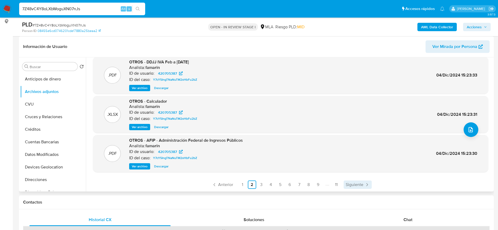
click at [352, 185] on span "Siguiente" at bounding box center [354, 185] width 18 height 4
click at [353, 186] on span "Siguiente" at bounding box center [354, 185] width 18 height 4
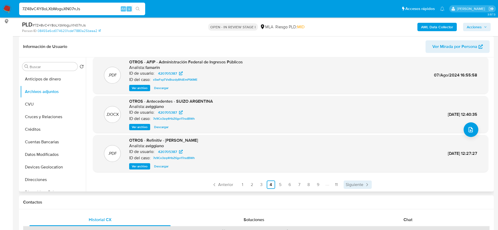
click at [354, 183] on span "Siguiente" at bounding box center [354, 185] width 18 height 4
click at [358, 187] on span "Siguiente" at bounding box center [354, 185] width 18 height 4
click at [359, 183] on span "Siguiente" at bounding box center [354, 185] width 18 height 4
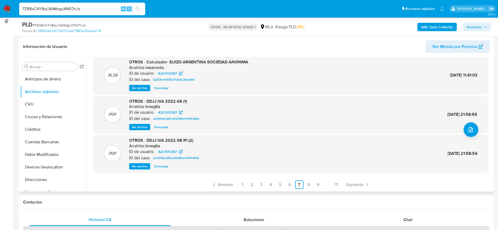
click at [100, 7] on input "7Z48vC4Y8oLXbWoguXN07nJs" at bounding box center [82, 9] width 126 height 7
paste input "IPZlgTApArqdeb76FCqn6XbC"
type input "IPZlgTApArqdeb76FCqn6XbC"
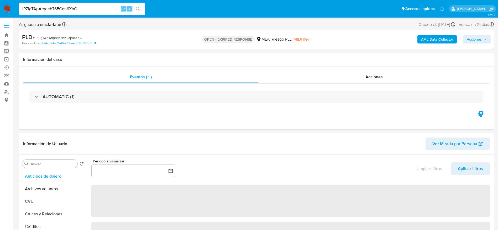
select select "10"
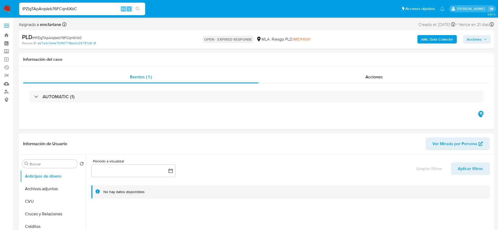
click at [59, 35] on span "# IPZlgTApArqdeb76FCqn6XbC" at bounding box center [57, 37] width 49 height 5
copy span "IPZlgTApArqdeb76FCqn6XbC"
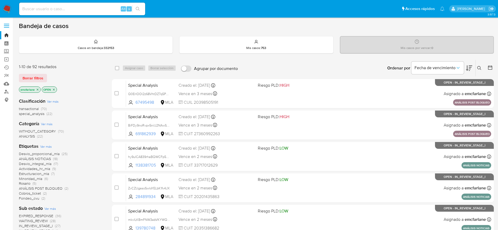
drag, startPoint x: 33, startPoint y: 78, endPoint x: 54, endPoint y: 75, distance: 21.0
click at [33, 77] on span "Borrar filtros" at bounding box center [33, 78] width 21 height 7
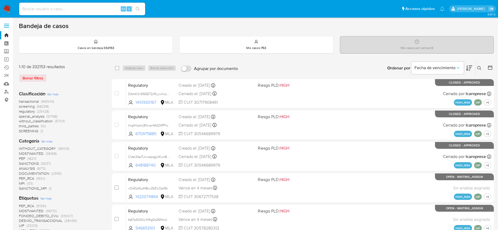
click at [479, 69] on icon at bounding box center [479, 68] width 4 height 4
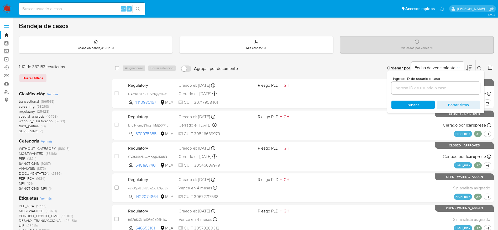
click at [446, 87] on input at bounding box center [435, 88] width 89 height 7
type input "4zPOjnYEuTAaMKcMGwov13sl"
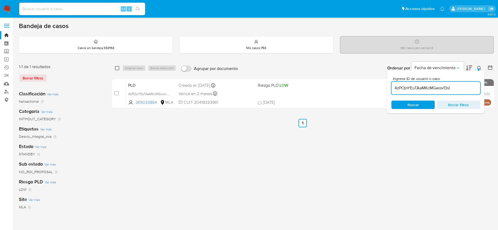
click at [118, 70] on input "checkbox" at bounding box center [117, 68] width 4 height 4
checkbox input "true"
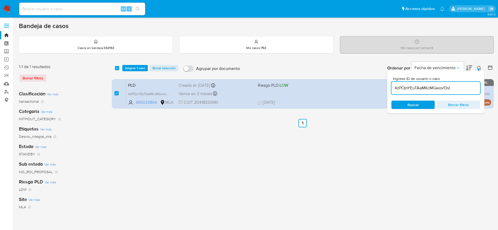
drag, startPoint x: 138, startPoint y: 68, endPoint x: 138, endPoint y: 73, distance: 5.8
click at [138, 67] on span "Asignar 1 caso" at bounding box center [135, 68] width 20 height 5
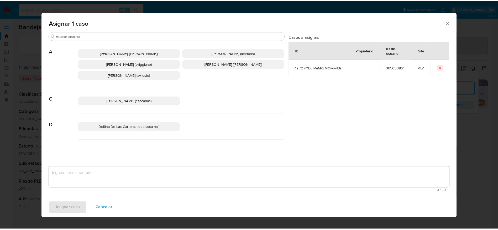
scroll to position [39, 0]
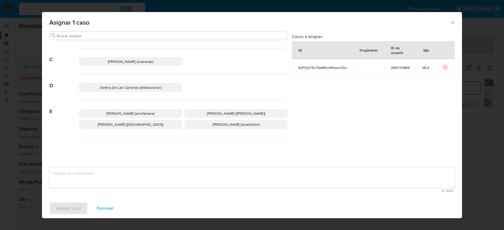
click at [132, 111] on span "[PERSON_NAME] (emcfarlane)" at bounding box center [130, 113] width 48 height 5
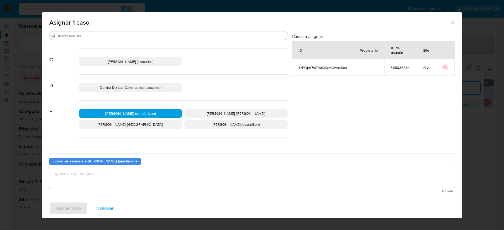
click at [94, 182] on textarea "assign-modal" at bounding box center [251, 177] width 405 height 21
click at [68, 210] on span "Asignar caso" at bounding box center [68, 209] width 25 height 12
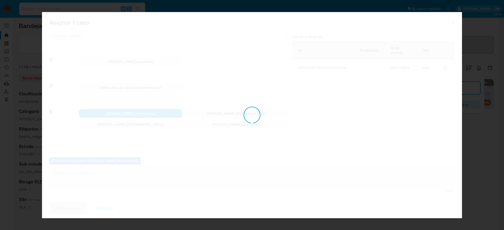
checkbox input "false"
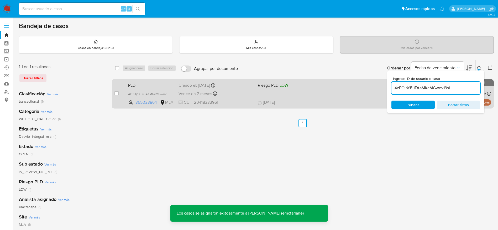
click at [315, 93] on div "PLD 4zPOjnYEuTAaMKcMGwov13sl 365033864 MLA Riesgo PLD: LOW Creado el: 12/08/202…" at bounding box center [308, 94] width 365 height 26
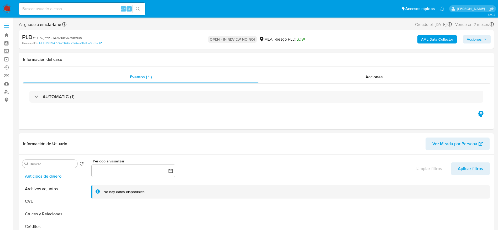
click at [334, 30] on div "PLD # 4zPOjnYEuTAaMKcMGwov13sl Person ID cfdd37939477420449269a50b8be953a OPEN …" at bounding box center [256, 39] width 475 height 19
select select "10"
click at [484, 40] on icon "button" at bounding box center [484, 39] width 3 height 3
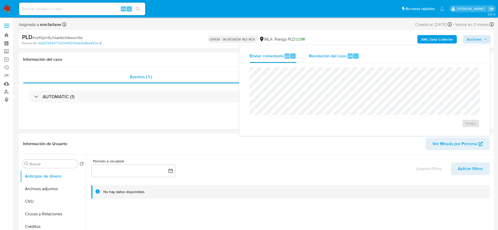
click at [346, 59] on div "Resolución del caso Alt r" at bounding box center [334, 56] width 50 height 14
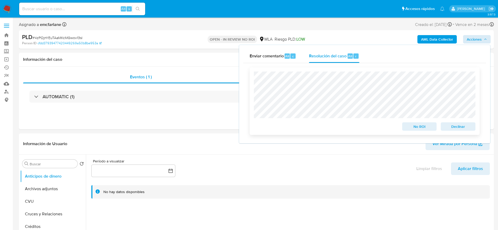
click at [457, 127] on span "Declinar" at bounding box center [457, 126] width 27 height 7
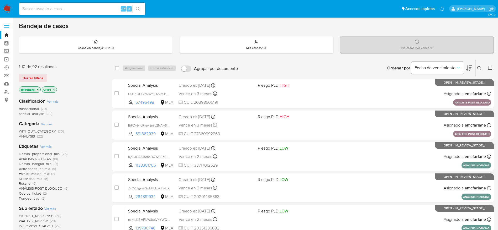
click at [27, 78] on span "Borrar filtros" at bounding box center [33, 78] width 21 height 7
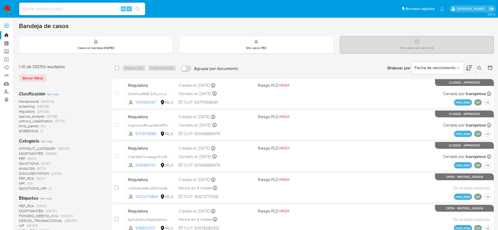
click at [478, 68] on icon at bounding box center [479, 68] width 4 height 4
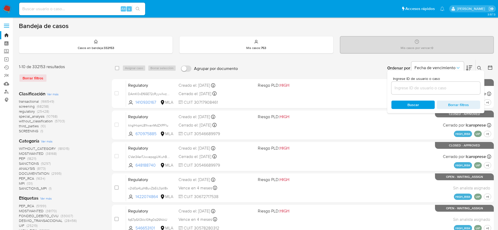
click at [419, 86] on input at bounding box center [435, 88] width 89 height 7
type input "SHs1TM0IBHPSP1Ei8xgtQ9kV"
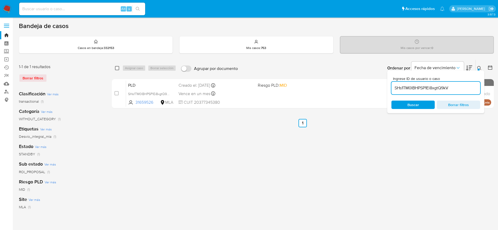
click at [119, 67] on input "checkbox" at bounding box center [117, 68] width 4 height 4
checkbox input "true"
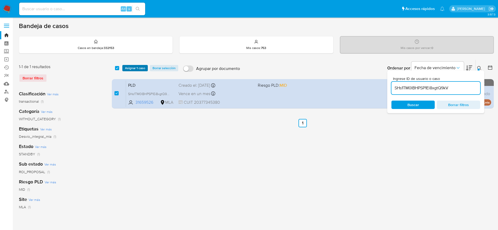
click at [131, 69] on span "Asignar 1 caso" at bounding box center [135, 68] width 20 height 5
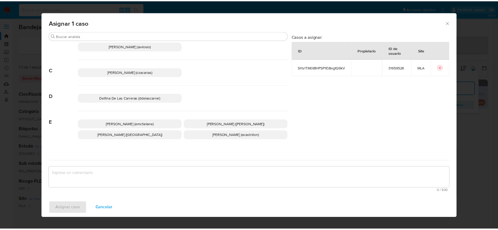
scroll to position [39, 0]
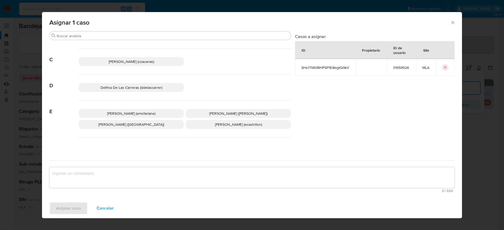
click at [143, 110] on p "[PERSON_NAME] (emcfarlane)" at bounding box center [131, 113] width 105 height 9
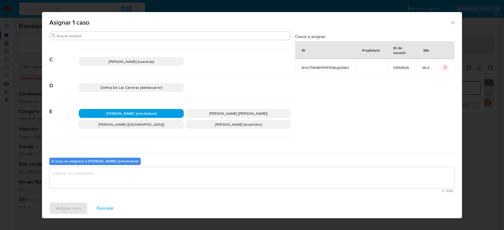
click at [124, 184] on textarea "assign-modal" at bounding box center [251, 177] width 405 height 21
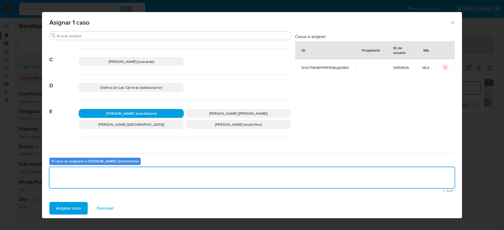
click at [56, 211] on span "Asignar caso" at bounding box center [68, 209] width 25 height 12
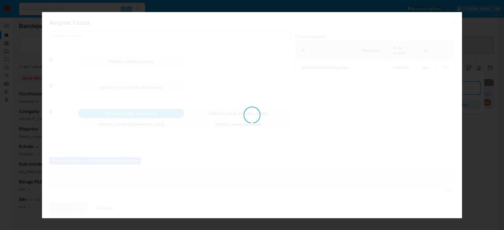
checkbox input "false"
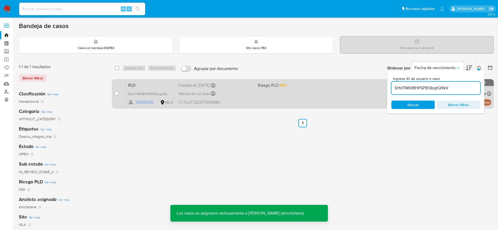
click at [272, 103] on div "PLD SHs1TM0IBHPSP1Ei8xgtQ9kV 31659526 MLA Riesgo PLD: MID Creado el: [DATE] Cre…" at bounding box center [308, 94] width 365 height 26
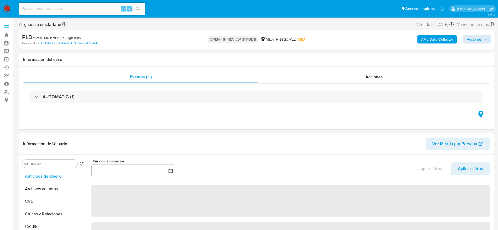
select select "10"
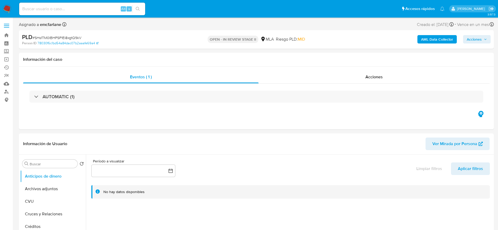
click at [472, 38] on span "Acciones" at bounding box center [473, 39] width 15 height 8
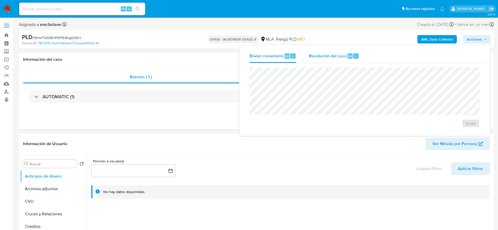
click at [356, 56] on div "r" at bounding box center [355, 56] width 5 height 5
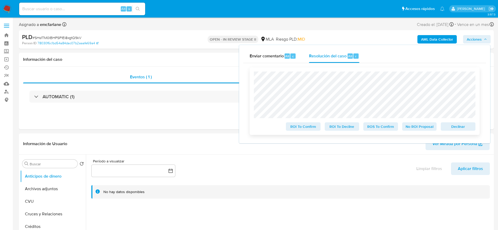
click at [460, 129] on span "Declinar" at bounding box center [457, 126] width 27 height 7
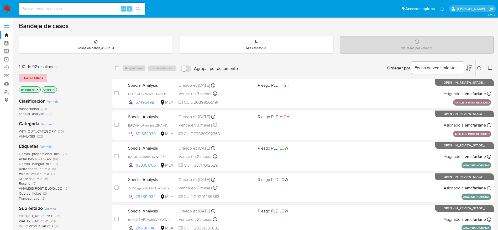
click at [35, 76] on span "Borrar filtros" at bounding box center [33, 78] width 21 height 7
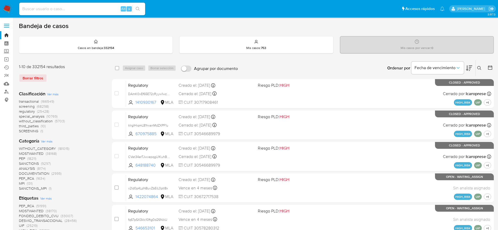
click at [478, 67] on icon at bounding box center [479, 68] width 4 height 4
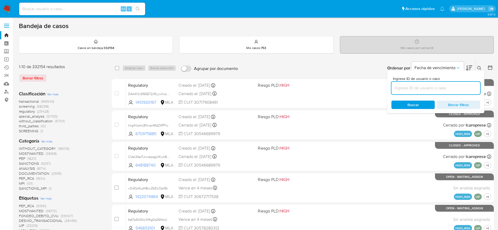
click at [426, 87] on input at bounding box center [435, 88] width 89 height 7
type input "IPZlgTApArqdeb76FCqn6XbC"
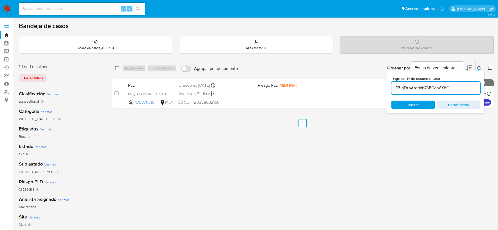
click at [116, 69] on input "checkbox" at bounding box center [117, 68] width 4 height 4
checkbox input "true"
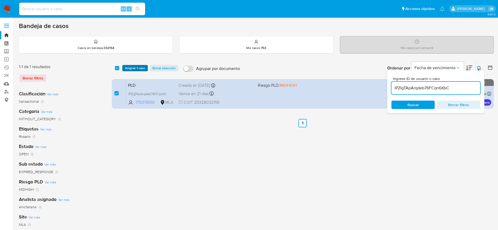
click at [129, 66] on span "Asignar 1 caso" at bounding box center [135, 68] width 20 height 5
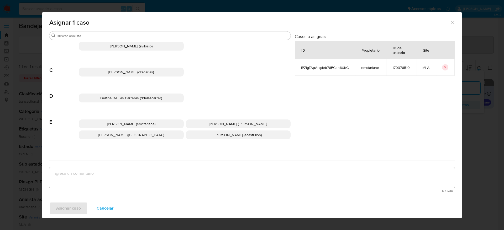
scroll to position [39, 0]
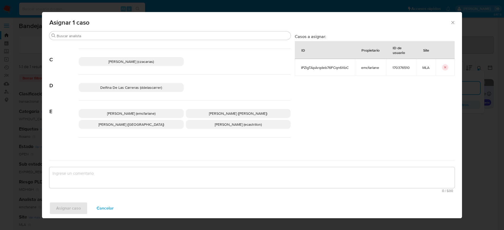
click at [131, 110] on p "Elaine Mc Farlane (emcfarlane)" at bounding box center [131, 113] width 105 height 9
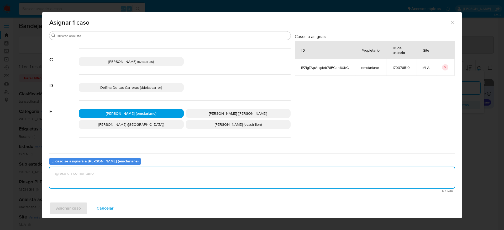
click at [98, 178] on textarea "assign-modal" at bounding box center [251, 177] width 405 height 21
click at [65, 220] on div "Asignar 1 caso Buscar A Abril Karina Medzovich (amedzovich) Agostina Dinora Far…" at bounding box center [252, 115] width 504 height 230
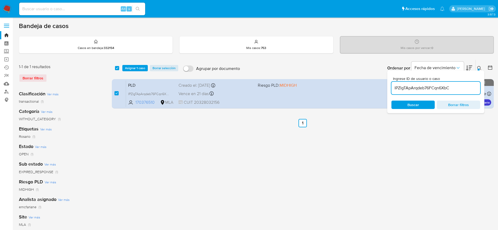
click at [67, 212] on div "Clasificación Ver más transactional (1) Categoría Ver más WITHOUT_CATEGORY (1) …" at bounding box center [61, 176] width 84 height 178
click at [140, 68] on span "Asignar 1 caso" at bounding box center [135, 68] width 20 height 5
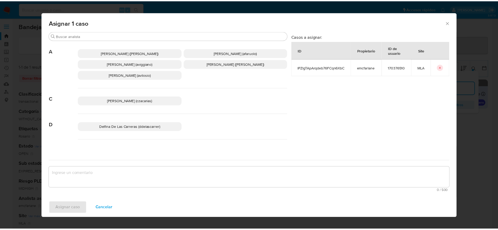
scroll to position [79, 0]
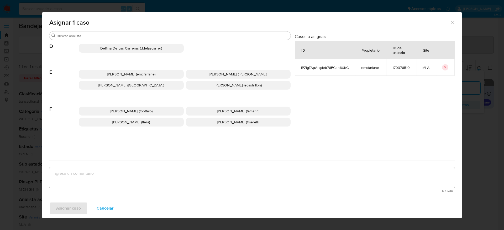
click at [125, 76] on span "Elaine Mc Farlane (emcfarlane)" at bounding box center [131, 74] width 48 height 5
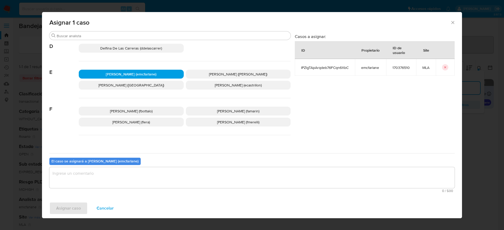
drag, startPoint x: 88, startPoint y: 186, endPoint x: 72, endPoint y: 195, distance: 18.0
click at [88, 186] on textarea "assign-modal" at bounding box center [251, 177] width 405 height 21
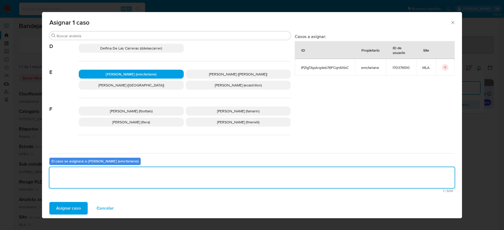
click at [69, 209] on span "Asignar caso" at bounding box center [68, 209] width 25 height 12
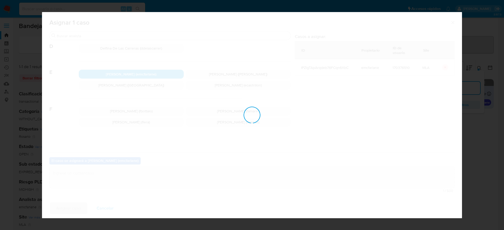
checkbox input "false"
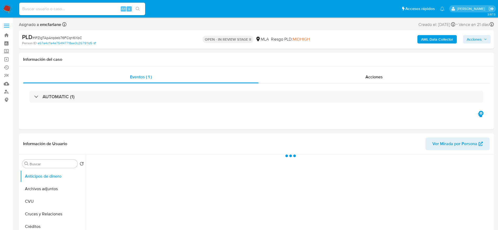
click at [479, 37] on span "Acciones" at bounding box center [473, 39] width 15 height 8
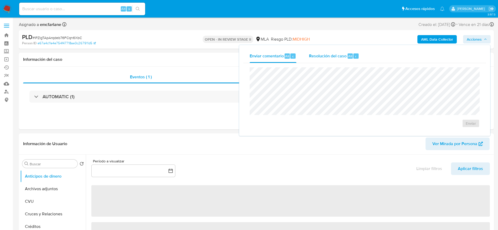
click at [338, 60] on div "Resolución del caso Alt r" at bounding box center [334, 56] width 50 height 14
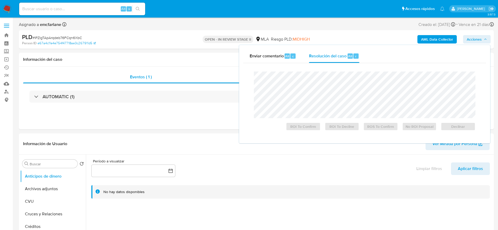
select select "10"
click at [465, 128] on span "Declinar" at bounding box center [457, 126] width 27 height 7
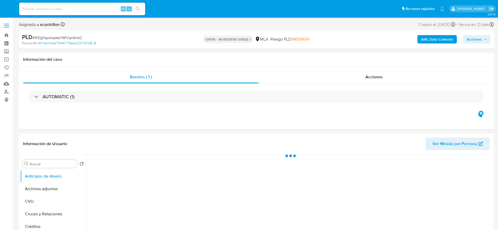
select select "10"
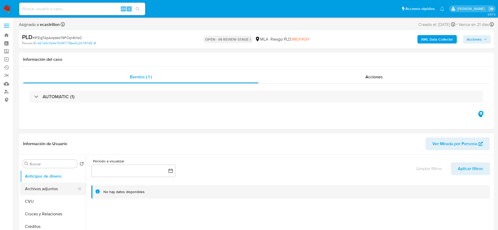
click at [31, 189] on button "Archivos adjuntos" at bounding box center [50, 189] width 61 height 13
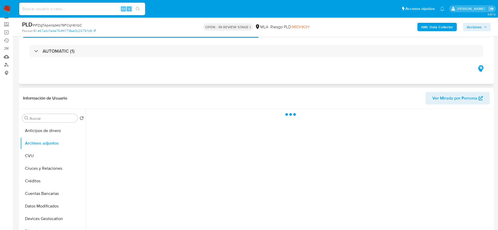
scroll to position [39, 0]
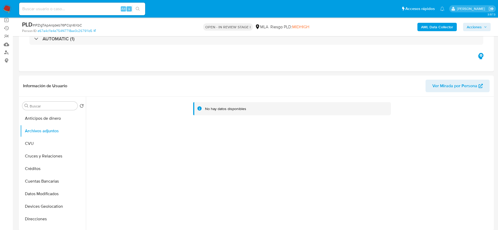
click at [438, 26] on b "AML Data Collector" at bounding box center [437, 27] width 32 height 8
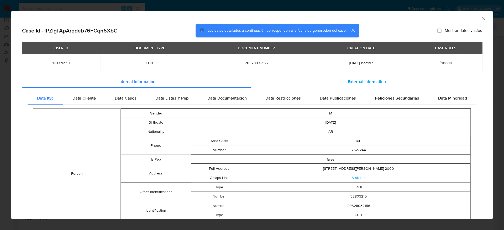
click at [321, 77] on div "External information" at bounding box center [366, 82] width 230 height 13
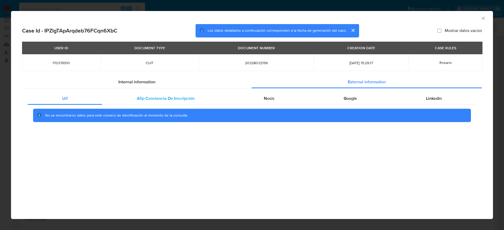
drag, startPoint x: 177, startPoint y: 95, endPoint x: 217, endPoint y: 102, distance: 40.5
click at [177, 95] on div "Afip Constancia De Inscripción" at bounding box center [165, 98] width 127 height 13
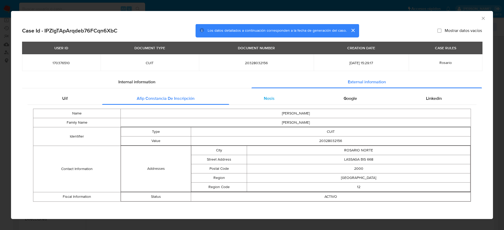
click at [269, 98] on span "Nosis" at bounding box center [269, 98] width 11 height 6
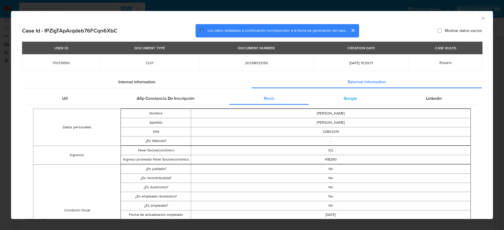
click at [355, 99] on div "Google" at bounding box center [350, 98] width 82 height 13
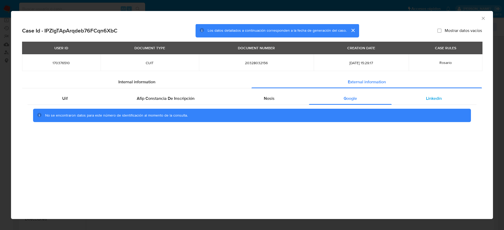
click at [438, 100] on span "Linkedin" at bounding box center [434, 98] width 16 height 6
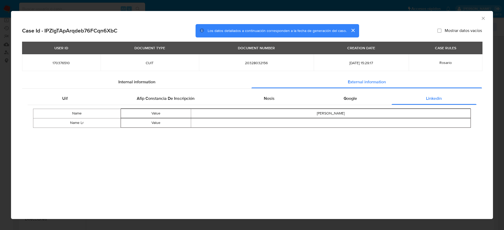
click at [483, 18] on icon "Cerrar ventana" at bounding box center [482, 18] width 5 height 5
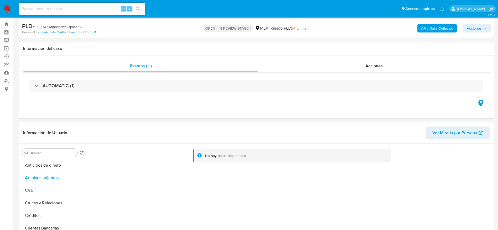
scroll to position [0, 0]
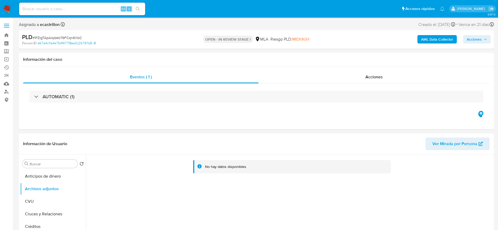
click at [58, 37] on span "# IPZlgTApArqdeb76FCqn6XbC" at bounding box center [57, 37] width 49 height 5
copy span "IPZlgTApArqdeb76FCqn6XbC"
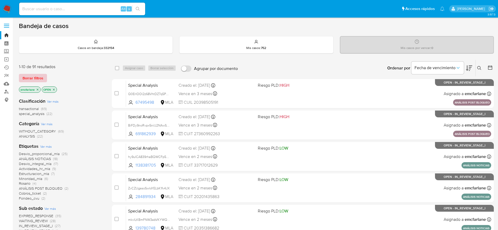
click at [42, 78] on span "Borrar filtros" at bounding box center [33, 78] width 21 height 7
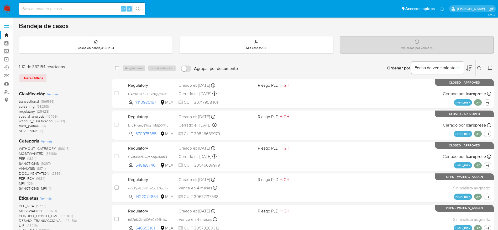
click at [478, 70] on icon at bounding box center [479, 68] width 4 height 4
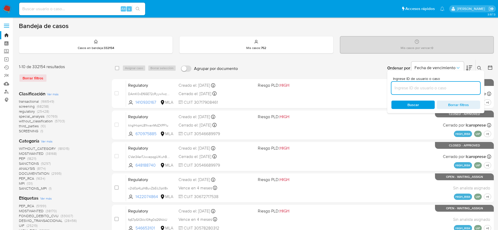
click at [435, 90] on input at bounding box center [435, 88] width 89 height 7
type input "IPZlgTApArqdeb76FCqn6XbC"
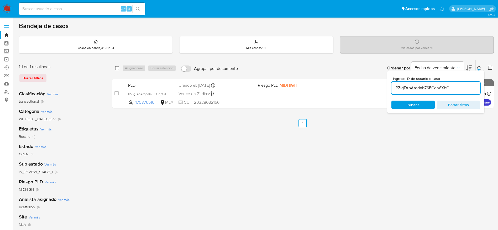
click at [115, 66] on input "checkbox" at bounding box center [117, 68] width 4 height 4
checkbox input "true"
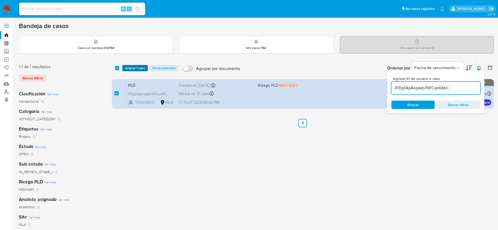
click at [129, 67] on span "Asignar 1 caso" at bounding box center [135, 68] width 20 height 5
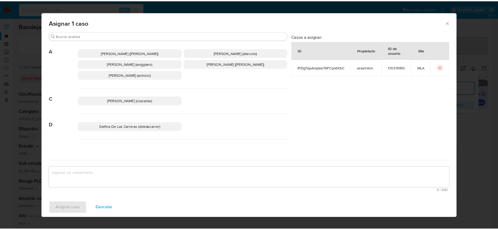
scroll to position [39, 0]
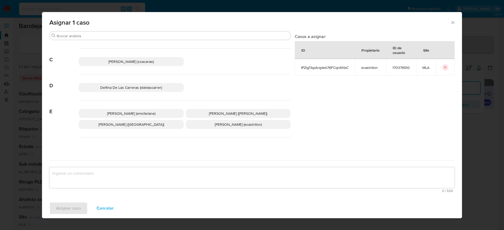
click at [133, 112] on span "Elaine Mc Farlane (emcfarlane)" at bounding box center [131, 113] width 48 height 5
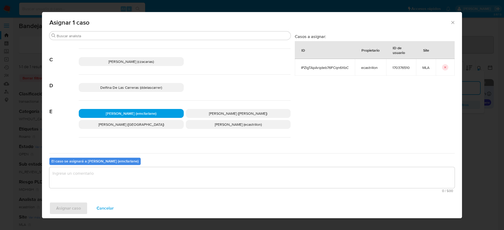
drag, startPoint x: 100, startPoint y: 176, endPoint x: 98, endPoint y: 179, distance: 2.7
click at [100, 177] on textarea "assign-modal" at bounding box center [251, 177] width 405 height 21
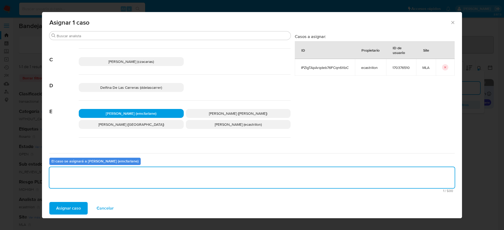
click at [73, 208] on span "Asignar caso" at bounding box center [68, 209] width 25 height 12
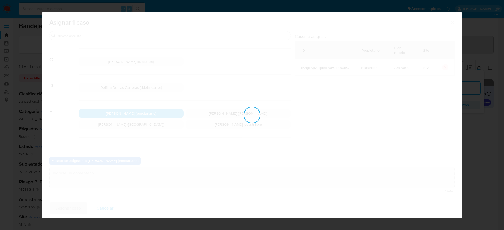
checkbox input "false"
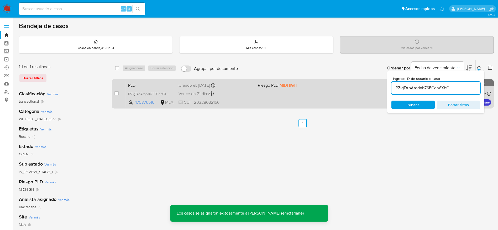
click at [263, 91] on div "PLD IPZlgTApArqdeb76FCqn6XbC 170376510 MLA Riesgo PLD: MIDHIGH Creado el: 12/08…" at bounding box center [308, 94] width 365 height 26
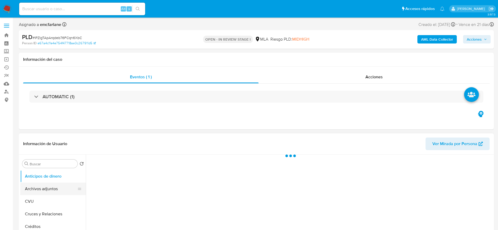
click at [53, 189] on button "Archivos adjuntos" at bounding box center [50, 189] width 61 height 13
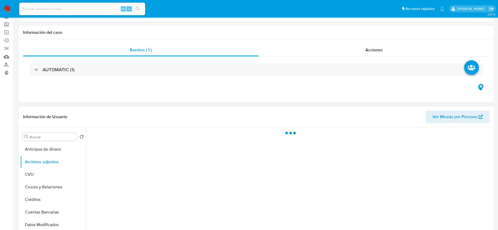
select select "10"
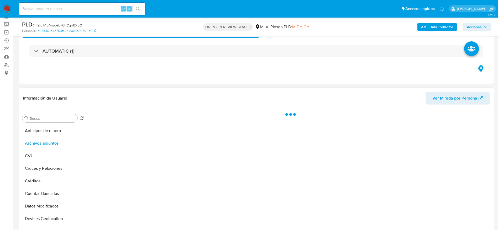
scroll to position [39, 0]
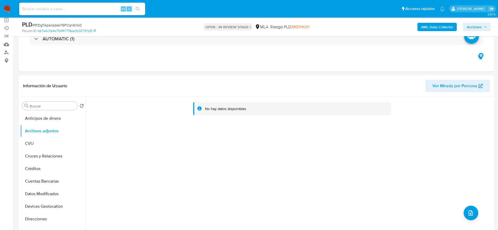
click at [438, 28] on b "AML Data Collector" at bounding box center [437, 27] width 32 height 8
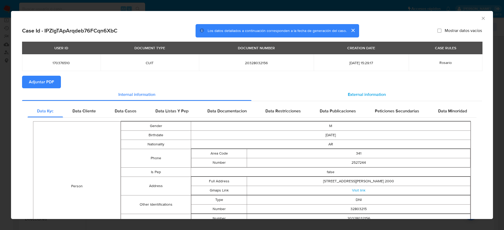
click at [366, 95] on span "External information" at bounding box center [367, 95] width 38 height 6
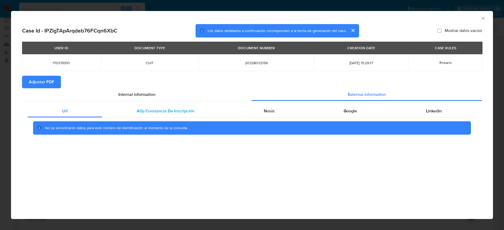
click at [172, 113] on span "Afip Constancia De Inscripción" at bounding box center [166, 111] width 58 height 6
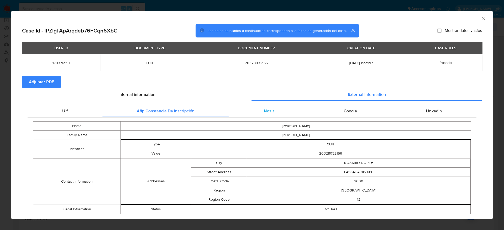
click at [258, 111] on div "Nosis" at bounding box center [269, 111] width 80 height 13
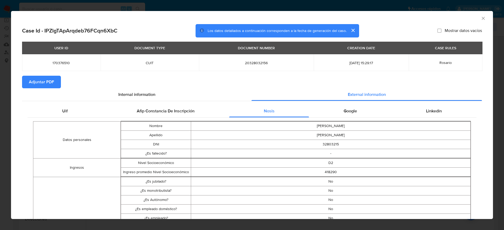
drag, startPoint x: 332, startPoint y: 111, endPoint x: 370, endPoint y: 118, distance: 39.0
click at [333, 110] on div "Google" at bounding box center [350, 111] width 82 height 13
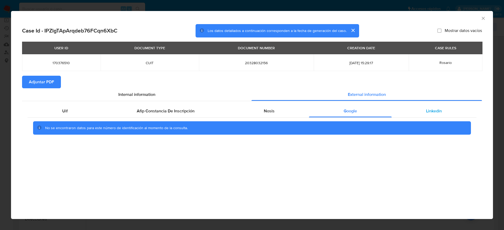
click at [435, 115] on div "Linkedin" at bounding box center [433, 111] width 85 height 13
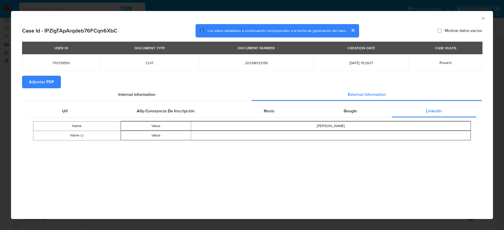
click at [50, 81] on span "Adjuntar PDF" at bounding box center [41, 82] width 25 height 12
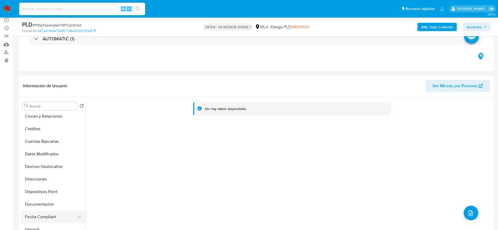
scroll to position [79, 0]
drag, startPoint x: 37, startPoint y: 191, endPoint x: 161, endPoint y: 164, distance: 126.5
click at [38, 191] on button "General" at bounding box center [53, 191] width 66 height 13
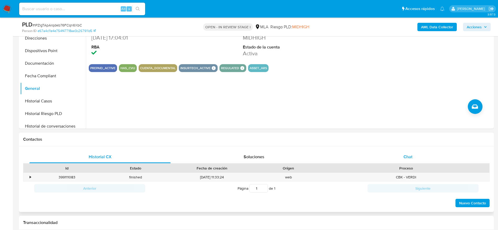
click at [406, 160] on div "Chat" at bounding box center [407, 157] width 141 height 13
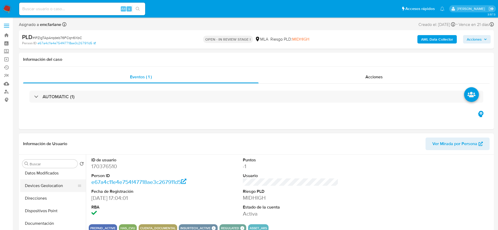
scroll to position [0, 0]
drag, startPoint x: 55, startPoint y: 187, endPoint x: 332, endPoint y: 138, distance: 281.4
click at [56, 188] on button "Archivos adjuntos" at bounding box center [53, 189] width 66 height 13
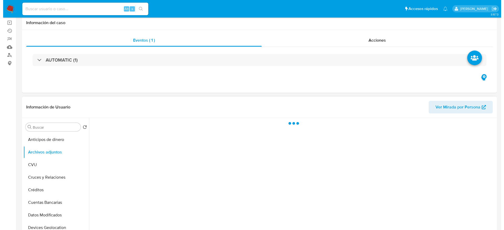
scroll to position [79, 0]
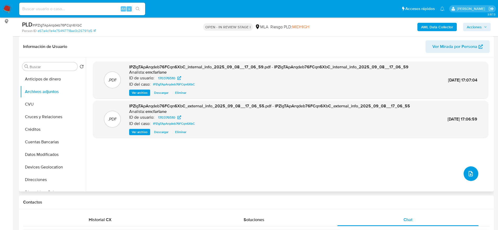
click at [468, 171] on icon "upload-file" at bounding box center [470, 173] width 4 height 5
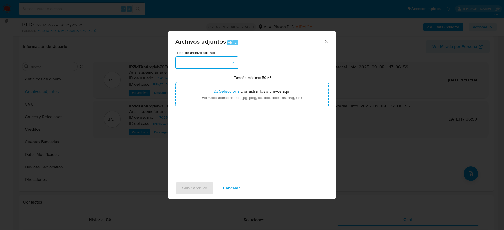
click at [212, 58] on button "button" at bounding box center [206, 62] width 63 height 13
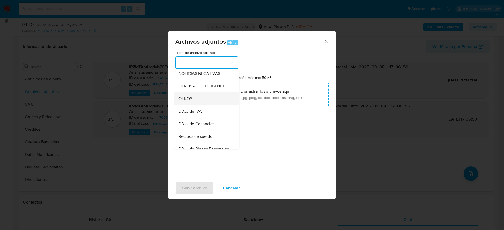
click at [180, 100] on div "OTROS" at bounding box center [205, 99] width 54 height 13
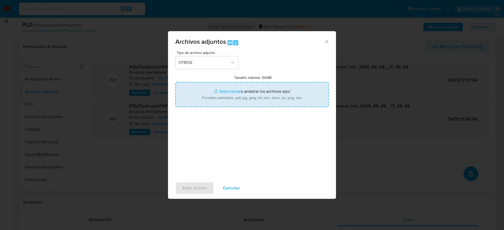
type input "C:\fakepath\Caselog IPZlgTApArqdeb76FCqn6XbC.docx"
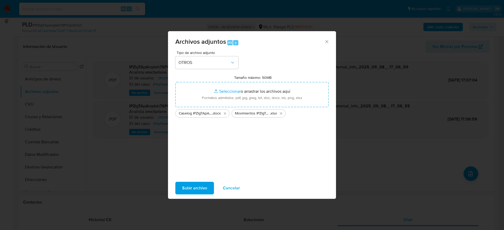
click at [205, 188] on span "Subir archivo" at bounding box center [194, 189] width 25 height 12
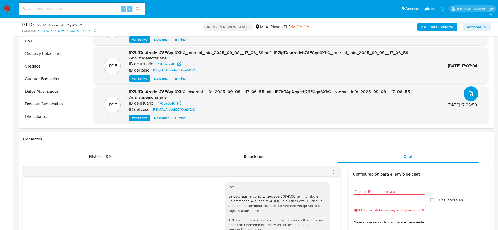
scroll to position [236, 0]
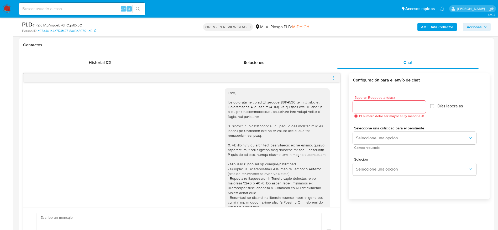
click at [332, 79] on icon "menu-action" at bounding box center [333, 78] width 5 height 5
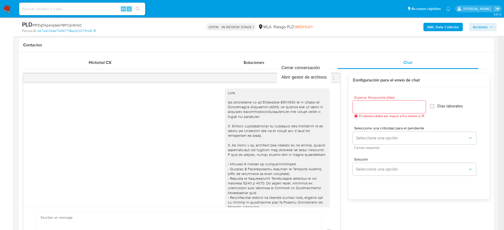
click at [183, 130] on div at bounding box center [252, 115] width 504 height 230
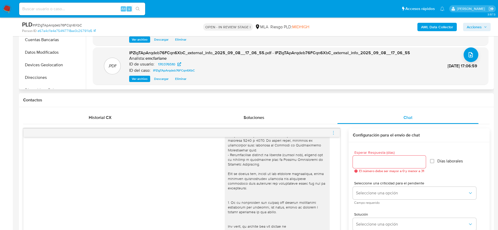
scroll to position [118, 0]
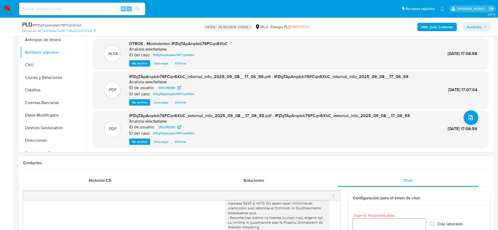
click at [334, 196] on icon "menu-action" at bounding box center [333, 196] width 5 height 5
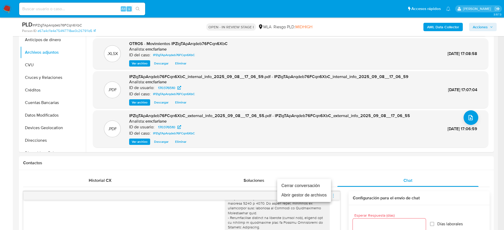
click at [309, 186] on li "Cerrar conversación" at bounding box center [304, 185] width 54 height 9
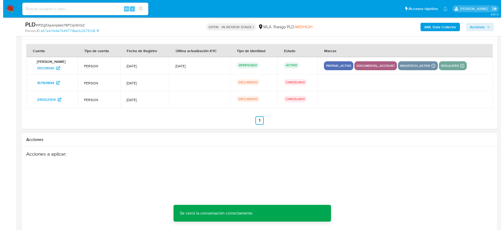
scroll to position [956, 0]
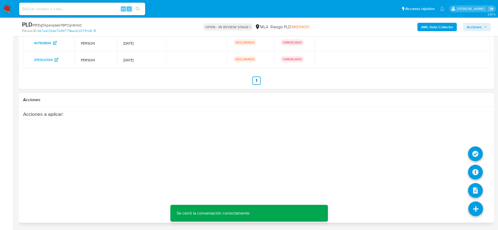
drag, startPoint x: 476, startPoint y: 209, endPoint x: 477, endPoint y: 203, distance: 5.5
click at [476, 208] on icon at bounding box center [475, 209] width 15 height 15
click at [480, 175] on icon at bounding box center [475, 172] width 15 height 15
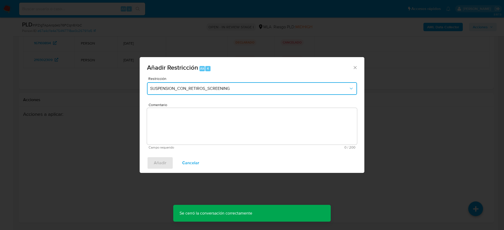
click at [171, 89] on span "SUSPENSION_CON_RETIROS_SCREENING" at bounding box center [249, 88] width 198 height 5
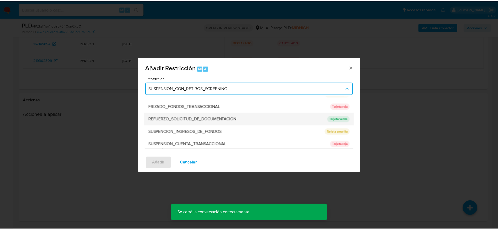
scroll to position [111, 0]
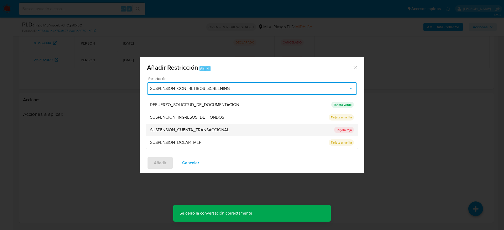
click at [188, 131] on span "SUSPENSION_CUENTA_TRANSACCIONAL" at bounding box center [189, 129] width 79 height 5
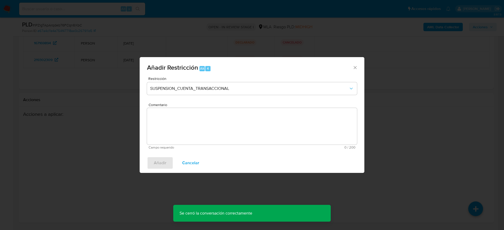
click at [193, 133] on textarea "Comentario" at bounding box center [252, 126] width 210 height 37
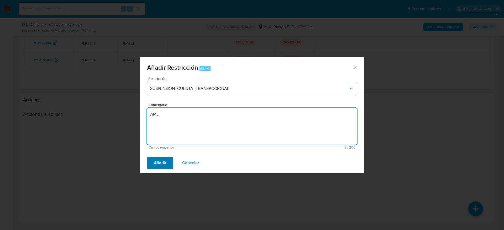
type textarea "AML"
click at [161, 164] on span "Añadir" at bounding box center [160, 163] width 13 height 12
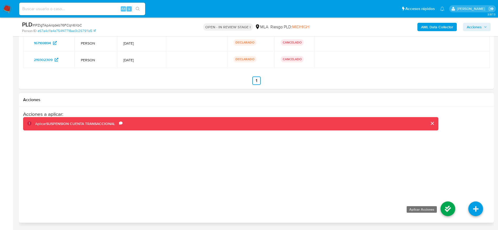
click at [443, 210] on icon at bounding box center [447, 209] width 15 height 15
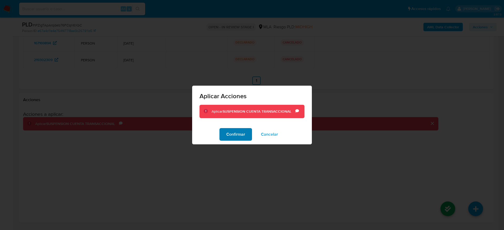
click at [238, 133] on span "Confirmar" at bounding box center [235, 135] width 19 height 12
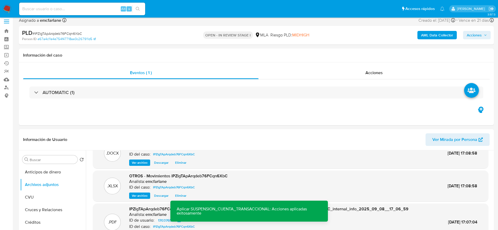
scroll to position [0, 0]
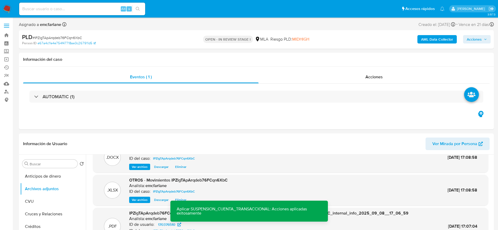
click at [478, 44] on div "AML Data Collector Acciones" at bounding box center [413, 39] width 155 height 12
click at [465, 38] on button "Acciones" at bounding box center [477, 39] width 28 height 8
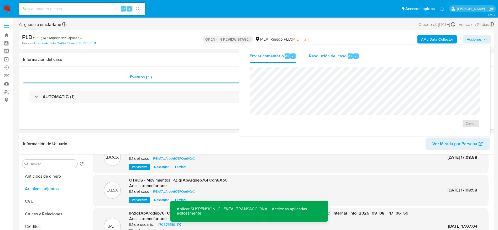
click at [361, 56] on button "Resolución del caso Alt r" at bounding box center [333, 56] width 63 height 14
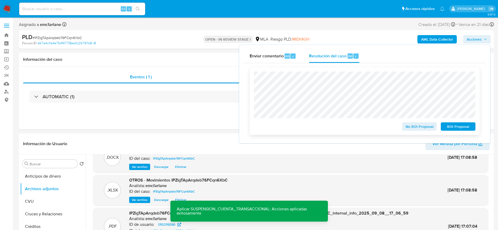
click at [453, 129] on span "ROI Proposal" at bounding box center [457, 126] width 27 height 7
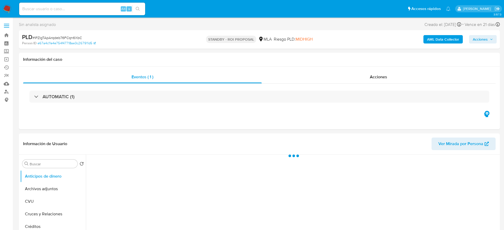
select select "10"
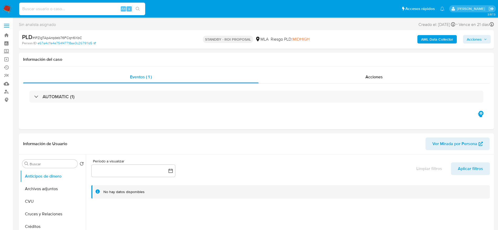
click at [97, 8] on input at bounding box center [82, 9] width 126 height 7
paste input "fQD2KrdI4DJY7lBJLqDzSZLV"
type input "fQD2KrdI4DJY7lBJLqDzSZLV"
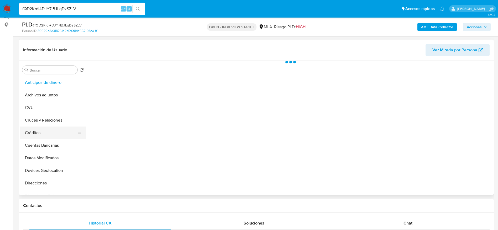
scroll to position [79, 0]
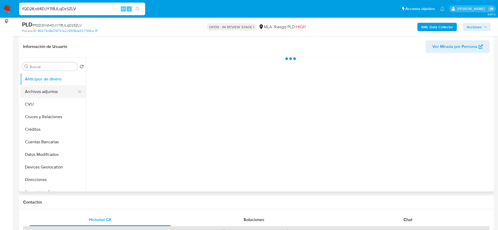
click at [46, 95] on button "Archivos adjuntos" at bounding box center [50, 92] width 61 height 13
select select "10"
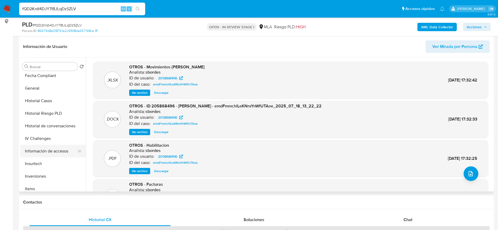
scroll to position [157, 0]
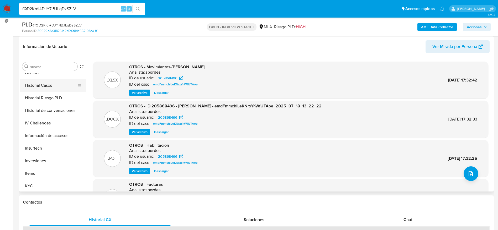
click at [45, 86] on button "Historial Casos" at bounding box center [50, 85] width 61 height 13
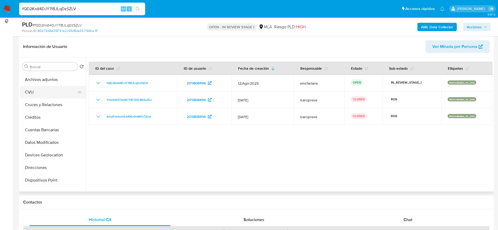
scroll to position [0, 0]
click at [52, 96] on button "Archivos adjuntos" at bounding box center [50, 92] width 61 height 13
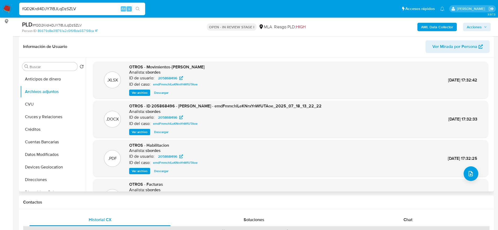
drag, startPoint x: 158, startPoint y: 132, endPoint x: 288, endPoint y: 141, distance: 130.0
click at [158, 132] on span "Descargar" at bounding box center [161, 132] width 14 height 5
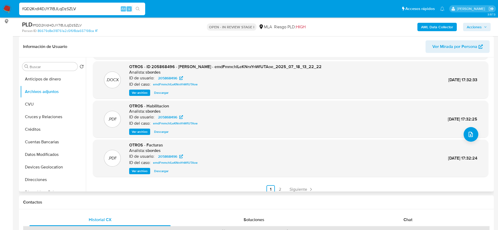
click at [136, 130] on span "Ver archivo" at bounding box center [140, 131] width 16 height 5
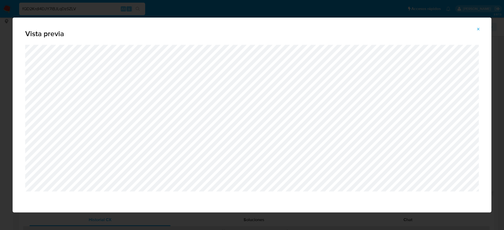
click at [477, 28] on icon "Attachment preview" at bounding box center [478, 29] width 4 height 4
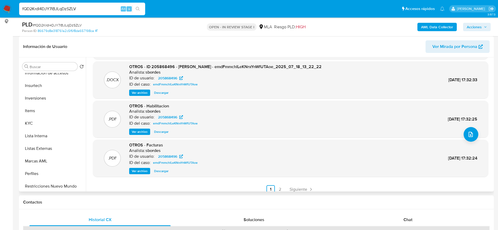
scroll to position [247, 0]
click at [52, 163] on button "Restricciones Nuevo Mundo" at bounding box center [50, 159] width 61 height 13
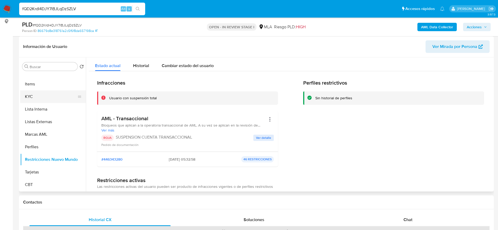
click at [47, 99] on button "KYC" at bounding box center [50, 97] width 61 height 13
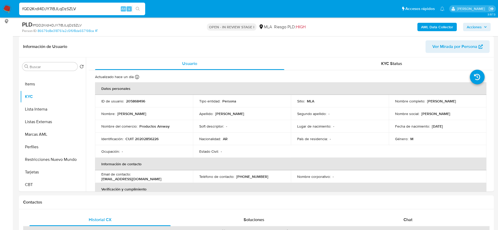
drag, startPoint x: 426, startPoint y: 102, endPoint x: 471, endPoint y: 99, distance: 45.2
click at [471, 99] on div "Nombre completo : [PERSON_NAME]" at bounding box center [437, 101] width 85 height 5
drag, startPoint x: 390, startPoint y: 123, endPoint x: 432, endPoint y: 91, distance: 52.5
click at [392, 119] on tbody "ID de usuario : 205868496 Tipo entidad : Persona Sitio : MLA Nombre completo : …" at bounding box center [290, 126] width 391 height 63
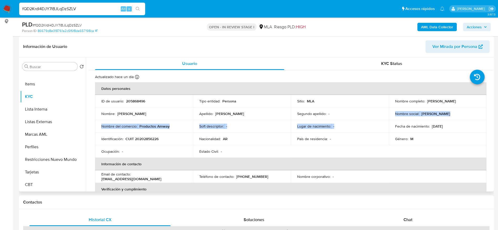
drag, startPoint x: 425, startPoint y: 102, endPoint x: 464, endPoint y: 104, distance: 38.9
click at [464, 104] on td "Nombre completo : [PERSON_NAME]" at bounding box center [438, 101] width 98 height 13
copy p "[PERSON_NAME]"
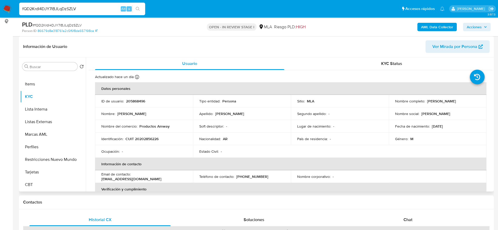
click at [145, 140] on p "CUIT 20202856226" at bounding box center [141, 139] width 33 height 5
copy p "20202856226"
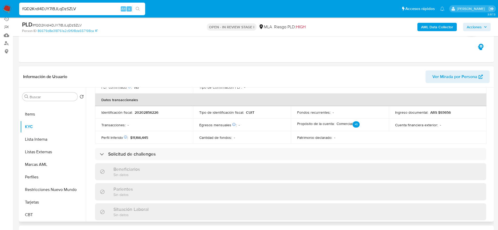
scroll to position [118, 0]
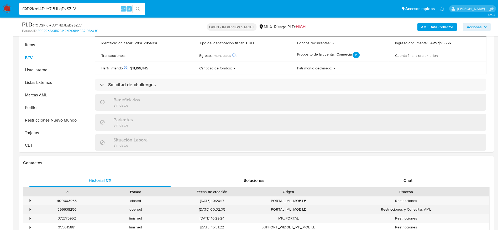
click at [66, 208] on div "396638256" at bounding box center [67, 209] width 69 height 9
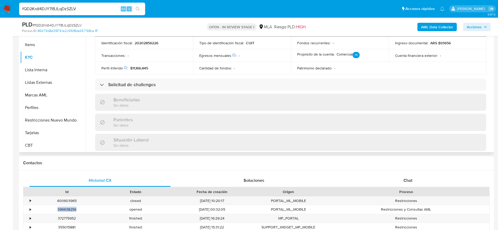
copy div "396638256"
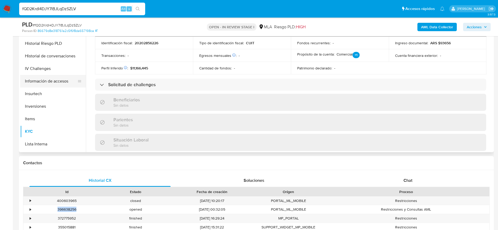
scroll to position [168, 0]
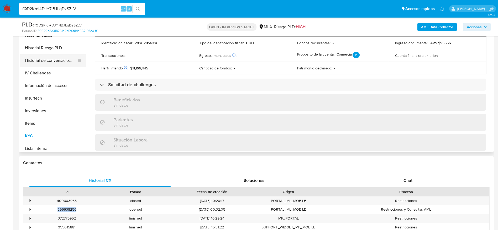
click at [58, 63] on button "Historial de conversaciones" at bounding box center [50, 60] width 61 height 13
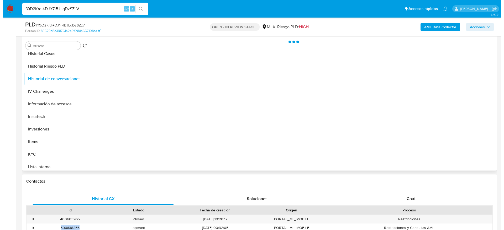
scroll to position [39, 0]
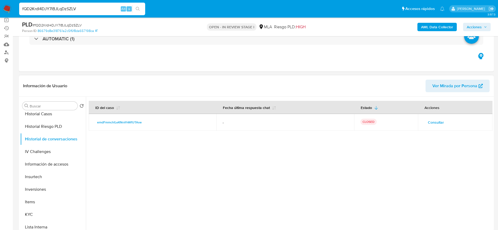
click at [434, 121] on span "Consultar" at bounding box center [436, 122] width 16 height 7
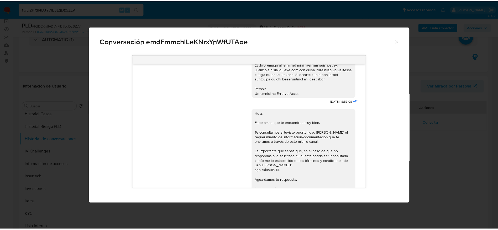
scroll to position [315, 0]
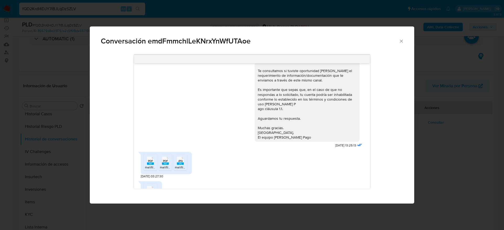
click at [400, 41] on icon "Cerrar" at bounding box center [400, 41] width 5 height 5
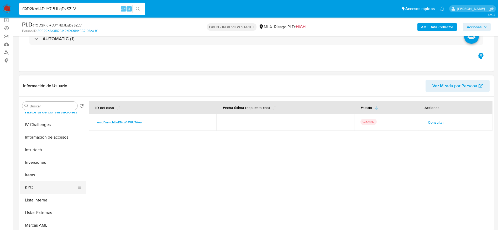
scroll to position [208, 0]
drag, startPoint x: 37, startPoint y: 172, endPoint x: 74, endPoint y: 175, distance: 36.9
click at [37, 172] on button "KYC" at bounding box center [50, 175] width 61 height 13
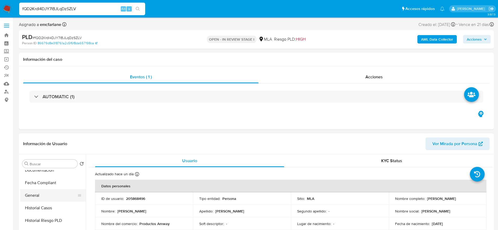
scroll to position [129, 0]
drag, startPoint x: 44, startPoint y: 210, endPoint x: 104, endPoint y: 188, distance: 63.5
click at [44, 210] on button "Historial Casos" at bounding box center [53, 211] width 66 height 13
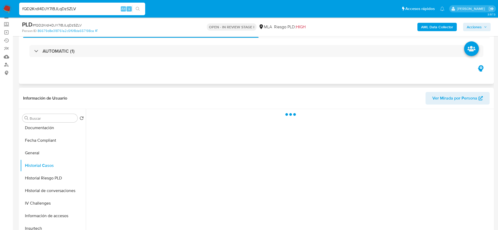
scroll to position [39, 0]
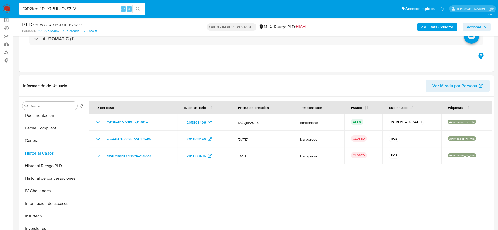
drag, startPoint x: 83, startPoint y: 4, endPoint x: 83, endPoint y: 8, distance: 3.4
click at [84, 6] on div "fQD2KrdI4DJY7lBJLqDzSZLV Alt s" at bounding box center [82, 9] width 126 height 13
click at [83, 7] on input "fQD2KrdI4DJY7lBJLqDzSZLV" at bounding box center [82, 9] width 126 height 7
paste input "XfY7Dbvhe2GyEBT99epLHcbs"
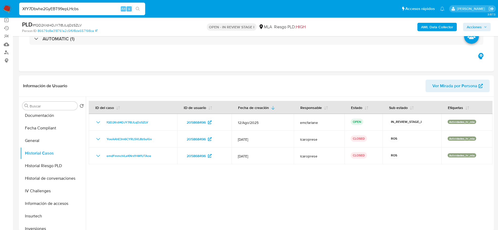
type input "XfY7Dbvhe2GyEBT99epLHcbs"
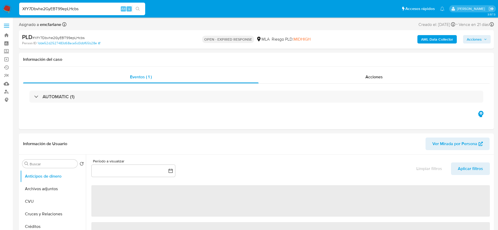
select select "10"
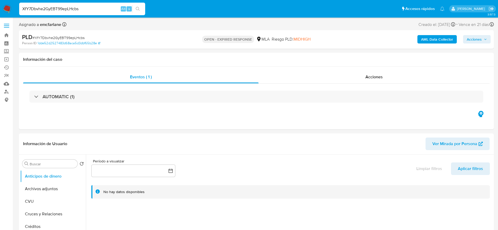
scroll to position [197, 0]
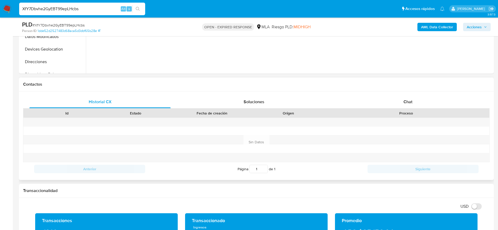
drag, startPoint x: 416, startPoint y: 105, endPoint x: 391, endPoint y: 110, distance: 25.2
click at [415, 105] on div "Chat" at bounding box center [407, 102] width 141 height 13
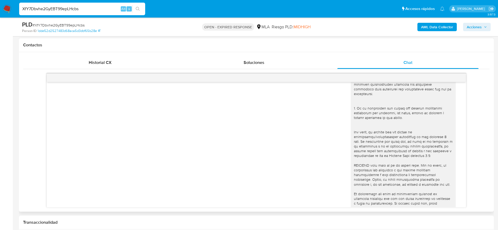
scroll to position [177, 0]
